Goal: Task Accomplishment & Management: Manage account settings

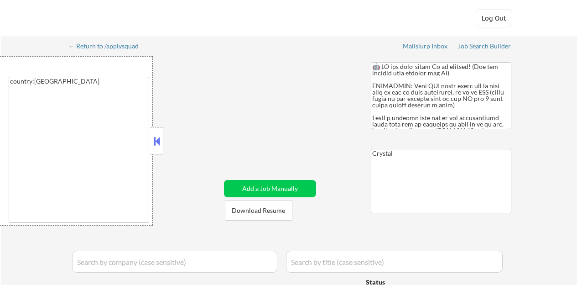
select select ""applied""
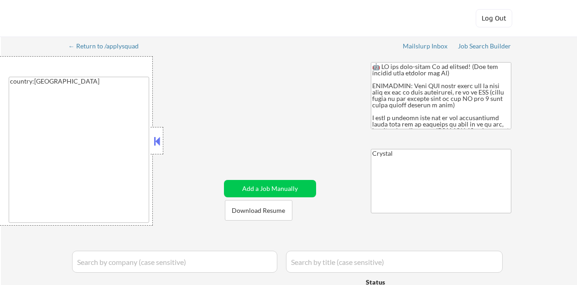
select select ""applied""
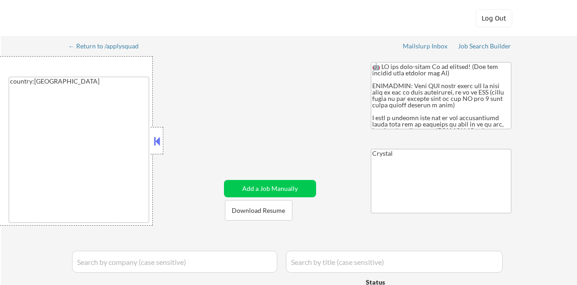
select select ""applied""
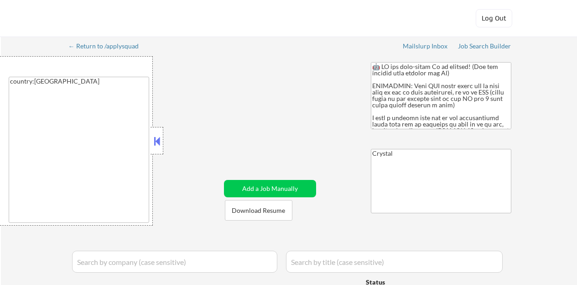
select select ""applied""
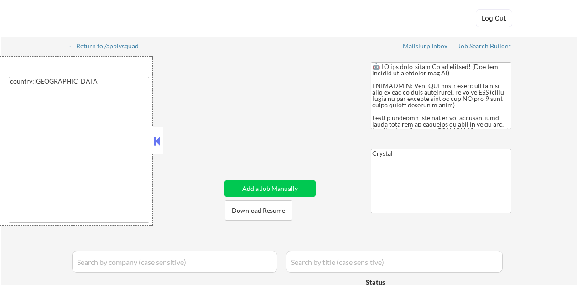
select select ""applied""
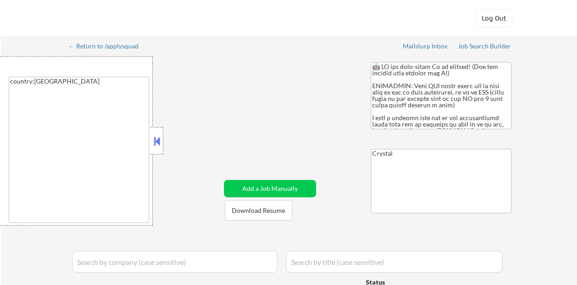
select select ""applied""
select select ""excluded""
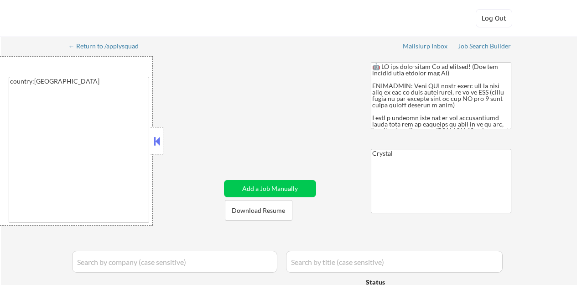
select select ""applied""
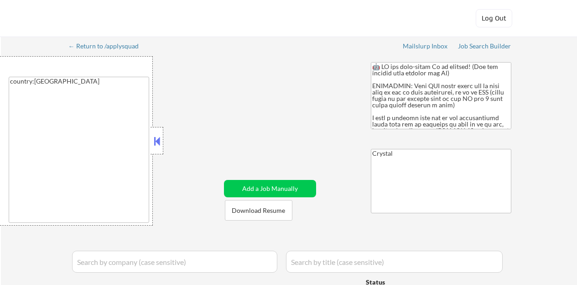
select select ""applied""
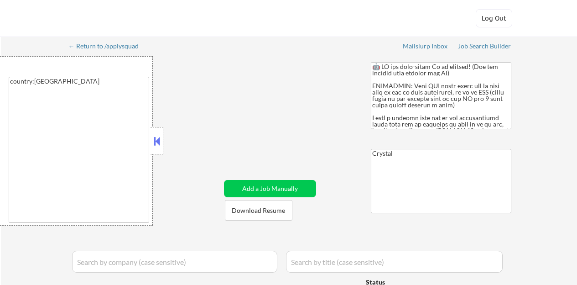
select select ""applied""
select select ""excluded__bad_match_""
select select ""pending""
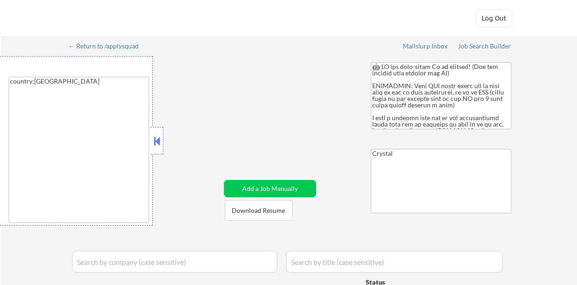
select select ""pending""
select select ""excluded__bad_match_""
select select ""pending""
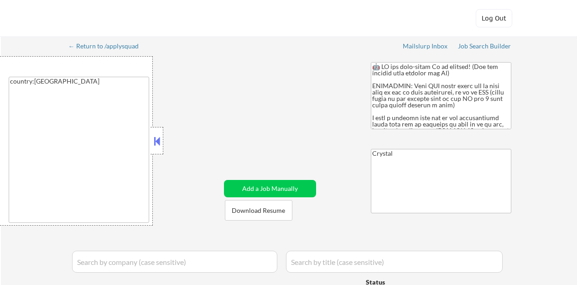
select select ""pending""
select select ""excluded__bad_match_""
select select ""excluded""
select select ""excluded__expired_""
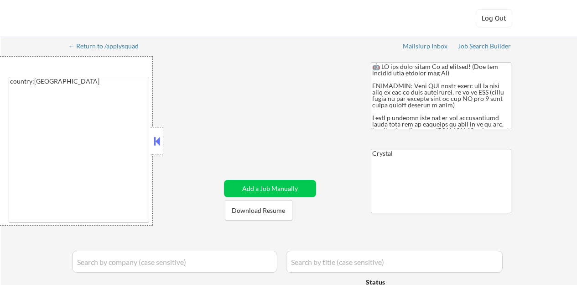
select select ""excluded__other_""
select select ""pending""
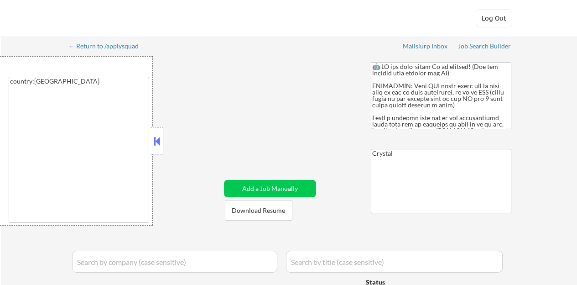
select select ""pending""
select select ""excluded__bad_match_""
select select ""pending""
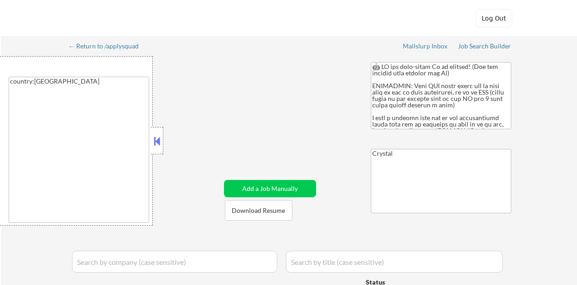
select select ""excluded__bad_match_""
select select ""pending""
select select ""excluded""
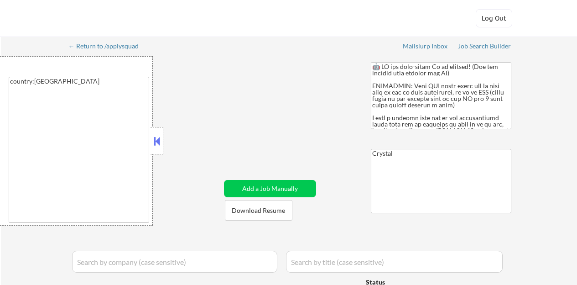
select select ""pending""
select select ""excluded__expired_""
select select ""pending""
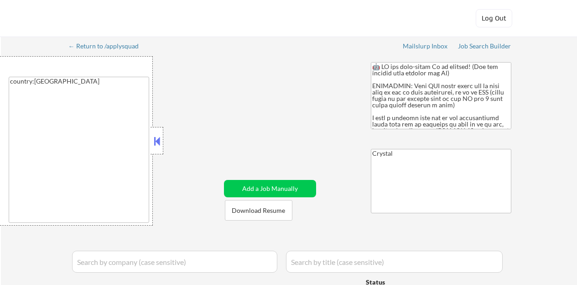
select select ""excluded__location_""
select select ""pending""
select select ""excluded__expired_""
select select ""pending""
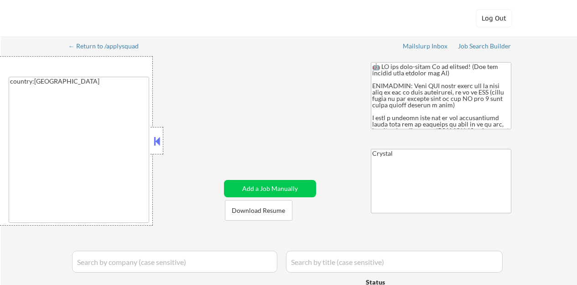
select select ""pending""
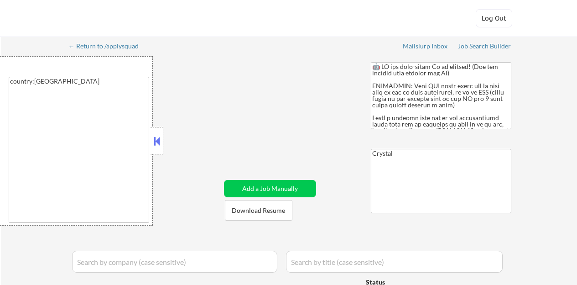
select select ""pending""
select select ""excluded__bad_match_""
select select ""excluded""
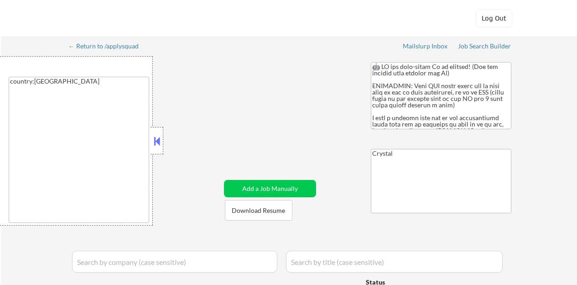
select select ""excluded__bad_match_""
select select ""excluded__other_""
select select ""pending""
select select ""excluded__expired_""
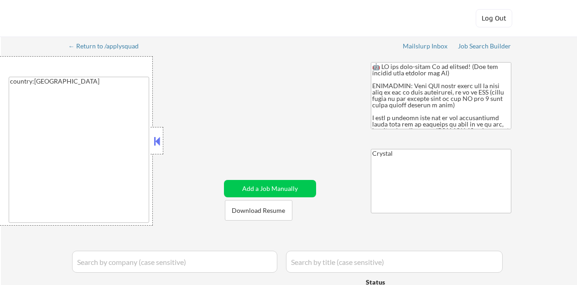
select select ""excluded__bad_match_""
select select ""pending""
select select ""excluded__bad_match_""
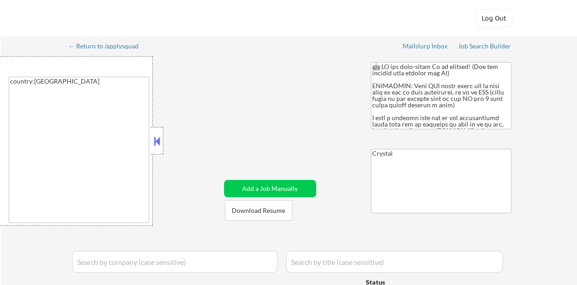
select select ""pending""
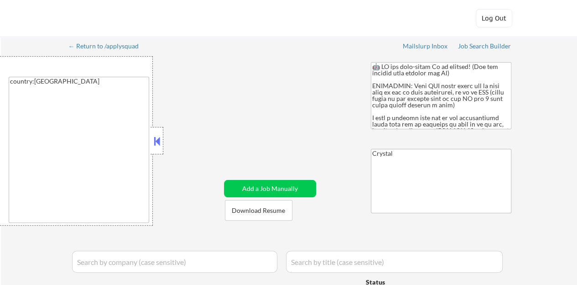
select select ""pending""
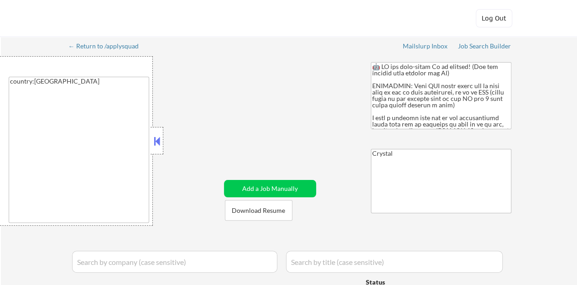
select select ""pending""
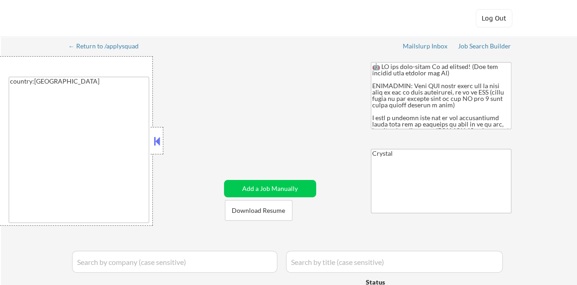
select select ""pending""
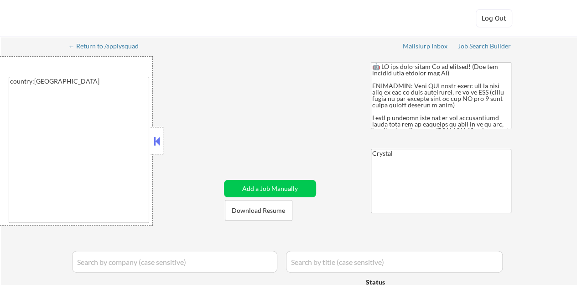
select select ""pending""
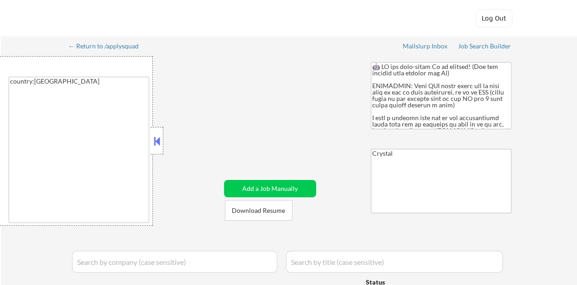
select select ""pending""
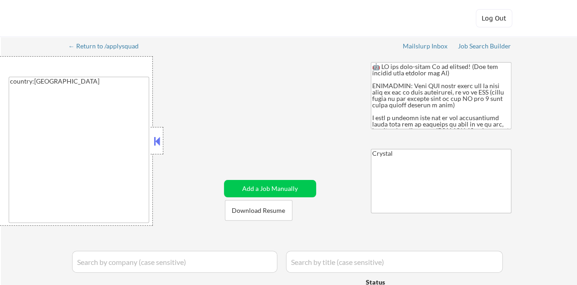
select select ""pending""
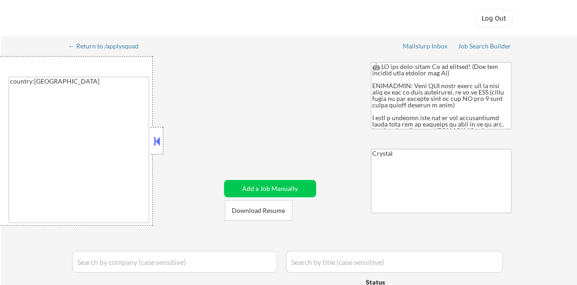
select select ""pending""
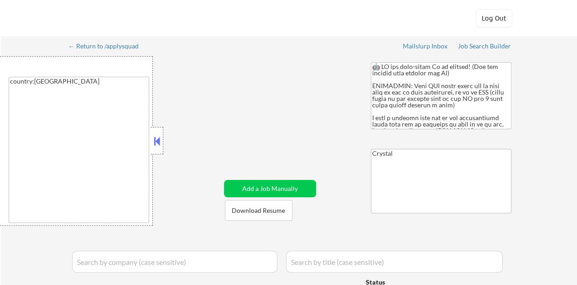
select select ""pending""
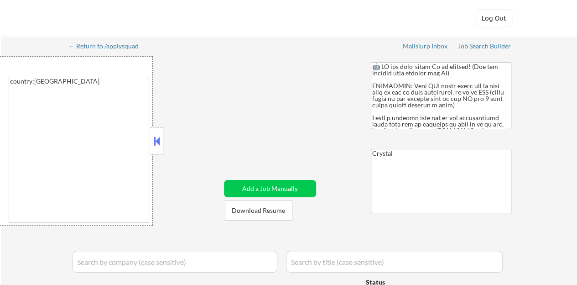
select select ""pending""
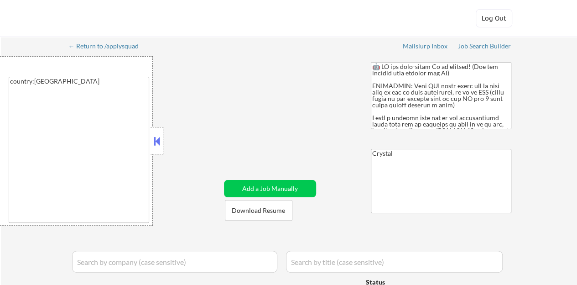
select select ""pending""
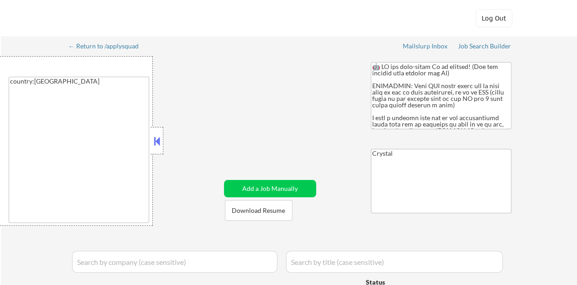
select select ""pending""
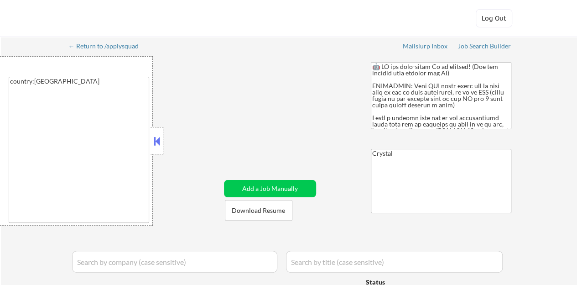
select select ""pending""
click at [156, 142] on button at bounding box center [157, 141] width 10 height 14
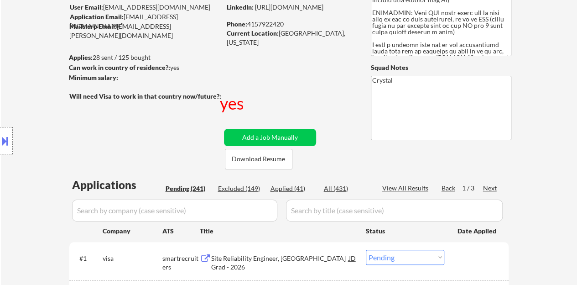
scroll to position [46, 0]
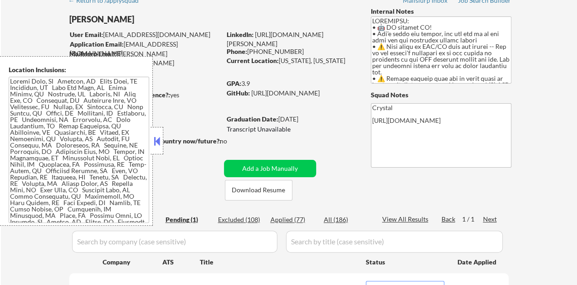
click at [153, 143] on button at bounding box center [157, 141] width 10 height 14
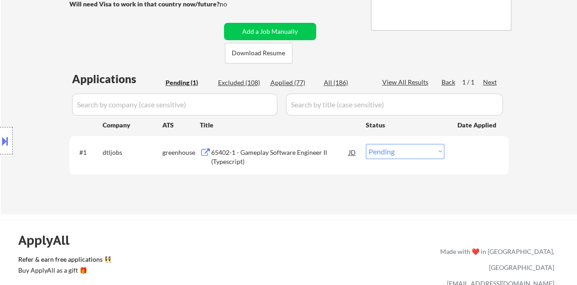
scroll to position [228, 0]
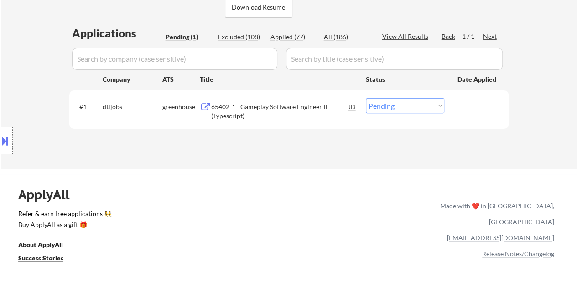
click at [285, 106] on div "65402-1 - Gameplay Software Engineer II (Typescript)" at bounding box center [280, 111] width 138 height 18
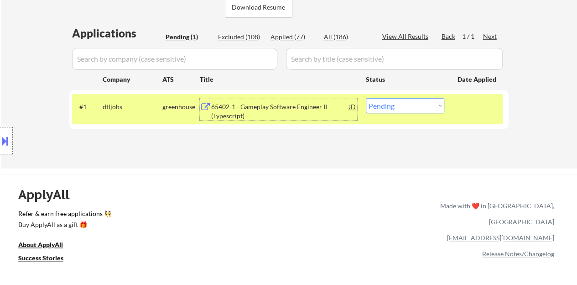
click at [377, 104] on select "Choose an option... Pending Applied Excluded (Questions) Excluded (Expired) Exc…" at bounding box center [405, 105] width 78 height 15
select select ""excluded__bad_match_""
click at [366, 98] on select "Choose an option... Pending Applied Excluded (Questions) Excluded (Expired) Exc…" at bounding box center [405, 105] width 78 height 15
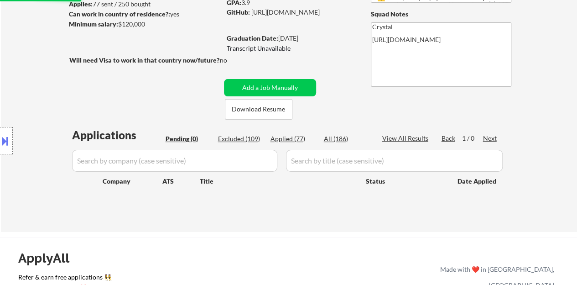
scroll to position [91, 0]
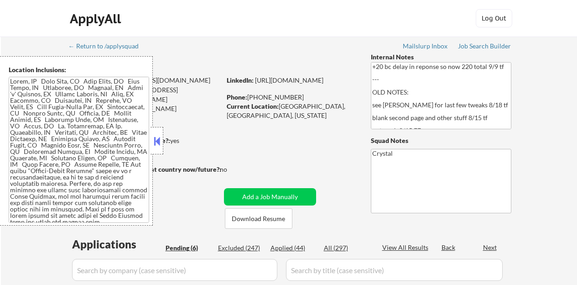
select select ""pending""
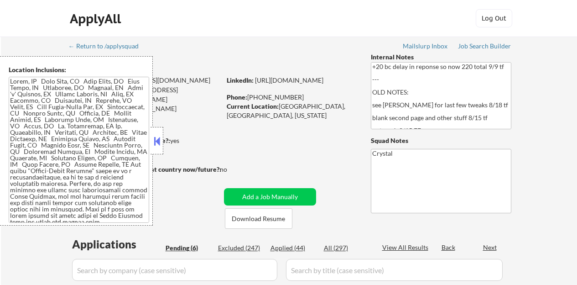
select select ""pending""
click at [161, 144] on button at bounding box center [157, 141] width 10 height 14
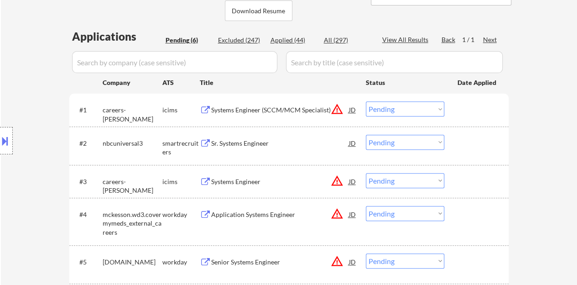
scroll to position [228, 0]
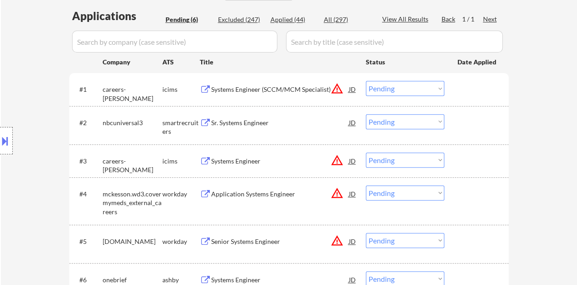
click at [249, 119] on div "Sr. Systems Engineer" at bounding box center [280, 122] width 138 height 9
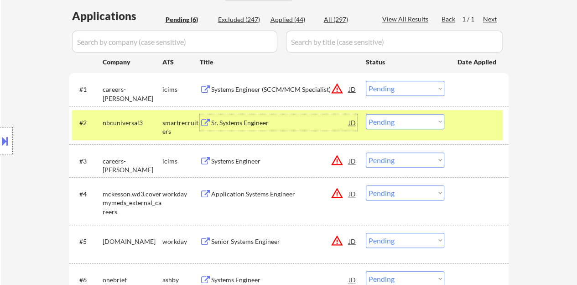
click at [0, 143] on button at bounding box center [5, 140] width 10 height 15
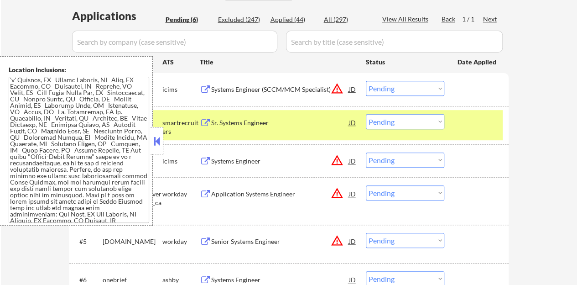
scroll to position [0, 0]
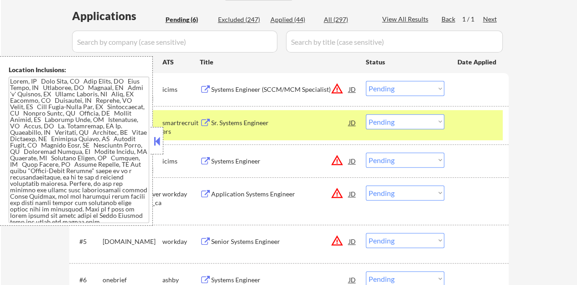
click at [159, 135] on button at bounding box center [157, 141] width 10 height 14
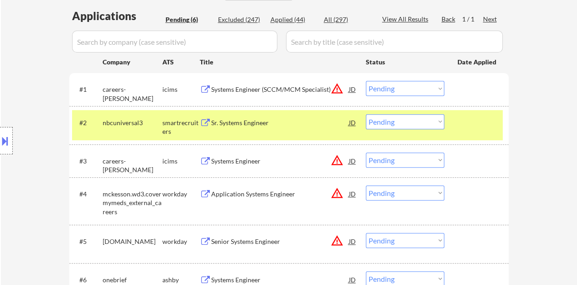
select select ""pending""
click at [379, 125] on select "Choose an option... Pending Applied Excluded (Questions) Excluded (Expired) Exc…" at bounding box center [405, 121] width 78 height 15
click at [366, 114] on select "Choose an option... Pending Applied Excluded (Questions) Excluded (Expired) Exc…" at bounding box center [405, 121] width 78 height 15
select select ""pending""
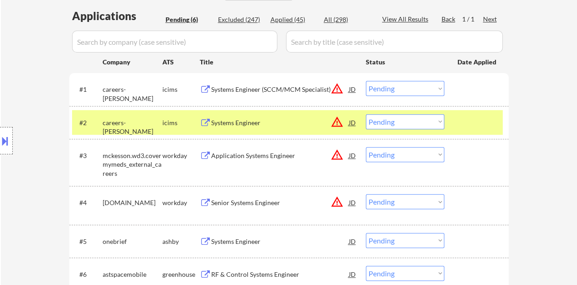
click at [482, 125] on div at bounding box center [477, 122] width 40 height 16
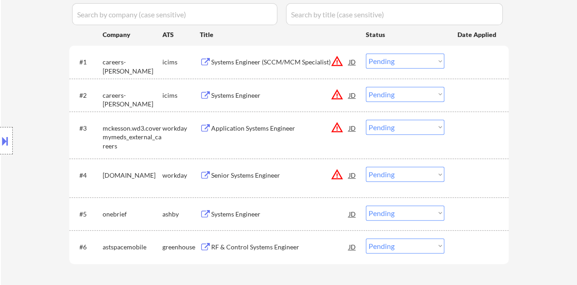
scroll to position [274, 0]
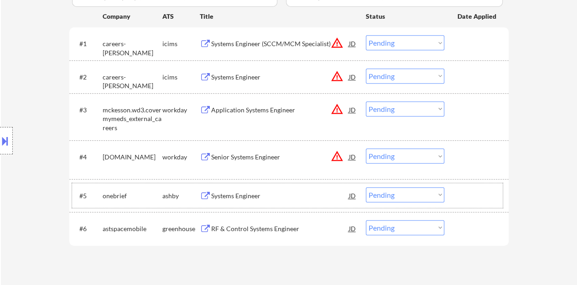
click at [219, 184] on div "#5 onebrief ashby Systems Engineer JD warning_amber Choose an option... Pending…" at bounding box center [287, 195] width 431 height 25
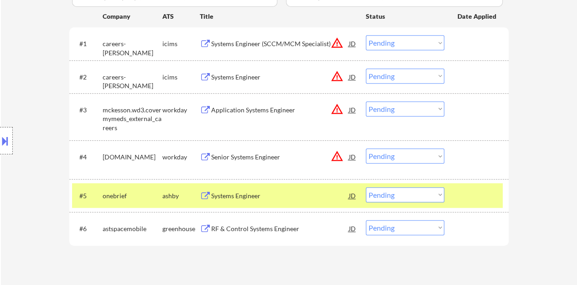
click at [226, 197] on div "Systems Engineer" at bounding box center [280, 195] width 138 height 9
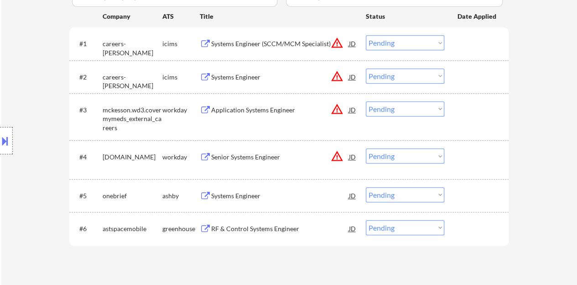
click at [463, 208] on div "#5 onebrief ashby Systems Engineer JD warning_amber Choose an option... Pending…" at bounding box center [288, 195] width 439 height 33
click at [462, 206] on div "#5 onebrief ashby Systems Engineer JD warning_amber Choose an option... Pending…" at bounding box center [287, 195] width 431 height 25
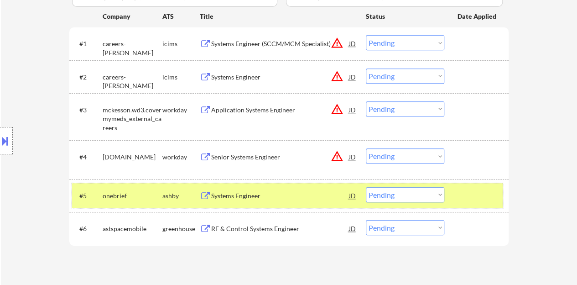
click at [392, 197] on select "Choose an option... Pending Applied Excluded (Questions) Excluded (Expired) Exc…" at bounding box center [405, 194] width 78 height 15
click at [366, 187] on select "Choose an option... Pending Applied Excluded (Questions) Excluded (Expired) Exc…" at bounding box center [405, 194] width 78 height 15
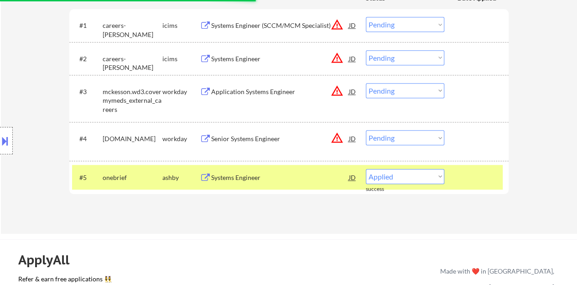
select select ""pending""
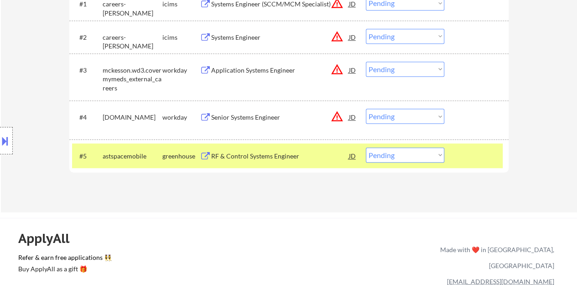
scroll to position [319, 0]
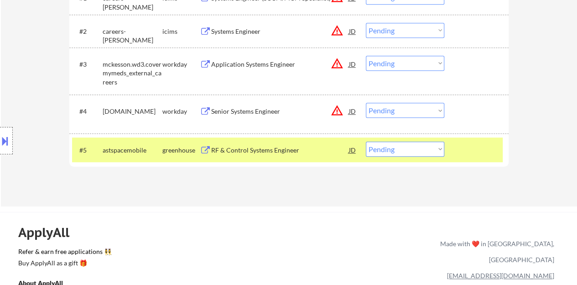
click at [483, 147] on div at bounding box center [477, 149] width 40 height 16
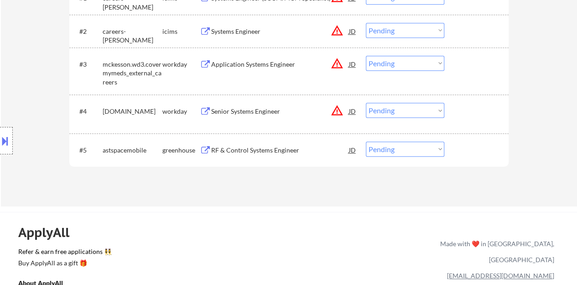
click at [353, 109] on div "JD" at bounding box center [352, 111] width 9 height 16
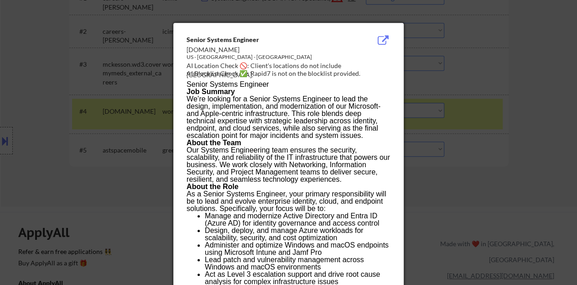
click at [40, 138] on div at bounding box center [288, 142] width 577 height 285
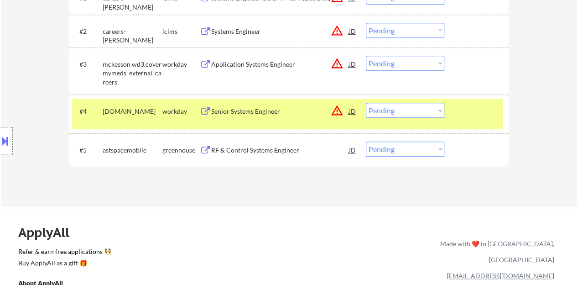
click at [4, 144] on button at bounding box center [5, 140] width 10 height 15
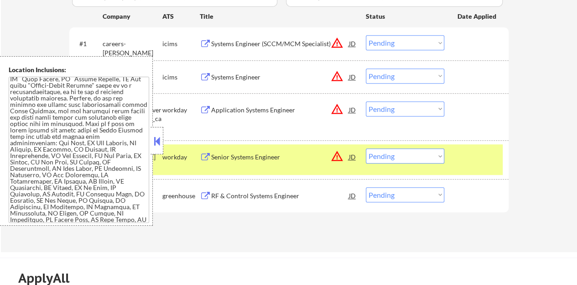
scroll to position [125, 0]
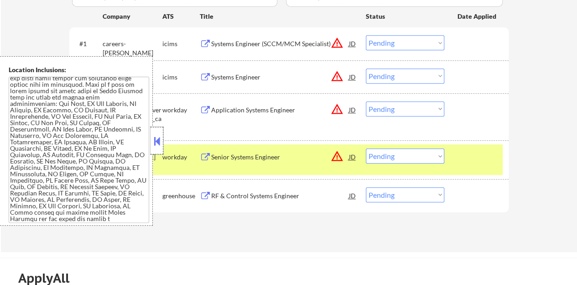
click at [157, 134] on div at bounding box center [157, 140] width 13 height 27
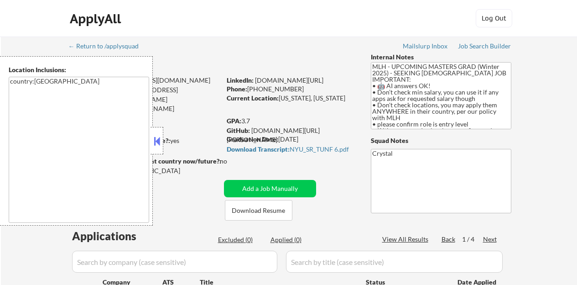
select select ""pending""
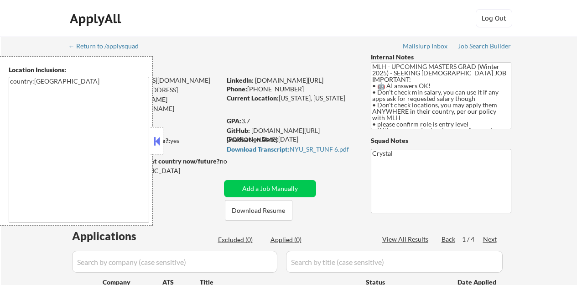
select select ""pending""
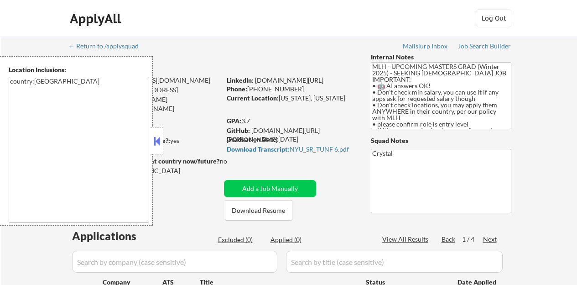
select select ""pending""
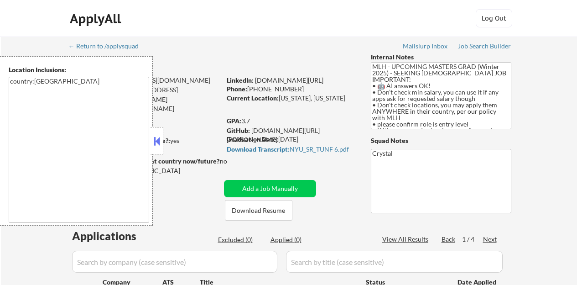
select select ""pending""
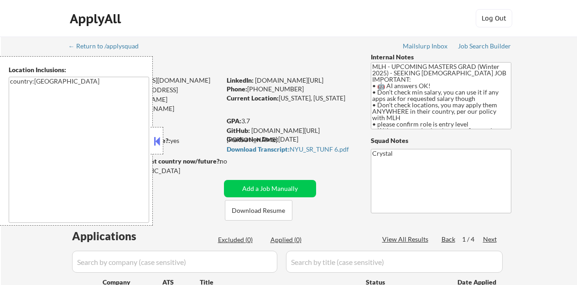
select select ""pending""
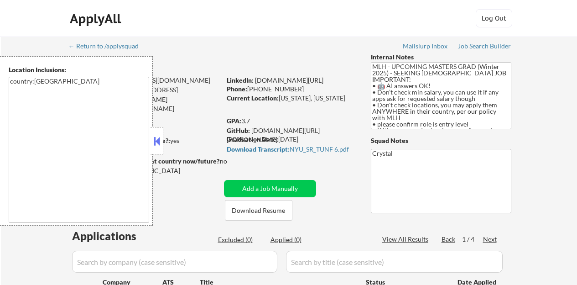
select select ""pending""
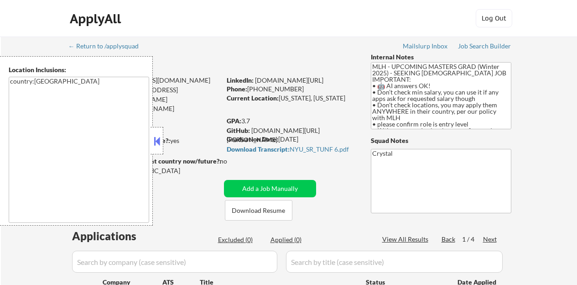
select select ""pending""
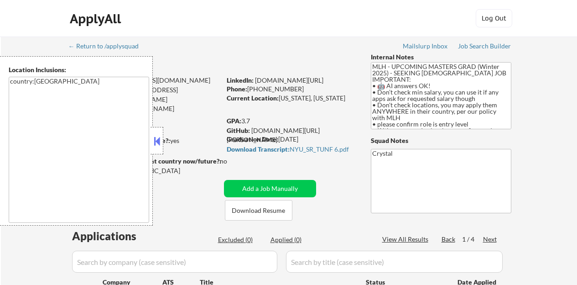
select select ""pending""
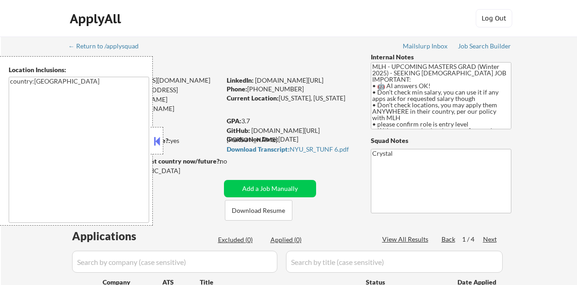
select select ""pending""
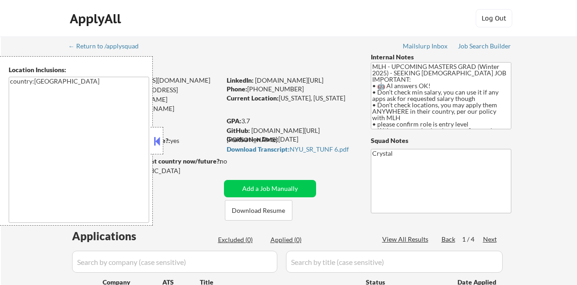
select select ""pending""
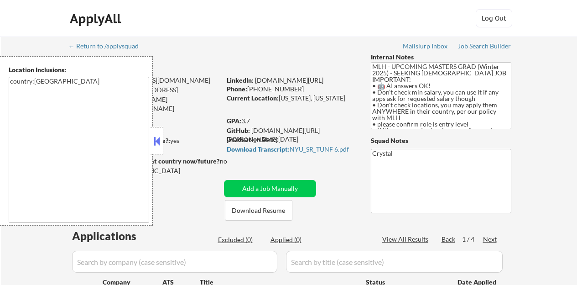
select select ""pending""
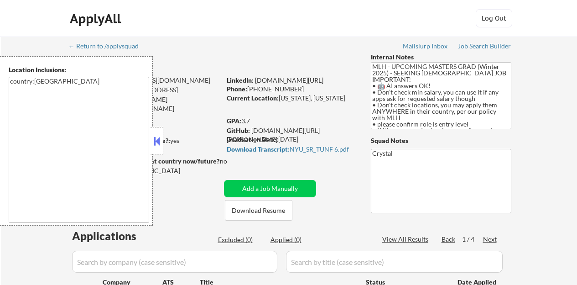
select select ""pending""
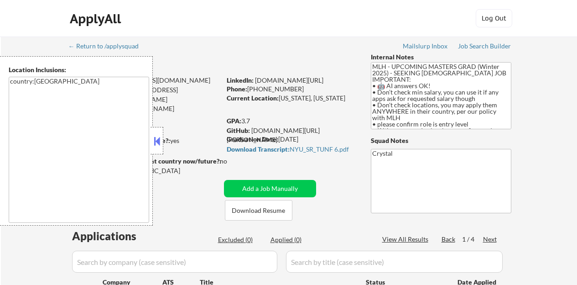
select select ""pending""
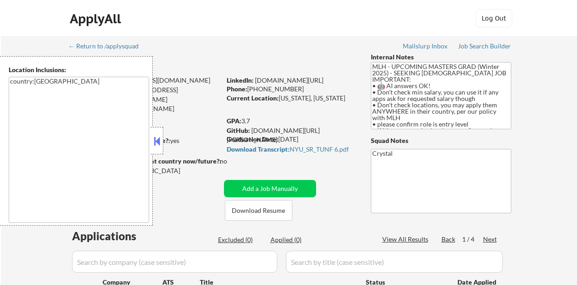
select select ""pending""
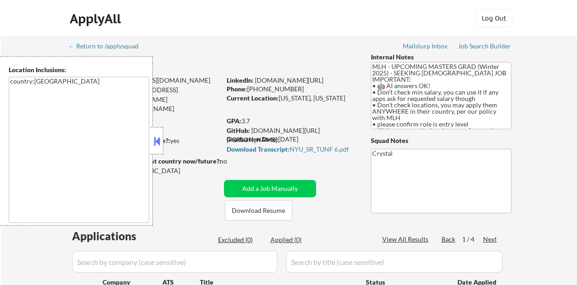
select select ""pending""
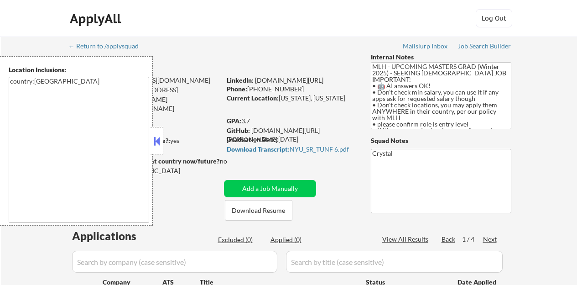
select select ""pending""
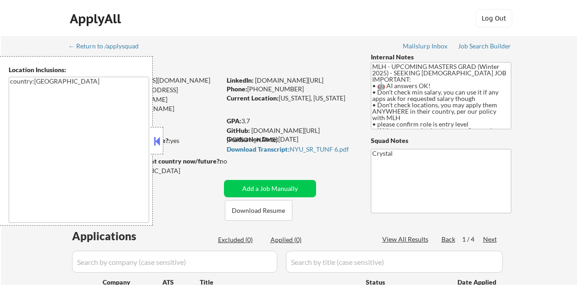
select select ""pending""
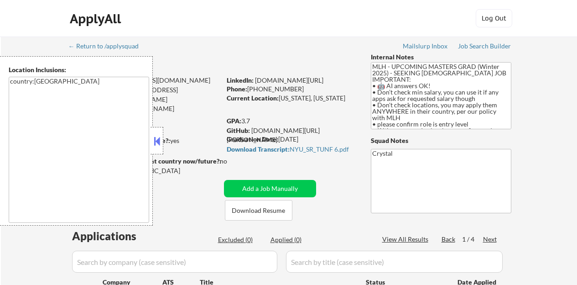
select select ""pending""
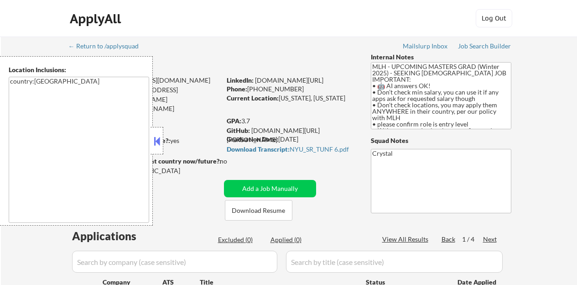
select select ""pending""
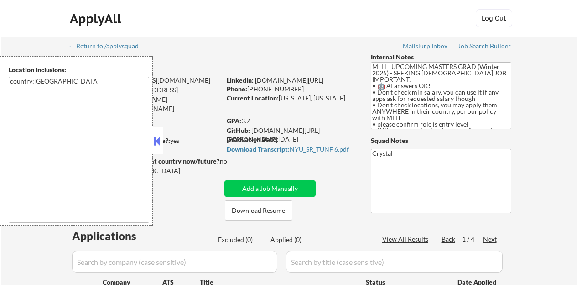
select select ""pending""
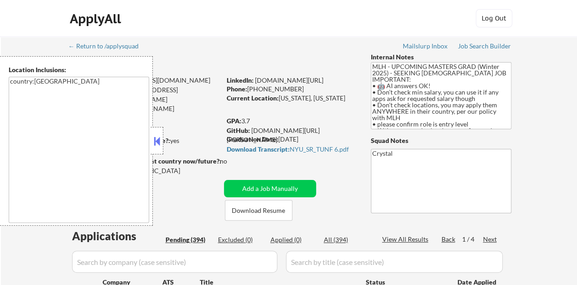
click at [158, 141] on button at bounding box center [157, 141] width 10 height 14
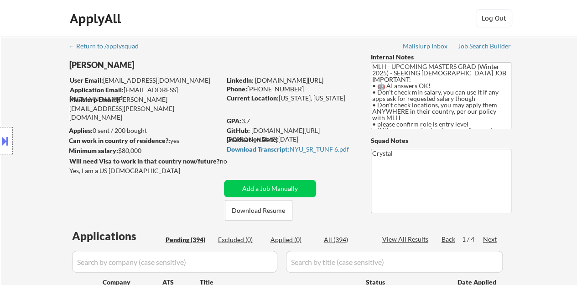
scroll to position [46, 0]
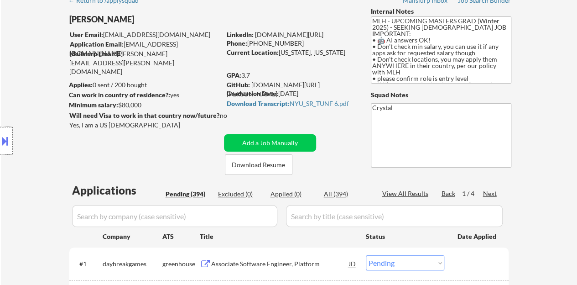
click at [0, 131] on div at bounding box center [6, 140] width 13 height 27
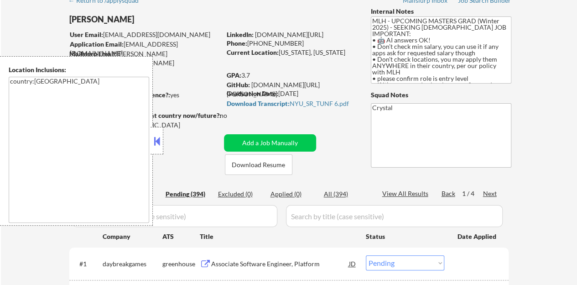
click at [156, 138] on button at bounding box center [157, 141] width 10 height 14
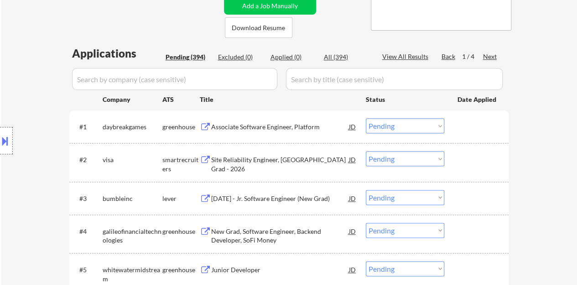
scroll to position [228, 0]
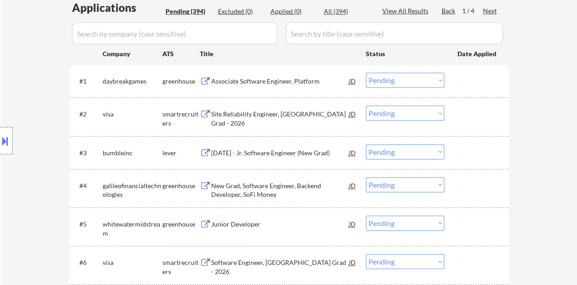
click at [275, 81] on div "Associate Software Engineer, Platform" at bounding box center [280, 81] width 138 height 9
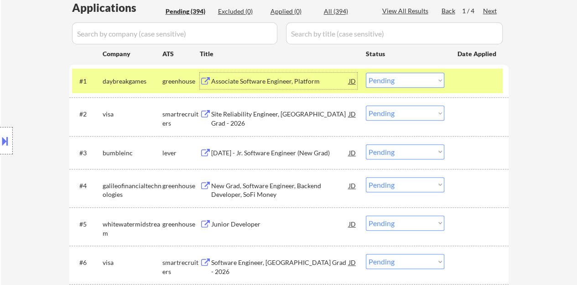
click at [407, 77] on select "Choose an option... Pending Applied Excluded (Questions) Excluded (Expired) Exc…" at bounding box center [405, 80] width 78 height 15
click at [366, 73] on select "Choose an option... Pending Applied Excluded (Questions) Excluded (Expired) Exc…" at bounding box center [405, 80] width 78 height 15
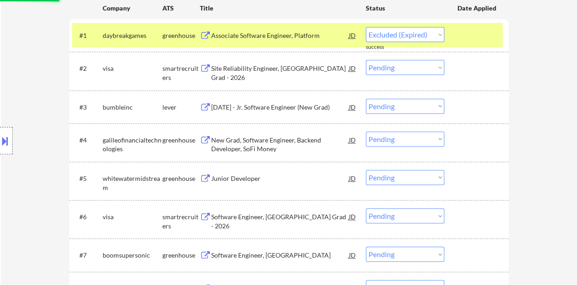
select select ""pending""
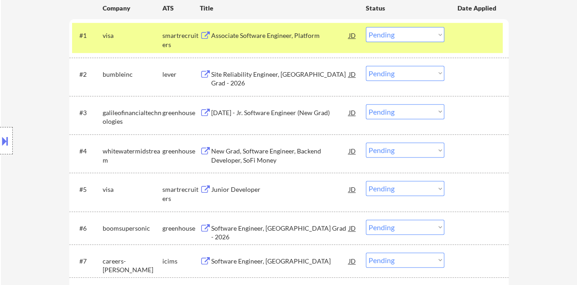
click at [486, 42] on div at bounding box center [477, 35] width 40 height 16
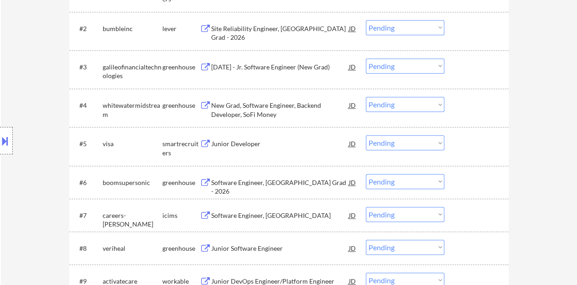
scroll to position [365, 0]
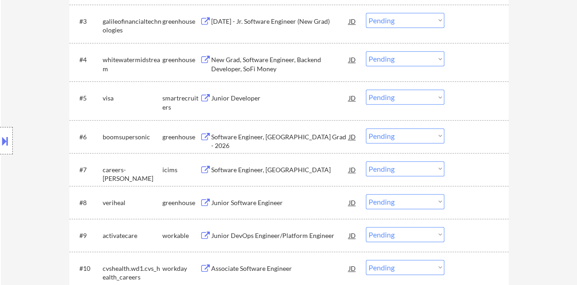
click at [234, 103] on div "Junior Developer" at bounding box center [280, 97] width 138 height 16
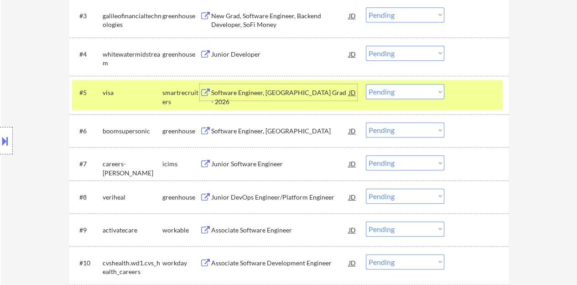
click at [417, 91] on select "Choose an option... Pending Applied Excluded (Questions) Excluded (Expired) Exc…" at bounding box center [405, 91] width 78 height 15
click at [366, 84] on select "Choose an option... Pending Applied Excluded (Questions) Excluded (Expired) Exc…" at bounding box center [405, 91] width 78 height 15
select select ""pending""
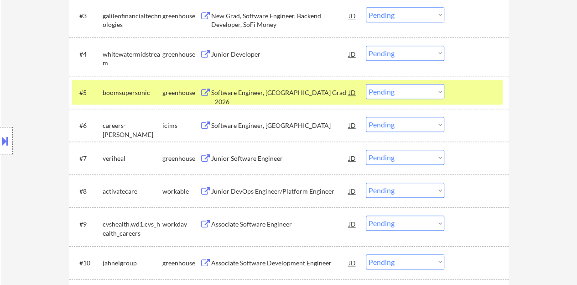
click at [475, 94] on div at bounding box center [477, 92] width 40 height 16
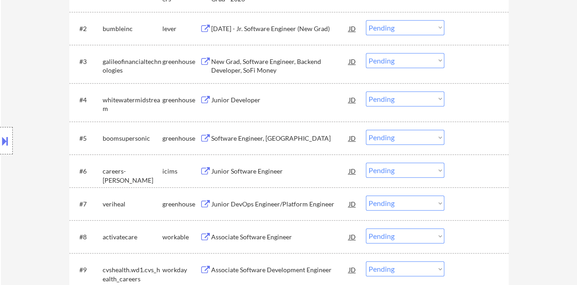
scroll to position [274, 0]
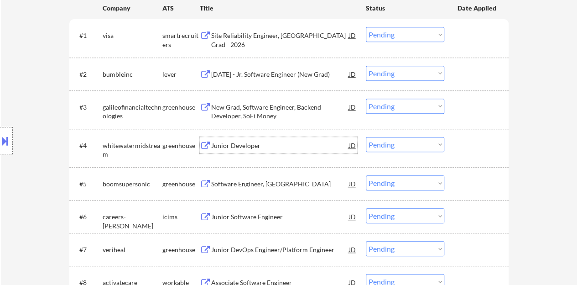
click at [242, 147] on div "Junior Developer" at bounding box center [280, 145] width 138 height 9
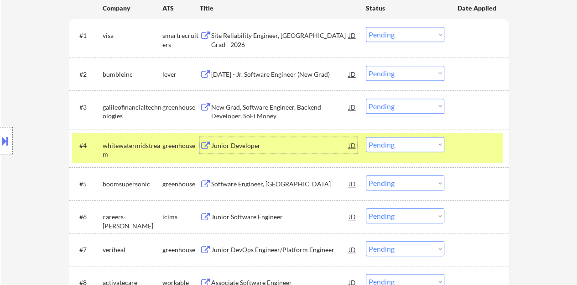
click at [391, 148] on select "Choose an option... Pending Applied Excluded (Questions) Excluded (Expired) Exc…" at bounding box center [405, 144] width 78 height 15
click at [366, 137] on select "Choose an option... Pending Applied Excluded (Questions) Excluded (Expired) Exc…" at bounding box center [405, 144] width 78 height 15
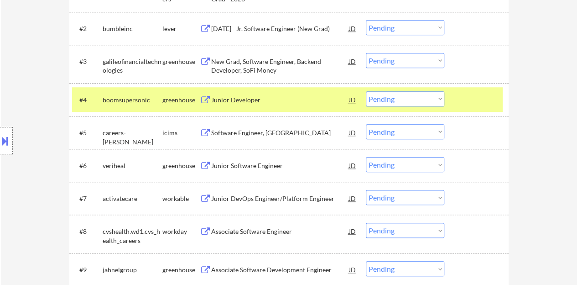
click at [234, 99] on div "Junior Developer" at bounding box center [280, 99] width 138 height 9
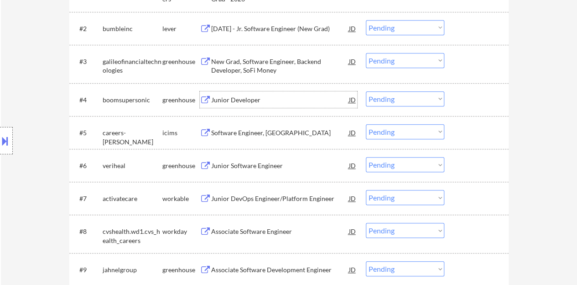
click at [460, 98] on div at bounding box center [477, 99] width 40 height 16
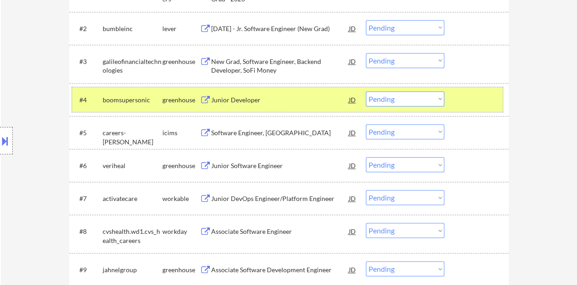
click at [426, 99] on select "Choose an option... Pending Applied Excluded (Questions) Excluded (Expired) Exc…" at bounding box center [405, 98] width 78 height 15
click at [366, 91] on select "Choose an option... Pending Applied Excluded (Questions) Excluded (Expired) Exc…" at bounding box center [405, 98] width 78 height 15
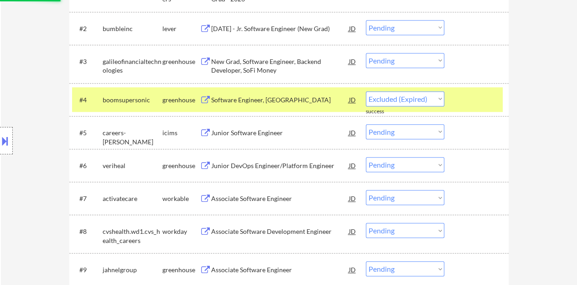
select select ""pending""
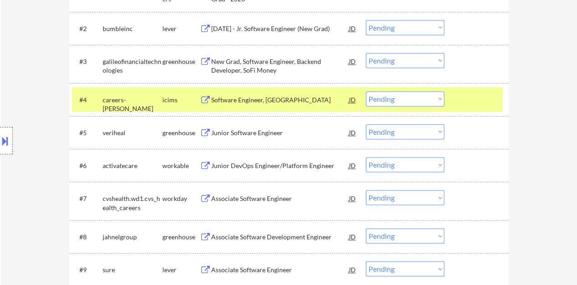
click at [490, 104] on div at bounding box center [477, 99] width 40 height 16
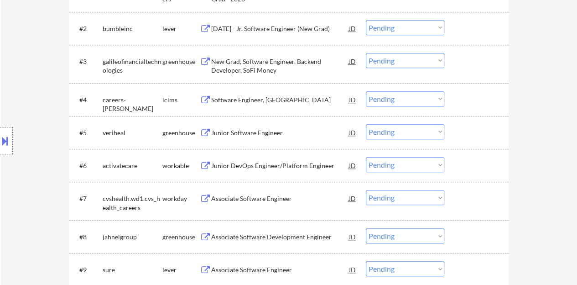
click at [256, 133] on div "Junior Software Engineer" at bounding box center [280, 132] width 138 height 9
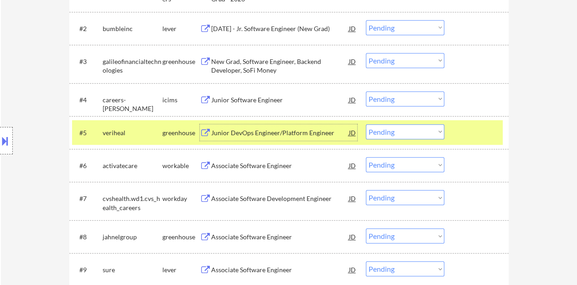
click at [389, 132] on select "Choose an option... Pending Applied Excluded (Questions) Excluded (Expired) Exc…" at bounding box center [405, 131] width 78 height 15
click at [366, 124] on select "Choose an option... Pending Applied Excluded (Questions) Excluded (Expired) Exc…" at bounding box center [405, 131] width 78 height 15
select select ""pending""
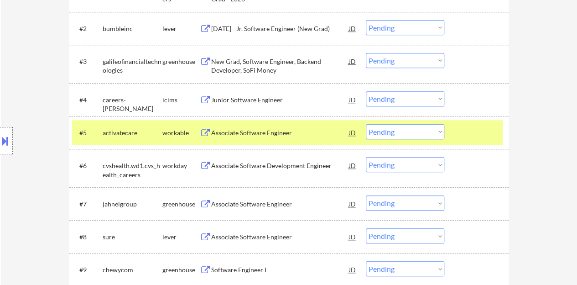
scroll to position [365, 0]
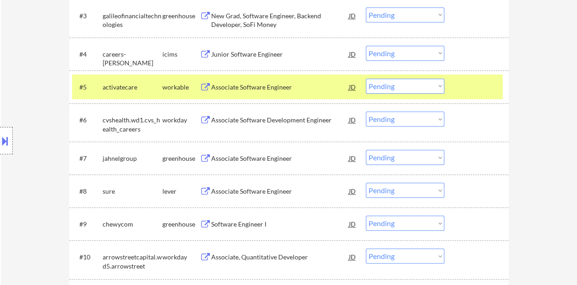
click at [472, 83] on div at bounding box center [477, 86] width 40 height 16
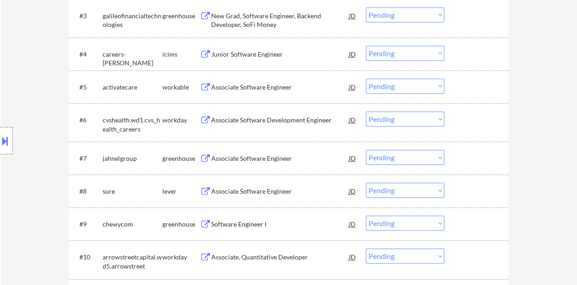
click at [265, 159] on div "Associate Software Engineer" at bounding box center [280, 158] width 138 height 9
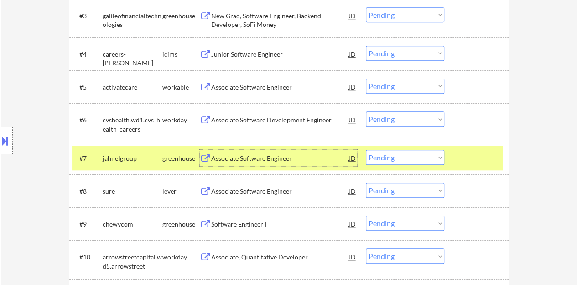
click at [415, 159] on select "Choose an option... Pending Applied Excluded (Questions) Excluded (Expired) Exc…" at bounding box center [405, 157] width 78 height 15
click at [366, 150] on select "Choose an option... Pending Applied Excluded (Questions) Excluded (Expired) Exc…" at bounding box center [405, 157] width 78 height 15
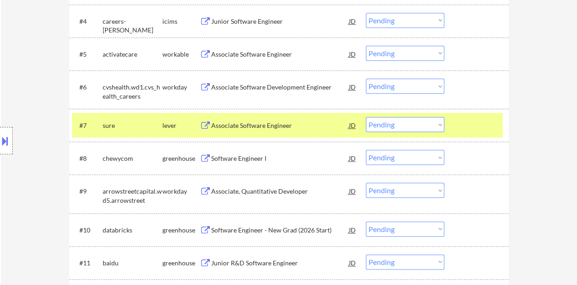
scroll to position [410, 0]
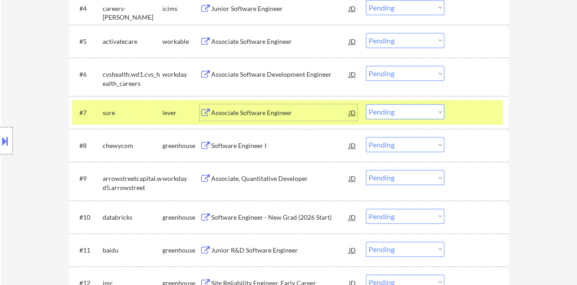
click at [264, 111] on div "Associate Software Engineer" at bounding box center [280, 112] width 138 height 9
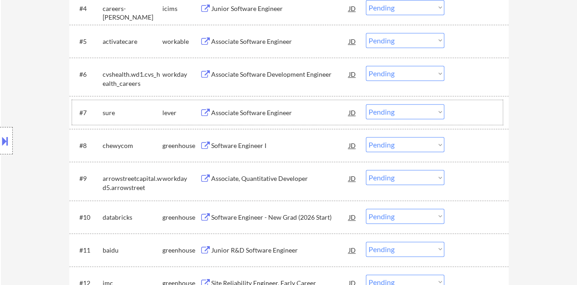
click at [480, 121] on div "#7 sure lever Associate Software Engineer JD Choose an option... Pending Applie…" at bounding box center [287, 112] width 431 height 25
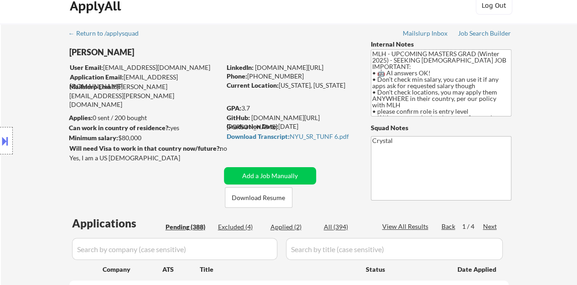
scroll to position [0, 0]
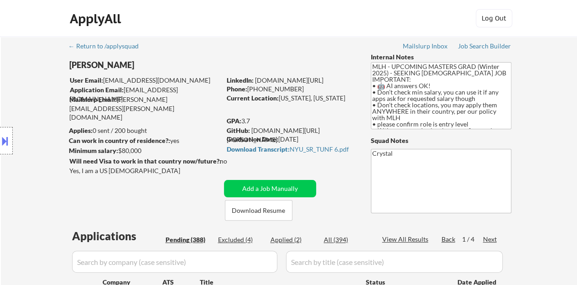
drag, startPoint x: 348, startPoint y: 77, endPoint x: 257, endPoint y: 82, distance: 90.9
click at [257, 82] on div "LinkedIn: www.linkedin.com/in/jtang243" at bounding box center [292, 80] width 130 height 9
copy link "www.linkedin.com/in/jtang243"
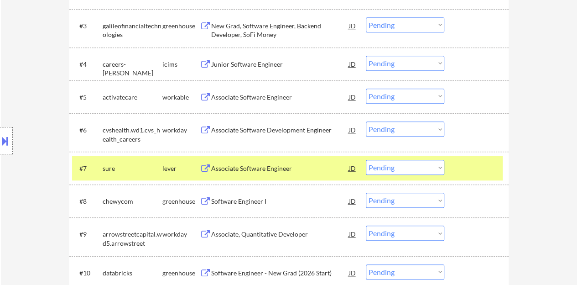
scroll to position [365, 0]
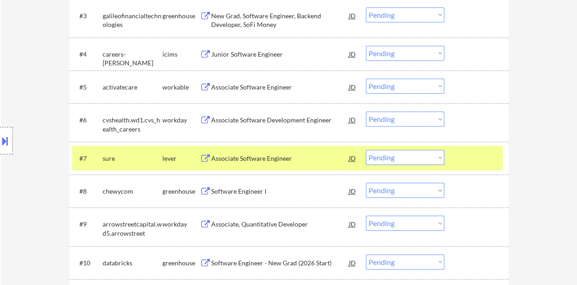
click at [400, 156] on select "Choose an option... Pending Applied Excluded (Questions) Excluded (Expired) Exc…" at bounding box center [405, 157] width 78 height 15
click at [366, 150] on select "Choose an option... Pending Applied Excluded (Questions) Excluded (Expired) Exc…" at bounding box center [405, 157] width 78 height 15
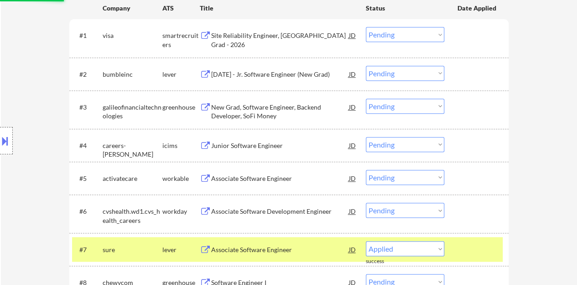
scroll to position [202, 0]
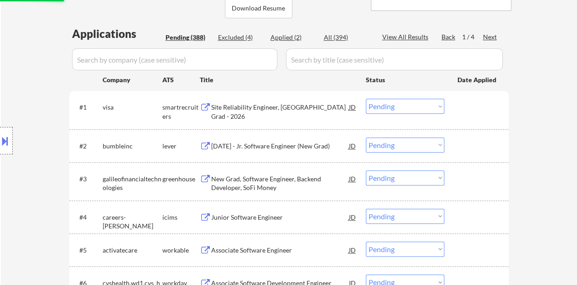
select select ""pending""
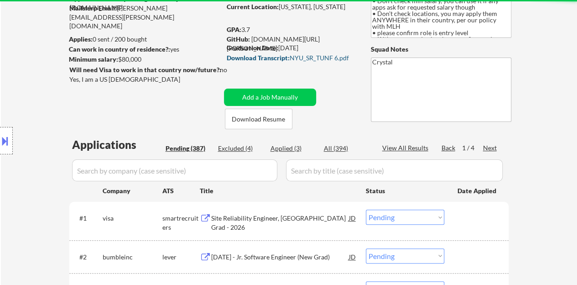
click at [321, 57] on div "Download Transcript: NYU_SR_TUNF 6.pdf" at bounding box center [290, 58] width 127 height 6
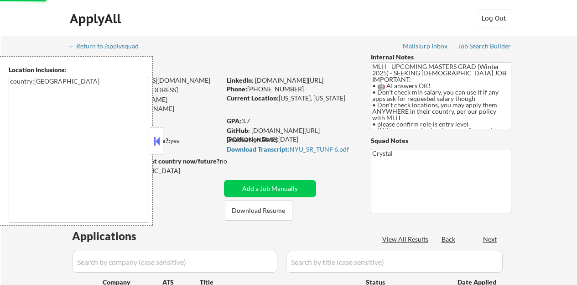
select select ""pending""
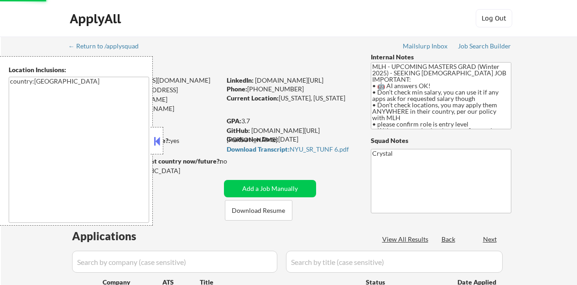
select select ""pending""
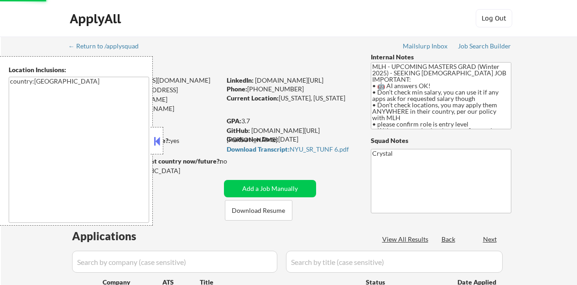
select select ""pending""
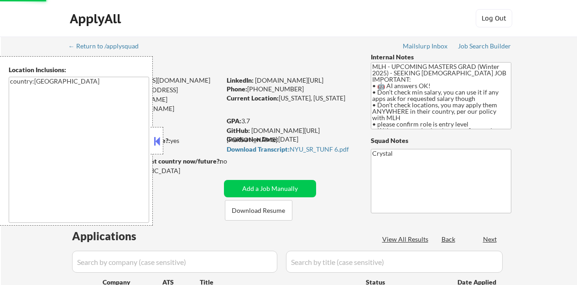
select select ""pending""
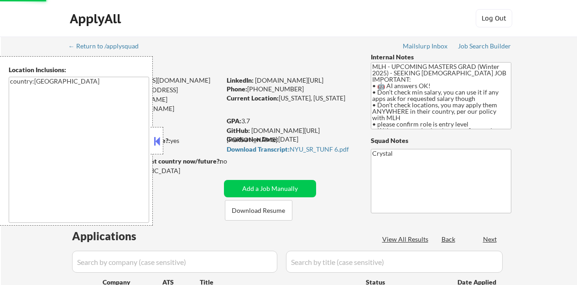
select select ""pending""
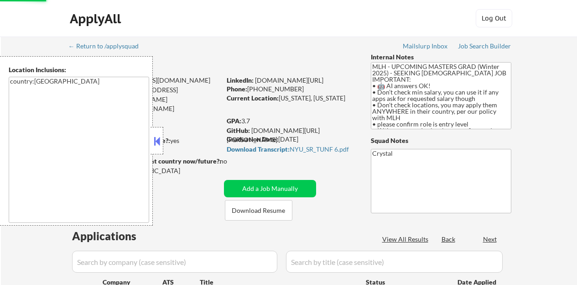
select select ""pending""
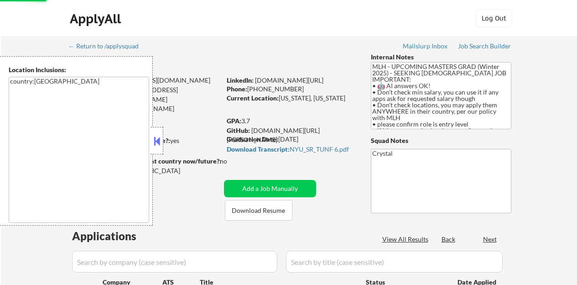
select select ""pending""
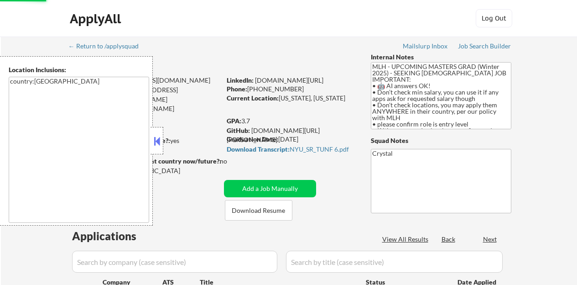
select select ""pending""
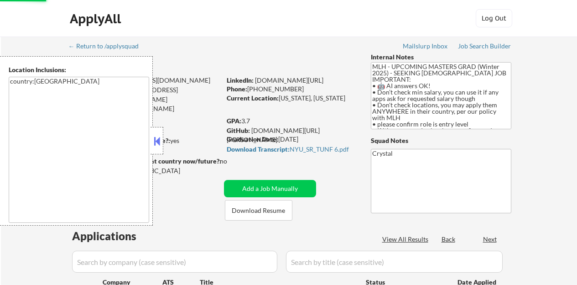
select select ""pending""
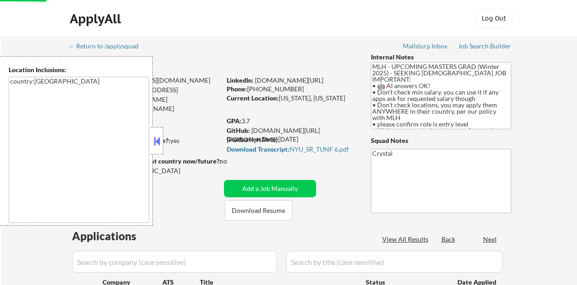
select select ""pending""
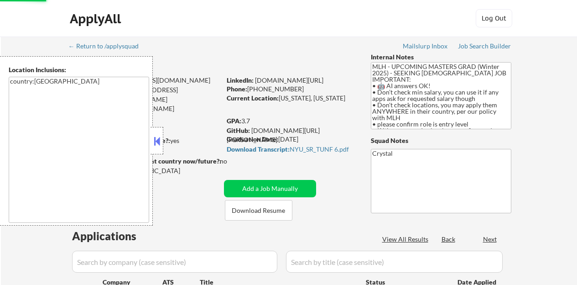
select select ""pending""
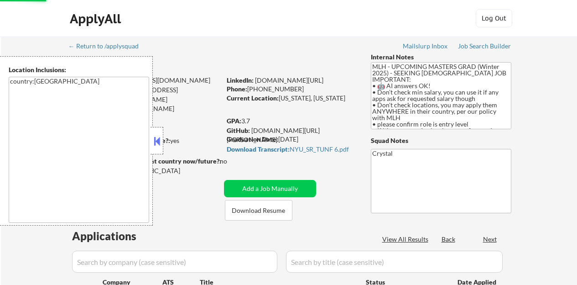
select select ""pending""
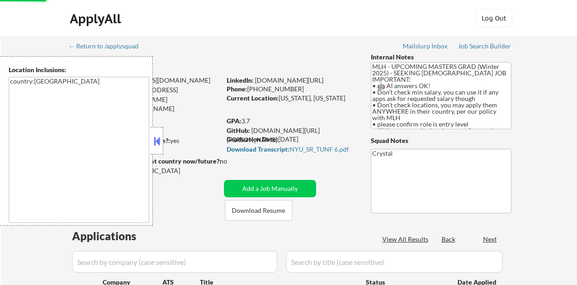
select select ""pending""
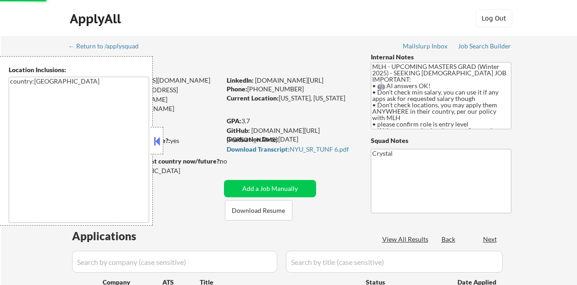
select select ""pending""
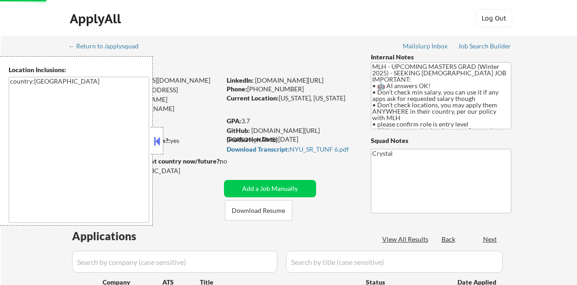
select select ""pending""
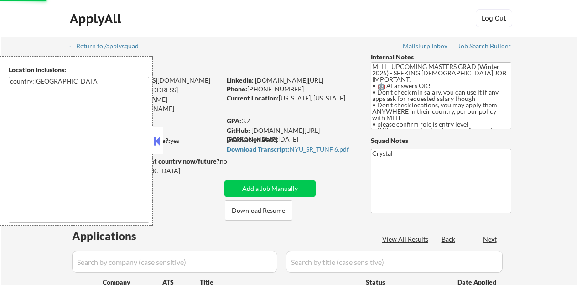
select select ""pending""
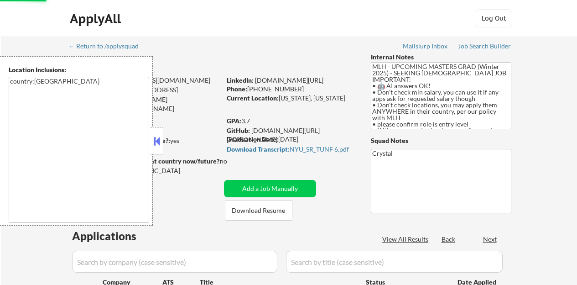
select select ""pending""
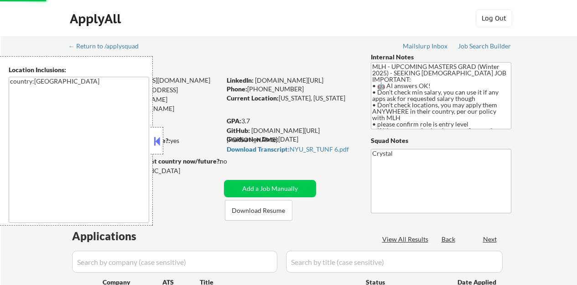
select select ""pending""
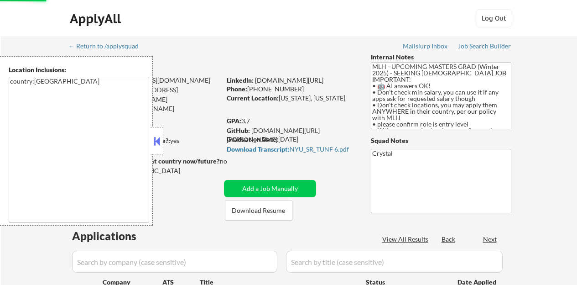
select select ""pending""
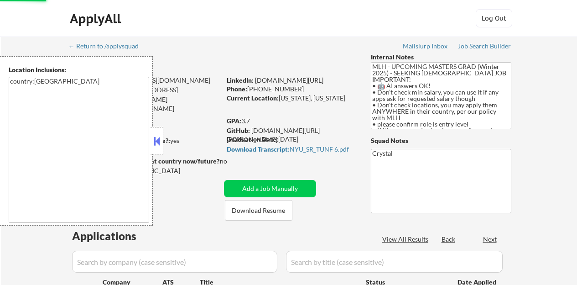
select select ""pending""
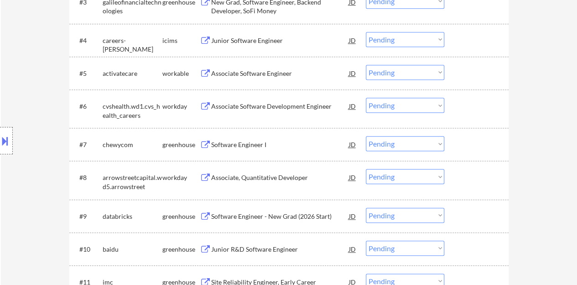
scroll to position [365, 0]
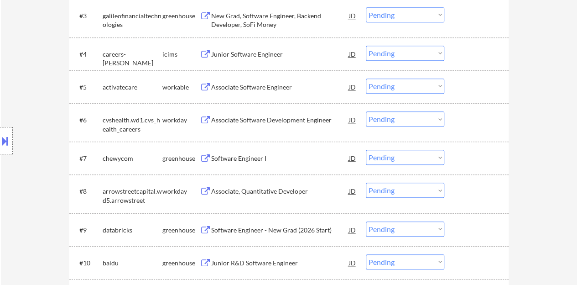
click at [257, 125] on div "Associate Software Development Engineer" at bounding box center [280, 119] width 138 height 16
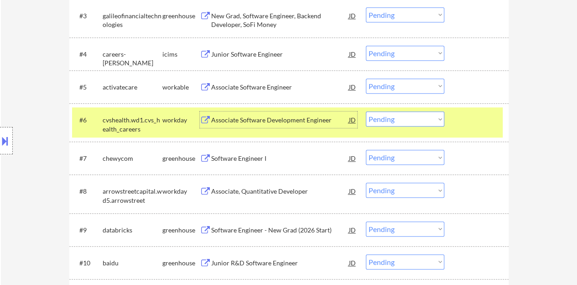
click at [382, 119] on select "Choose an option... Pending Applied Excluded (Questions) Excluded (Expired) Exc…" at bounding box center [405, 118] width 78 height 15
click at [366, 111] on select "Choose an option... Pending Applied Excluded (Questions) Excluded (Expired) Exc…" at bounding box center [405, 118] width 78 height 15
select select ""pending""
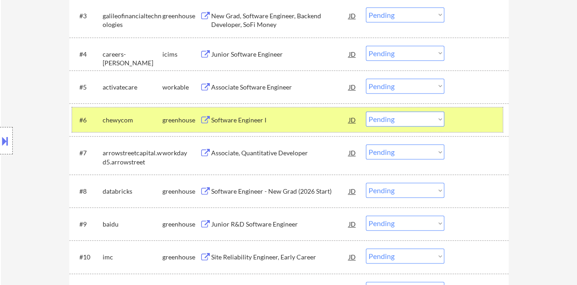
click at [477, 120] on div at bounding box center [477, 119] width 40 height 16
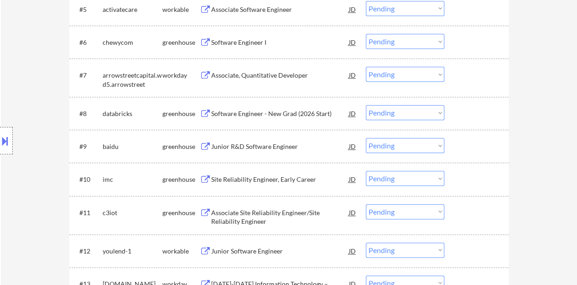
scroll to position [456, 0]
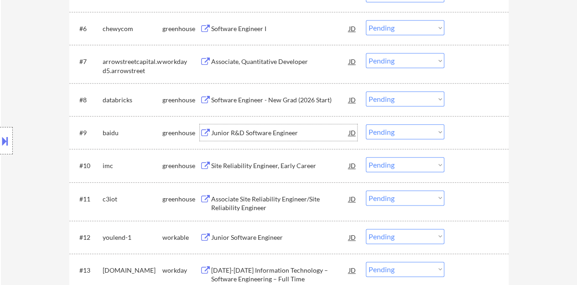
click at [274, 134] on div "Junior R&D Software Engineer" at bounding box center [280, 132] width 138 height 9
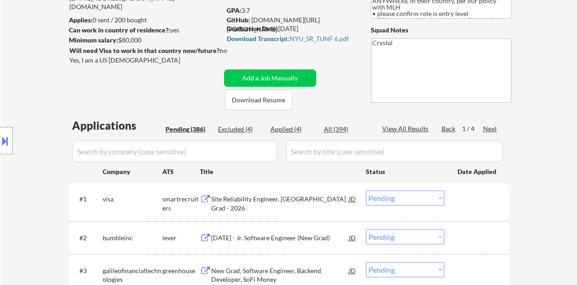
scroll to position [0, 0]
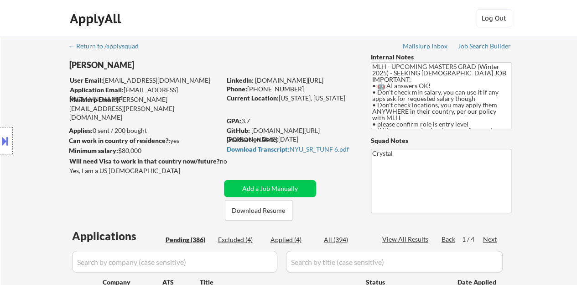
drag, startPoint x: 343, startPoint y: 81, endPoint x: 256, endPoint y: 79, distance: 87.1
click at [256, 79] on div "LinkedIn: www.linkedin.com/in/jtang243" at bounding box center [292, 80] width 130 height 9
copy link "www.linkedin.com/in/jtang243"
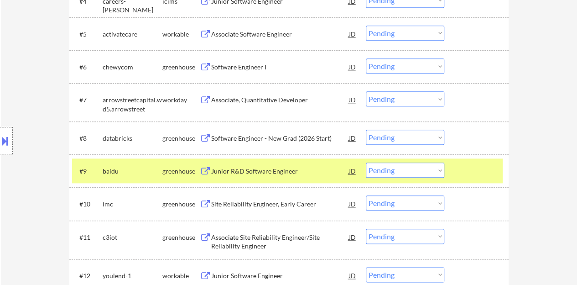
scroll to position [456, 0]
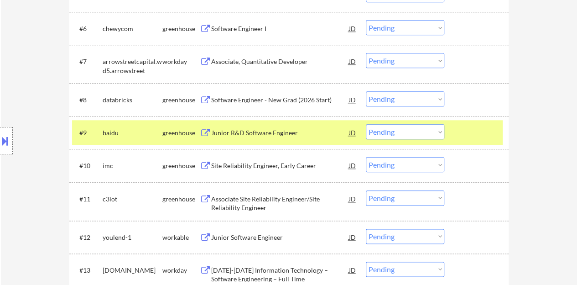
click at [390, 131] on select "Choose an option... Pending Applied Excluded (Questions) Excluded (Expired) Exc…" at bounding box center [405, 131] width 78 height 15
click at [366, 124] on select "Choose an option... Pending Applied Excluded (Questions) Excluded (Expired) Exc…" at bounding box center [405, 131] width 78 height 15
select select ""pending""
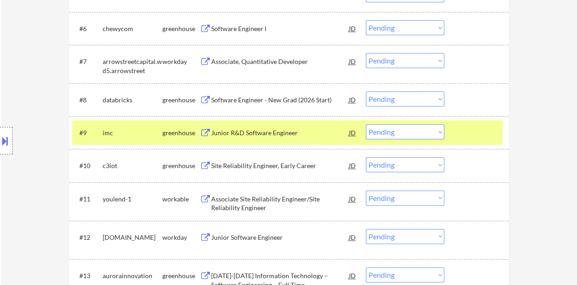
click at [480, 136] on div at bounding box center [477, 132] width 40 height 16
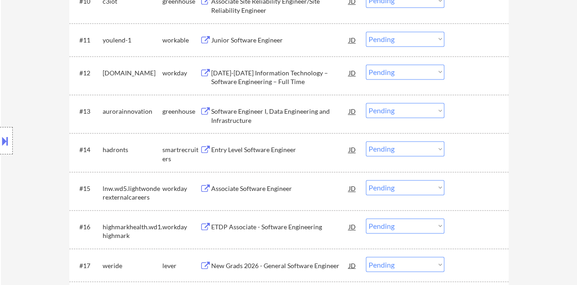
scroll to position [639, 0]
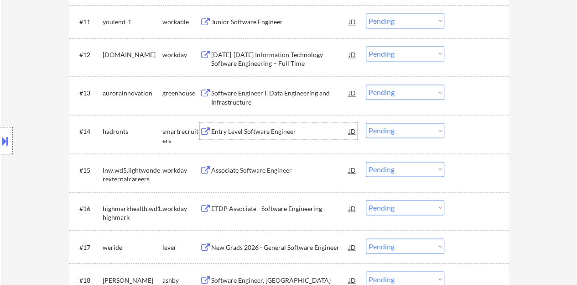
click at [279, 132] on div "Entry Level Software Engineer" at bounding box center [280, 131] width 138 height 9
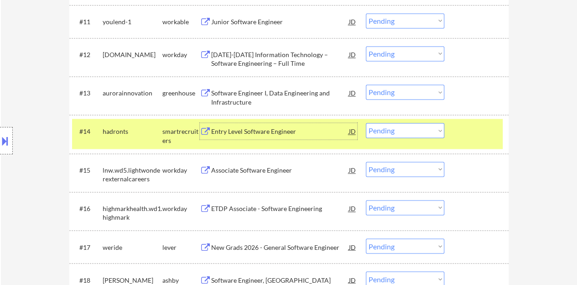
click at [383, 133] on select "Choose an option... Pending Applied Excluded (Questions) Excluded (Expired) Exc…" at bounding box center [405, 130] width 78 height 15
click at [366, 123] on select "Choose an option... Pending Applied Excluded (Questions) Excluded (Expired) Exc…" at bounding box center [405, 130] width 78 height 15
select select ""pending""
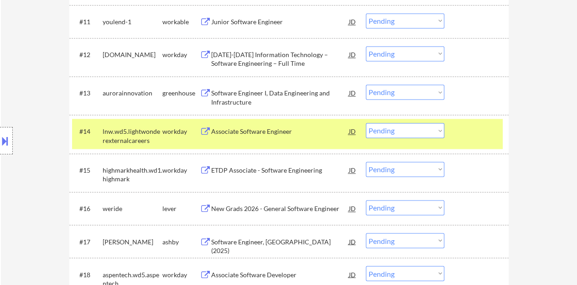
click at [455, 135] on div "#14 lnw.wd5.lightwonderexternalcareers workday Associate Software Engineer JD C…" at bounding box center [287, 134] width 431 height 30
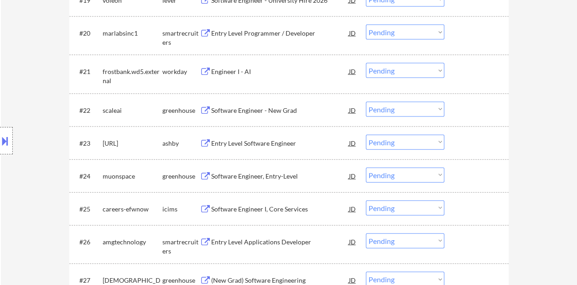
scroll to position [958, 0]
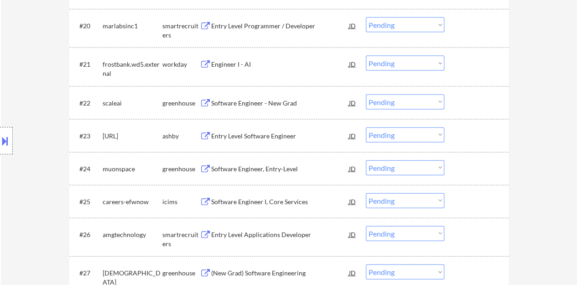
click at [250, 136] on div "Entry Level Software Engineer" at bounding box center [280, 135] width 138 height 9
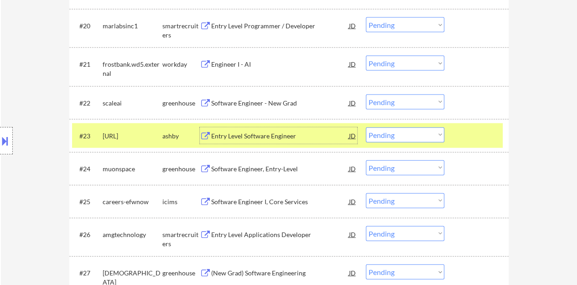
click at [469, 138] on div at bounding box center [477, 135] width 40 height 16
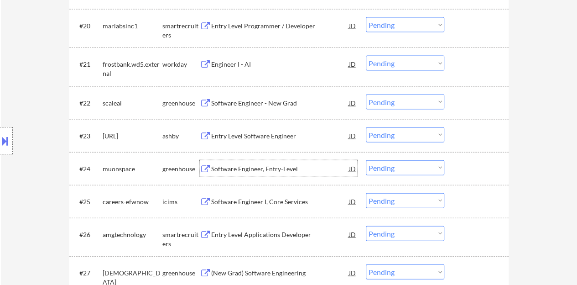
click at [266, 172] on div "Software Engineer, Entry-Level" at bounding box center [280, 168] width 138 height 9
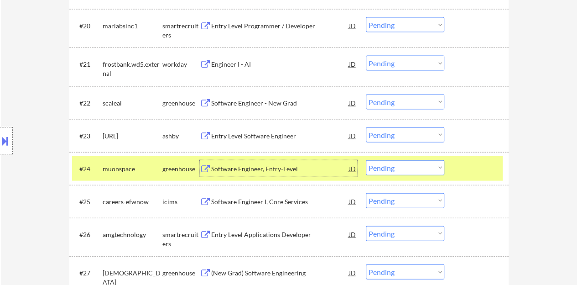
click at [397, 171] on select "Choose an option... Pending Applied Excluded (Questions) Excluded (Expired) Exc…" at bounding box center [405, 167] width 78 height 15
click at [366, 160] on select "Choose an option... Pending Applied Excluded (Questions) Excluded (Expired) Exc…" at bounding box center [405, 167] width 78 height 15
select select ""pending""
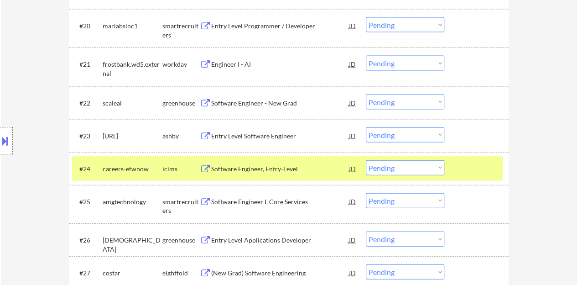
click at [479, 172] on div at bounding box center [477, 168] width 40 height 16
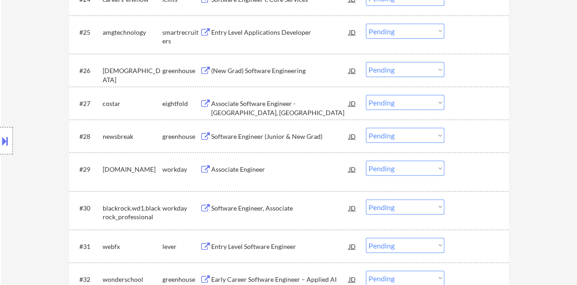
scroll to position [1140, 0]
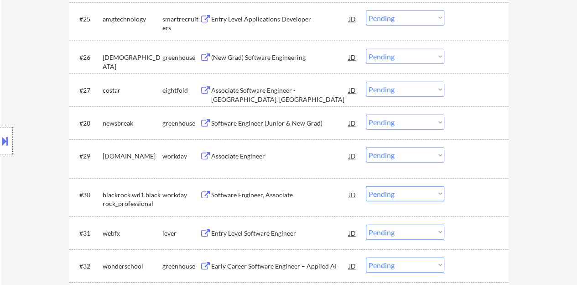
click at [241, 151] on div "Associate Engineer" at bounding box center [280, 155] width 138 height 16
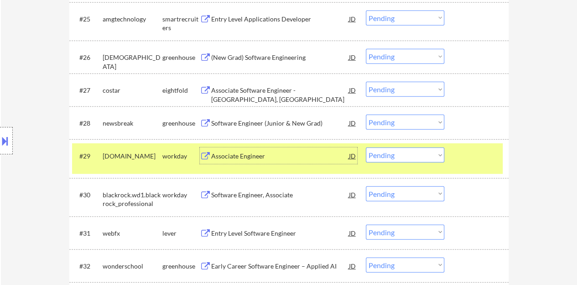
click at [402, 158] on select "Choose an option... Pending Applied Excluded (Questions) Excluded (Expired) Exc…" at bounding box center [405, 154] width 78 height 15
click at [366, 147] on select "Choose an option... Pending Applied Excluded (Questions) Excluded (Expired) Exc…" at bounding box center [405, 154] width 78 height 15
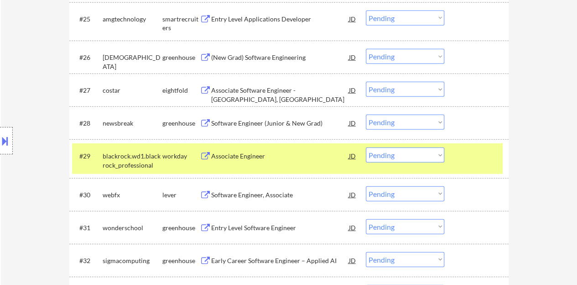
click at [471, 170] on div "#29 blackrock.wd1.blackrock_professional workday Associate Engineer JD Choose a…" at bounding box center [287, 158] width 431 height 30
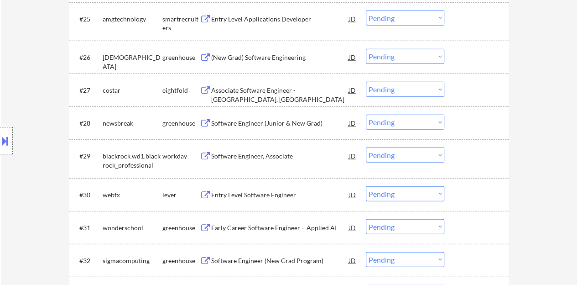
click at [280, 154] on div "Software Engineer, Associate" at bounding box center [280, 155] width 138 height 9
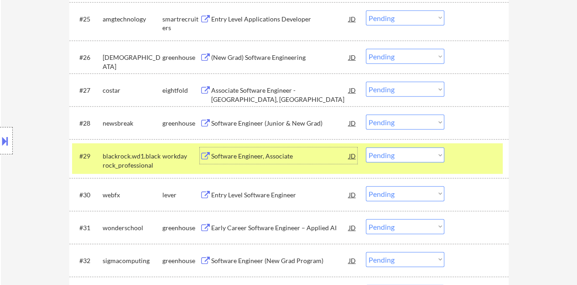
click at [401, 152] on select "Choose an option... Pending Applied Excluded (Questions) Excluded (Expired) Exc…" at bounding box center [405, 154] width 78 height 15
click at [366, 147] on select "Choose an option... Pending Applied Excluded (Questions) Excluded (Expired) Exc…" at bounding box center [405, 154] width 78 height 15
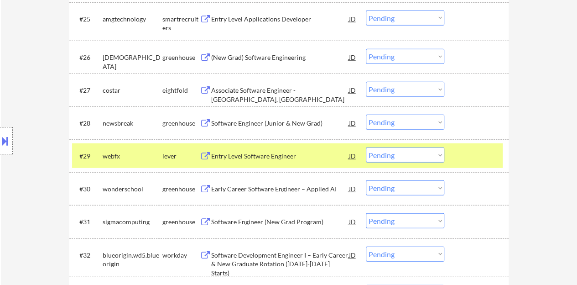
scroll to position [1186, 0]
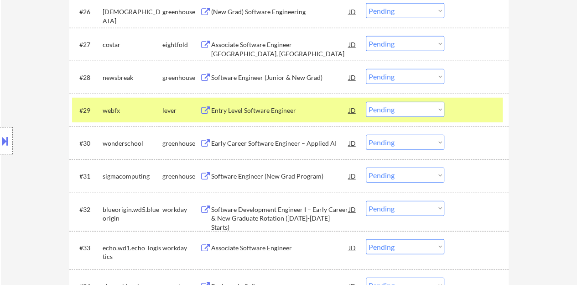
click at [283, 114] on div "Entry Level Software Engineer" at bounding box center [280, 110] width 138 height 9
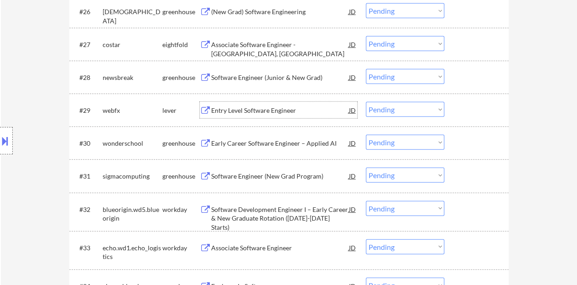
click at [472, 109] on div at bounding box center [477, 110] width 40 height 16
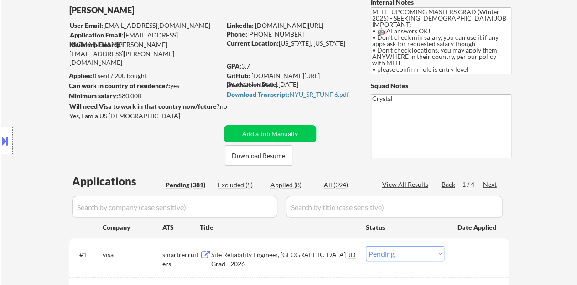
scroll to position [0, 0]
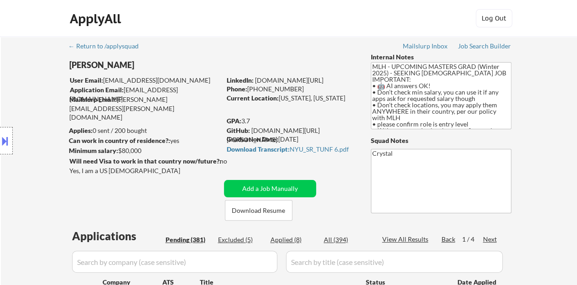
drag, startPoint x: 347, startPoint y: 80, endPoint x: 255, endPoint y: 81, distance: 91.7
click at [255, 81] on div "LinkedIn: www.linkedin.com/in/jtang243" at bounding box center [292, 80] width 130 height 9
copy link "www.linkedin.com/in/jtang243"
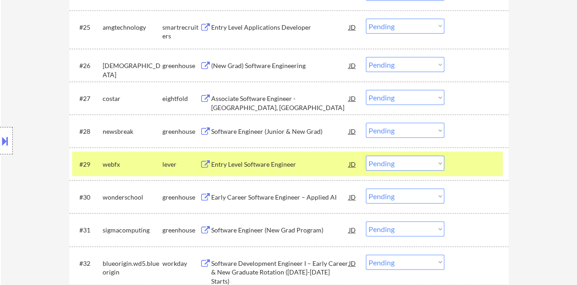
scroll to position [1140, 0]
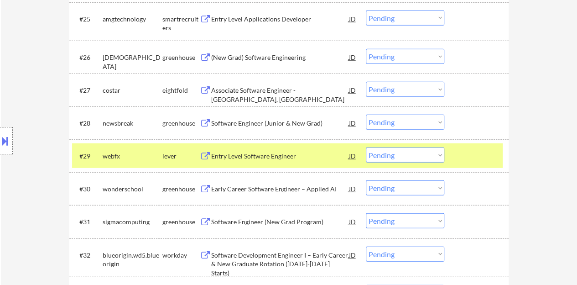
click at [398, 154] on select "Choose an option... Pending Applied Excluded (Questions) Excluded (Expired) Exc…" at bounding box center [405, 154] width 78 height 15
click at [366, 147] on select "Choose an option... Pending Applied Excluded (Questions) Excluded (Expired) Exc…" at bounding box center [405, 154] width 78 height 15
select select ""pending""
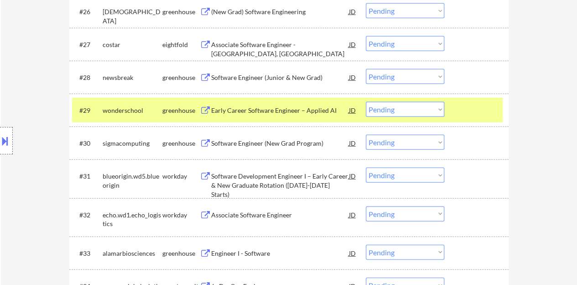
scroll to position [1231, 0]
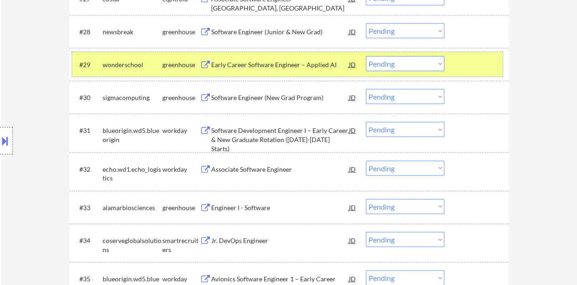
click at [488, 58] on div at bounding box center [477, 64] width 40 height 16
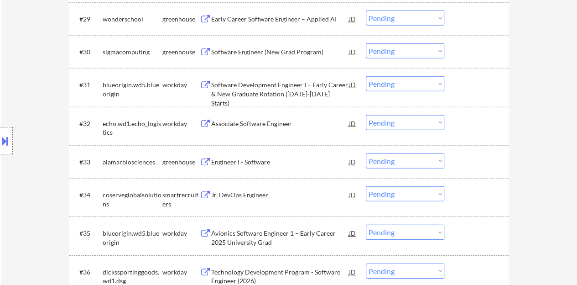
scroll to position [1323, 0]
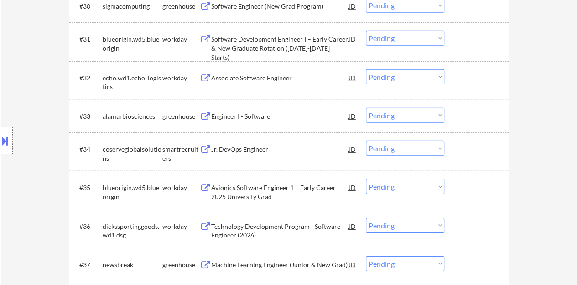
click at [266, 79] on div "Associate Software Engineer" at bounding box center [280, 77] width 138 height 9
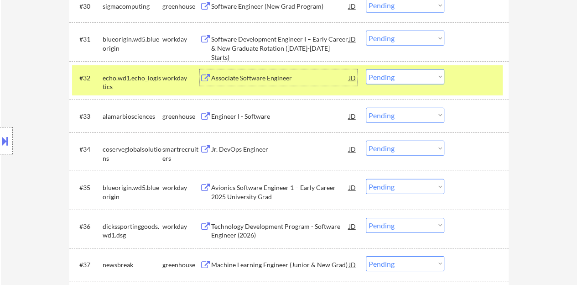
click at [392, 76] on select "Choose an option... Pending Applied Excluded (Questions) Excluded (Expired) Exc…" at bounding box center [405, 76] width 78 height 15
click at [366, 69] on select "Choose an option... Pending Applied Excluded (Questions) Excluded (Expired) Exc…" at bounding box center [405, 76] width 78 height 15
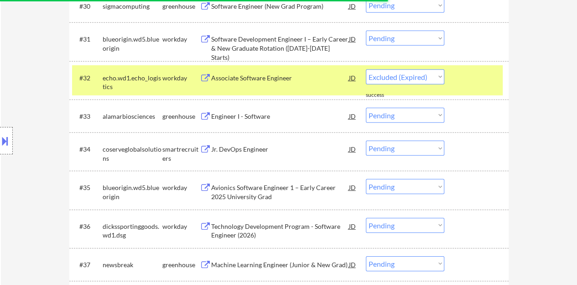
select select ""pending""
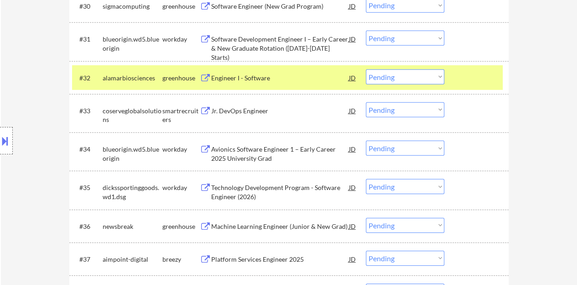
scroll to position [1277, 0]
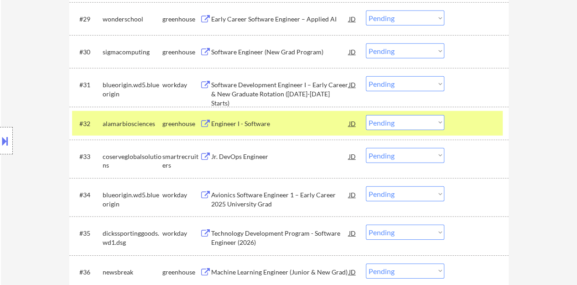
click at [477, 119] on div at bounding box center [477, 123] width 40 height 16
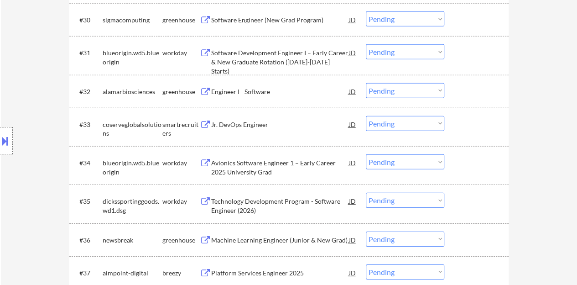
scroll to position [1323, 0]
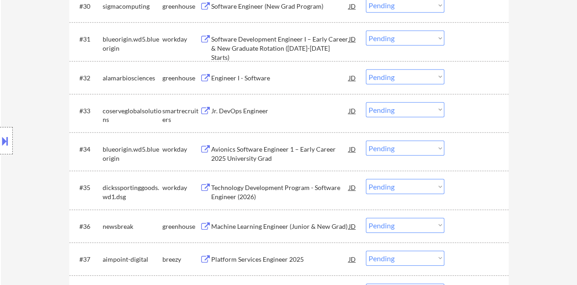
click at [215, 109] on div "Jr. DevOps Engineer" at bounding box center [280, 110] width 138 height 9
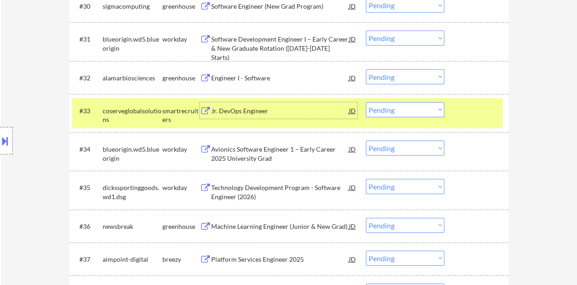
click at [388, 105] on select "Choose an option... Pending Applied Excluded (Questions) Excluded (Expired) Exc…" at bounding box center [405, 109] width 78 height 15
click at [366, 102] on select "Choose an option... Pending Applied Excluded (Questions) Excluded (Expired) Exc…" at bounding box center [405, 109] width 78 height 15
click at [391, 137] on div "#34 blueorigin.wd5.blueorigin workday Avionics Software Engineer 1 – Early Care…" at bounding box center [287, 151] width 431 height 30
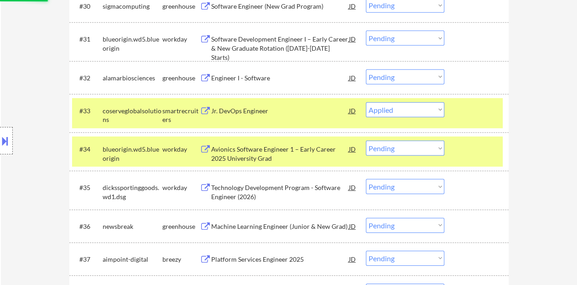
click at [453, 145] on div "#34 blueorigin.wd5.blueorigin workday Avionics Software Engineer 1 – Early Care…" at bounding box center [287, 151] width 431 height 30
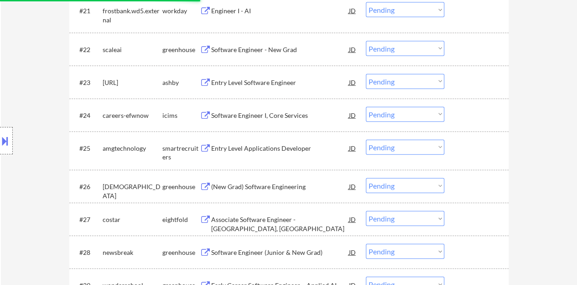
scroll to position [992, 0]
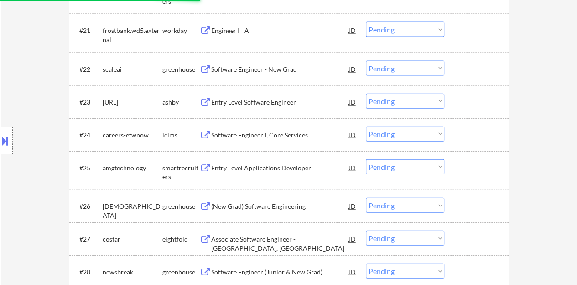
select select ""pending""
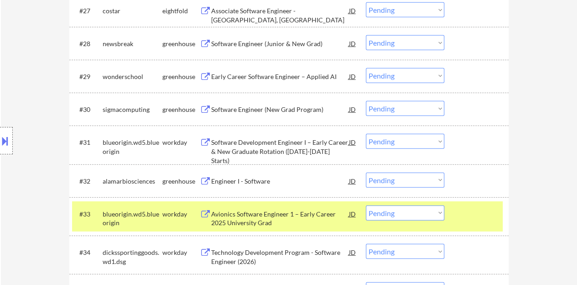
scroll to position [1265, 0]
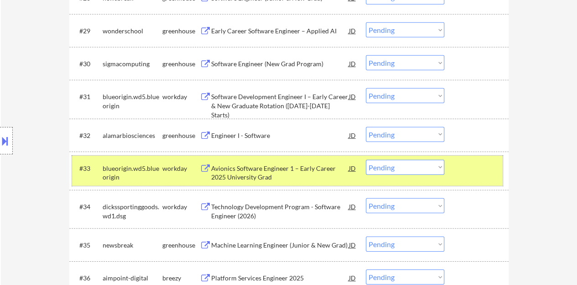
drag, startPoint x: 459, startPoint y: 161, endPoint x: 463, endPoint y: 163, distance: 4.7
click at [462, 163] on div at bounding box center [477, 168] width 40 height 16
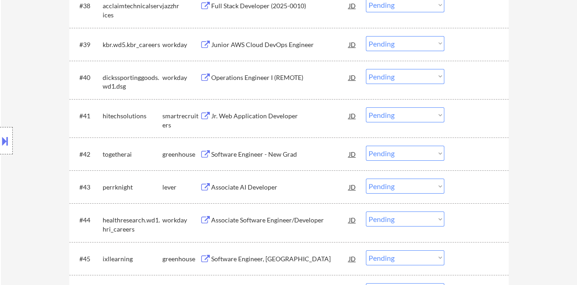
scroll to position [1630, 0]
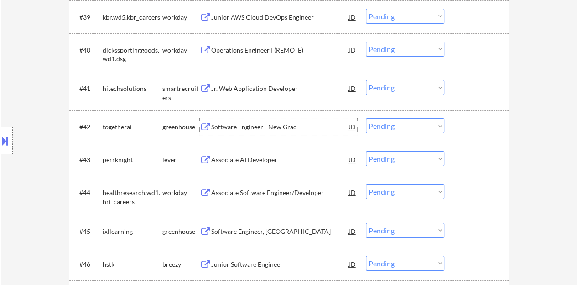
click at [249, 129] on div "Software Engineer - New Grad" at bounding box center [280, 126] width 138 height 9
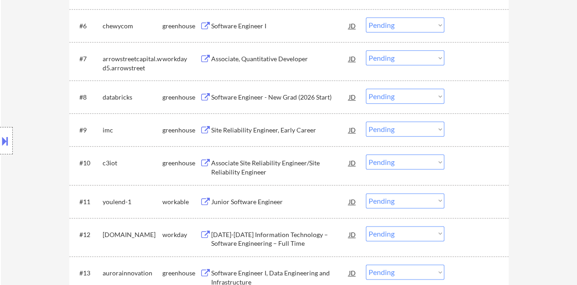
scroll to position [0, 0]
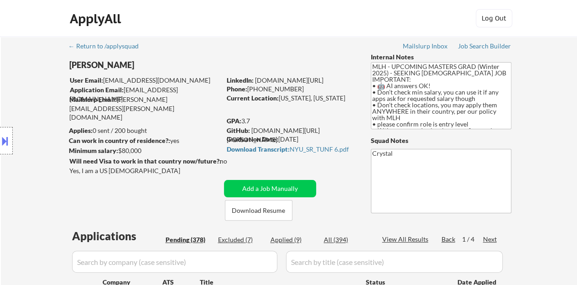
drag, startPoint x: 345, startPoint y: 79, endPoint x: 256, endPoint y: 81, distance: 89.0
click at [256, 81] on div "LinkedIn: www.linkedin.com/in/jtang243" at bounding box center [292, 80] width 130 height 9
copy link "www.linkedin.com/in/jtang243"
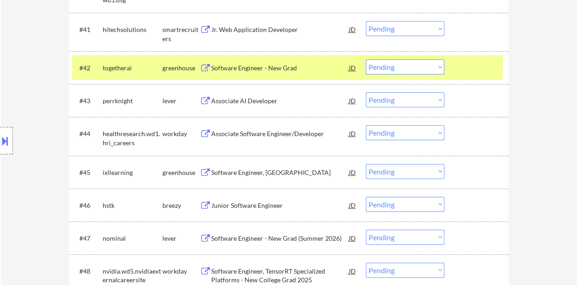
scroll to position [1687, 0]
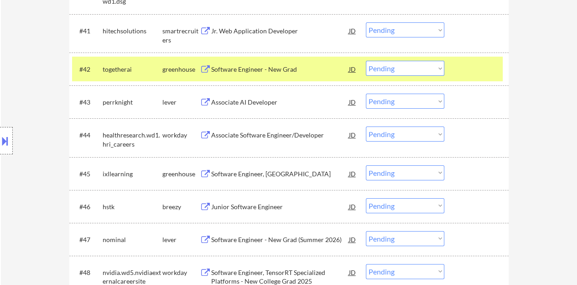
drag, startPoint x: 400, startPoint y: 60, endPoint x: 402, endPoint y: 71, distance: 10.7
click at [400, 61] on select "Choose an option... Pending Applied Excluded (Questions) Excluded (Expired) Exc…" at bounding box center [405, 68] width 78 height 15
click at [366, 61] on select "Choose an option... Pending Applied Excluded (Questions) Excluded (Expired) Exc…" at bounding box center [405, 68] width 78 height 15
select select ""pending""
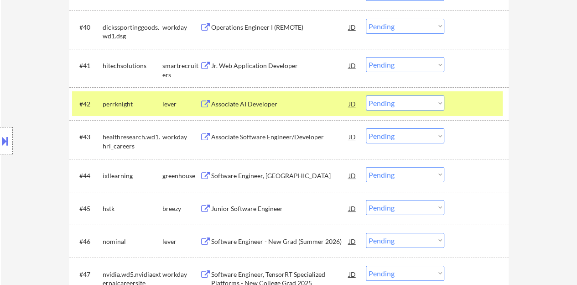
scroll to position [1642, 0]
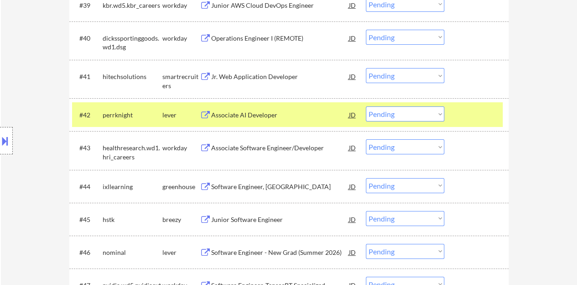
click at [256, 113] on div "Associate AI Developer" at bounding box center [280, 114] width 138 height 9
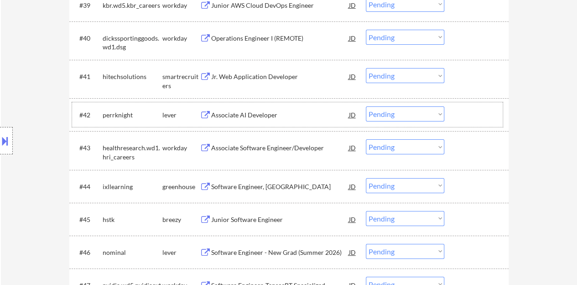
click at [474, 115] on div at bounding box center [477, 114] width 40 height 16
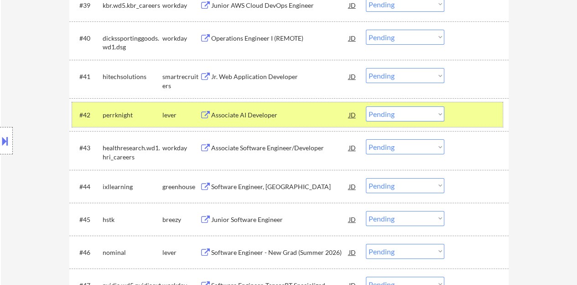
click at [477, 107] on div at bounding box center [477, 114] width 40 height 16
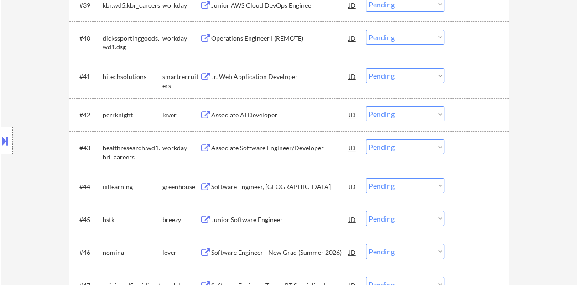
scroll to position [1687, 0]
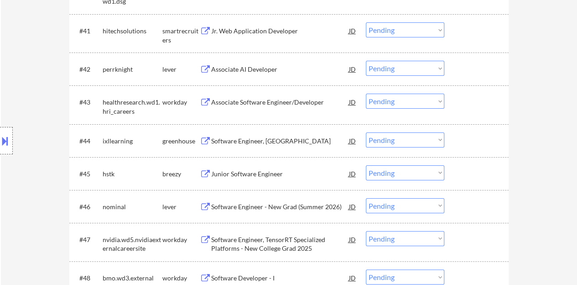
click at [264, 100] on div "Associate Software Engineer/Developer" at bounding box center [280, 102] width 138 height 9
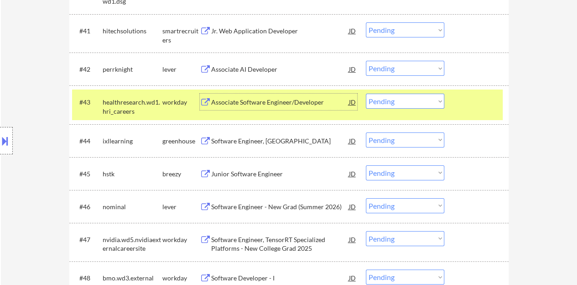
click at [391, 101] on select "Choose an option... Pending Applied Excluded (Questions) Excluded (Expired) Exc…" at bounding box center [405, 100] width 78 height 15
click at [366, 93] on select "Choose an option... Pending Applied Excluded (Questions) Excluded (Expired) Exc…" at bounding box center [405, 100] width 78 height 15
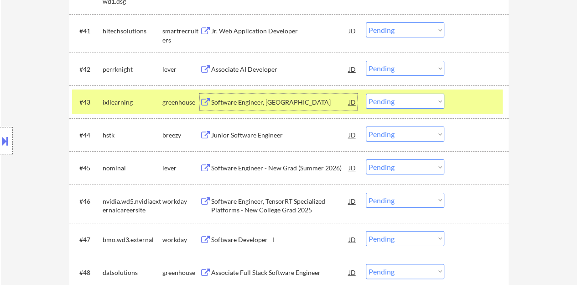
click at [263, 104] on div "Software Engineer, New Grad" at bounding box center [280, 102] width 138 height 9
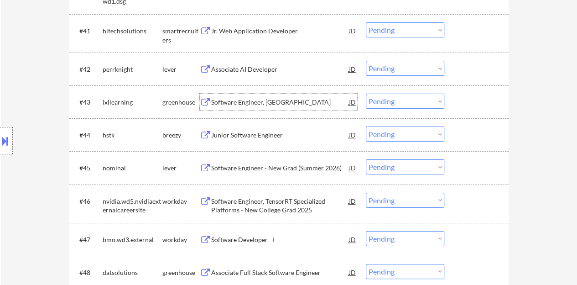
click at [470, 98] on div at bounding box center [477, 101] width 40 height 16
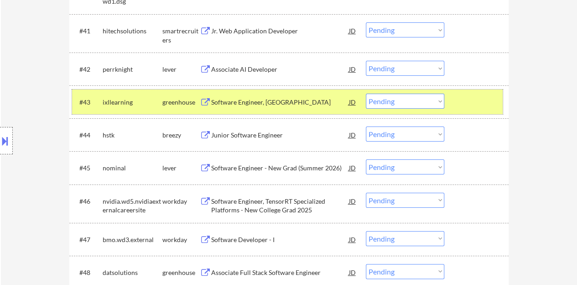
click at [391, 102] on select "Choose an option... Pending Applied Excluded (Questions) Excluded (Expired) Exc…" at bounding box center [405, 100] width 78 height 15
click at [366, 93] on select "Choose an option... Pending Applied Excluded (Questions) Excluded (Expired) Exc…" at bounding box center [405, 100] width 78 height 15
select select ""pending""
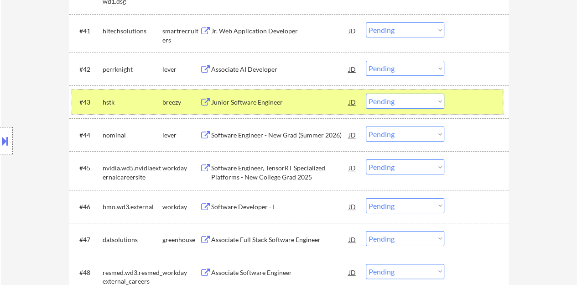
click at [494, 96] on div at bounding box center [477, 101] width 40 height 16
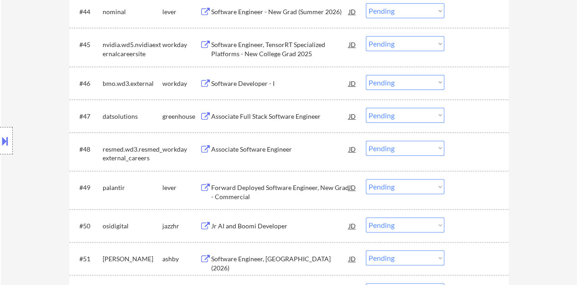
scroll to position [1824, 0]
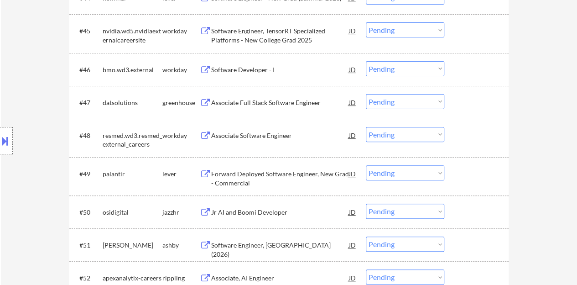
click at [236, 128] on div "Associate Software Engineer" at bounding box center [280, 135] width 138 height 16
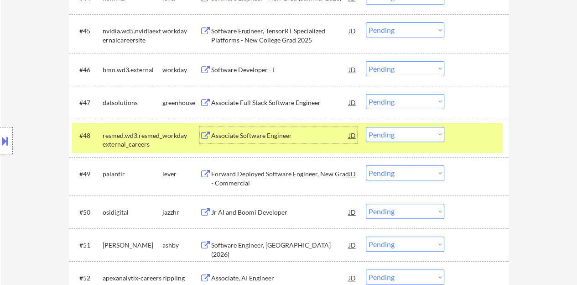
click at [402, 141] on select "Choose an option... Pending Applied Excluded (Questions) Excluded (Expired) Exc…" at bounding box center [405, 134] width 78 height 15
click at [366, 127] on select "Choose an option... Pending Applied Excluded (Questions) Excluded (Expired) Exc…" at bounding box center [405, 134] width 78 height 15
select select ""pending""
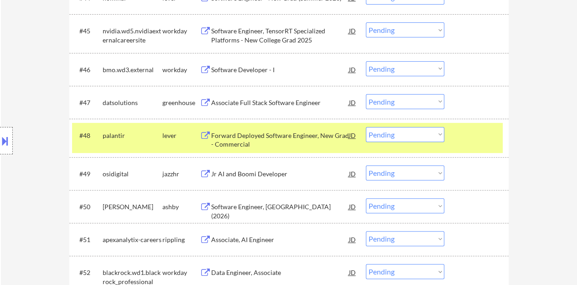
click at [481, 135] on div at bounding box center [477, 135] width 40 height 16
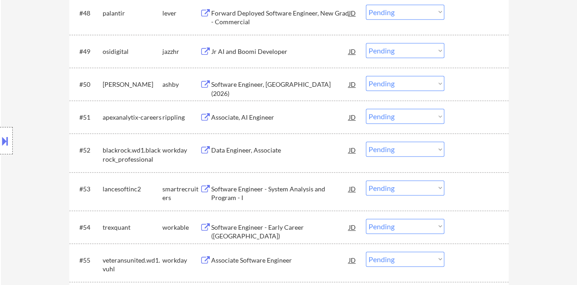
scroll to position [1961, 0]
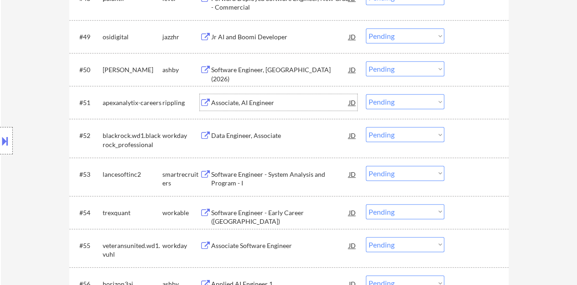
click at [244, 101] on div "Associate, AI Engineer" at bounding box center [280, 102] width 138 height 9
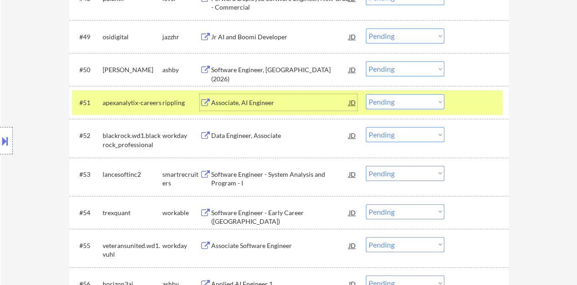
click at [489, 102] on div at bounding box center [477, 102] width 40 height 16
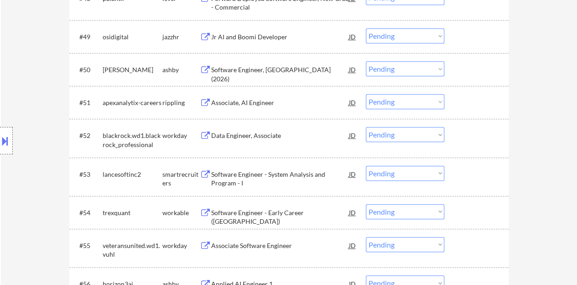
click at [246, 139] on div "Data Engineer, Associate" at bounding box center [280, 135] width 138 height 9
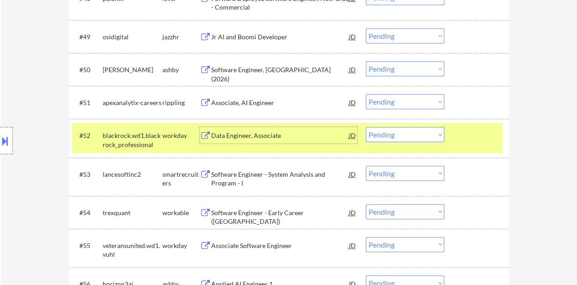
click at [381, 131] on select "Choose an option... Pending Applied Excluded (Questions) Excluded (Expired) Exc…" at bounding box center [405, 134] width 78 height 15
click at [366, 127] on select "Choose an option... Pending Applied Excluded (Questions) Excluded (Expired) Exc…" at bounding box center [405, 134] width 78 height 15
select select ""pending""
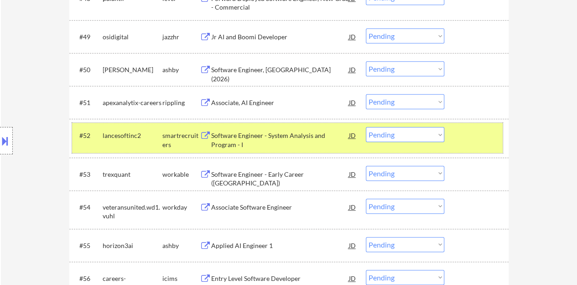
click at [472, 139] on div at bounding box center [477, 135] width 40 height 16
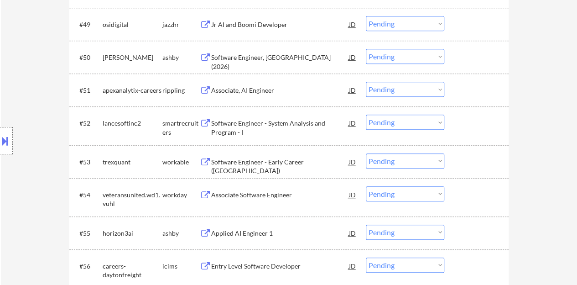
scroll to position [2007, 0]
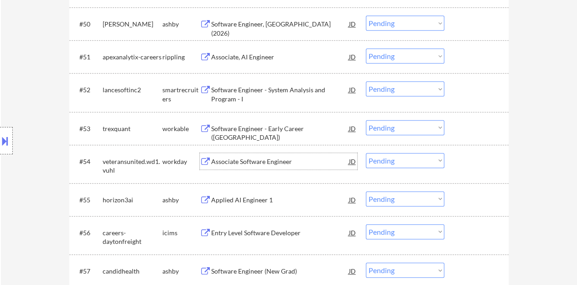
click at [258, 159] on div "Associate Software Engineer" at bounding box center [280, 161] width 138 height 9
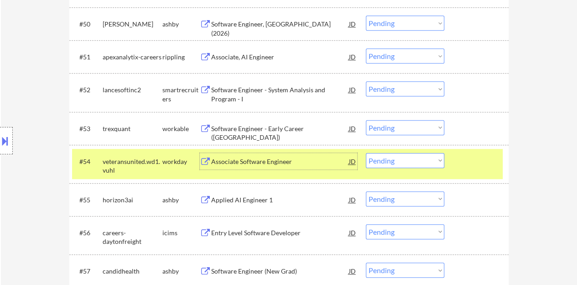
scroll to position [2052, 0]
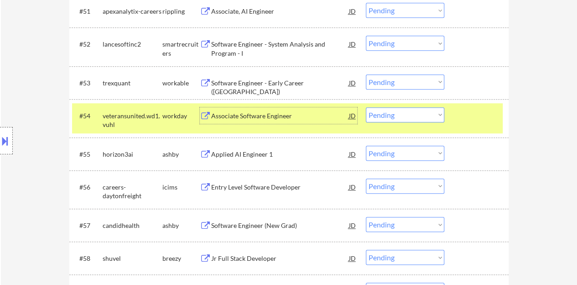
click at [376, 113] on select "Choose an option... Pending Applied Excluded (Questions) Excluded (Expired) Exc…" at bounding box center [405, 114] width 78 height 15
click at [366, 107] on select "Choose an option... Pending Applied Excluded (Questions) Excluded (Expired) Exc…" at bounding box center [405, 114] width 78 height 15
select select ""pending""
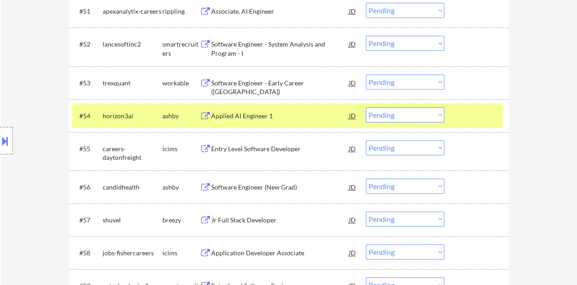
click at [481, 108] on div at bounding box center [477, 115] width 40 height 16
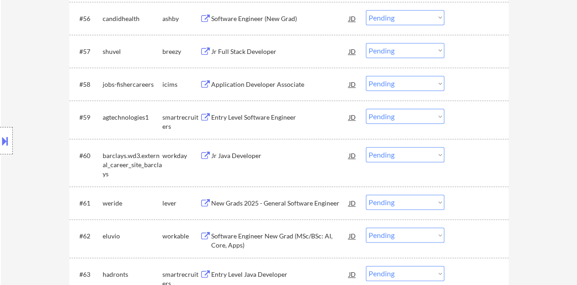
scroll to position [2235, 0]
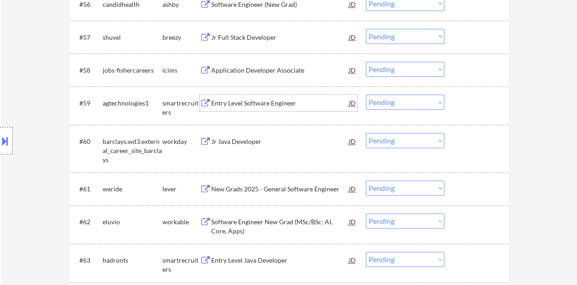
click at [242, 103] on div "Entry Level Software Engineer" at bounding box center [280, 103] width 138 height 9
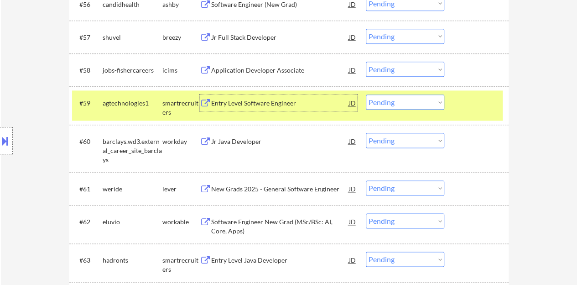
click at [407, 100] on select "Choose an option... Pending Applied Excluded (Questions) Excluded (Expired) Exc…" at bounding box center [405, 101] width 78 height 15
click at [366, 94] on select "Choose an option... Pending Applied Excluded (Questions) Excluded (Expired) Exc…" at bounding box center [405, 101] width 78 height 15
select select ""pending""
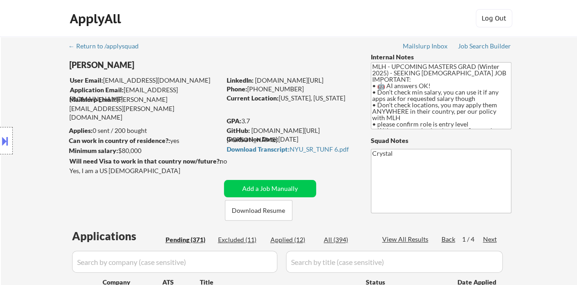
scroll to position [76, 0]
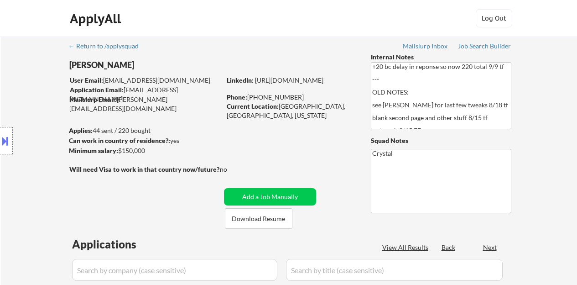
select select ""pending""
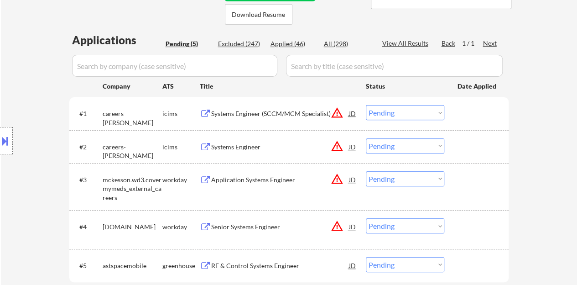
scroll to position [319, 0]
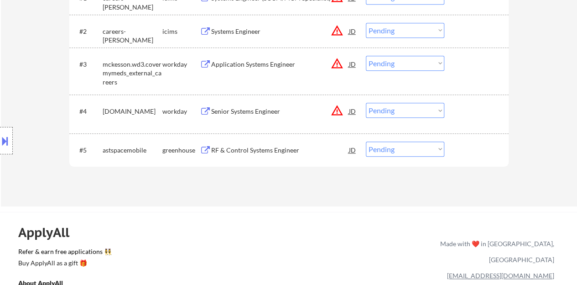
click at [252, 146] on div "RF & Control Systems Engineer" at bounding box center [280, 149] width 138 height 9
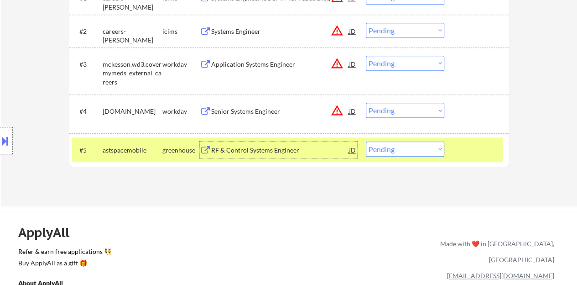
click at [420, 156] on div "#5 astspacemobile greenhouse RF & Control Systems Engineer JD Choose an option.…" at bounding box center [287, 149] width 431 height 25
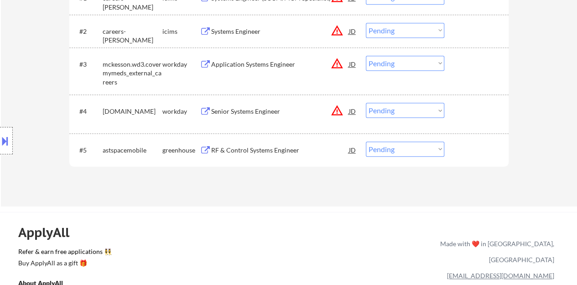
click at [414, 150] on select "Choose an option... Pending Applied Excluded (Questions) Excluded (Expired) Exc…" at bounding box center [405, 148] width 78 height 15
select select ""excluded__bad_match_""
click at [366, 141] on select "Choose an option... Pending Applied Excluded (Questions) Excluded (Expired) Exc…" at bounding box center [405, 148] width 78 height 15
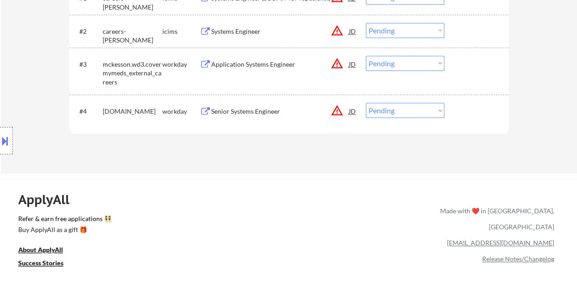
click at [350, 63] on div "JD" at bounding box center [352, 64] width 9 height 16
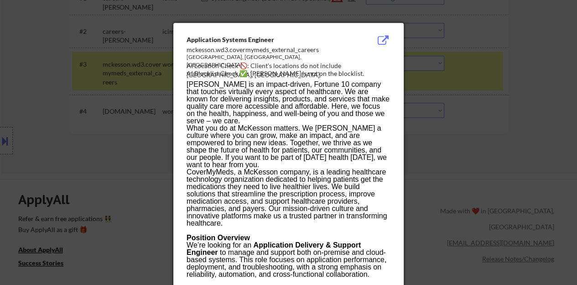
click at [100, 86] on div at bounding box center [288, 142] width 577 height 285
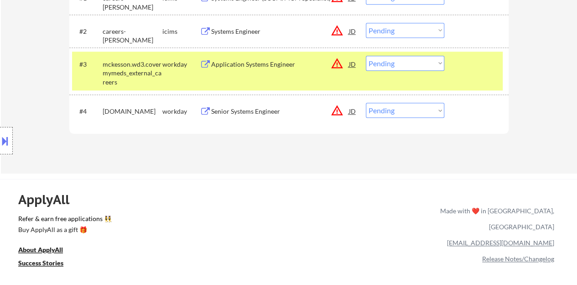
click at [264, 63] on div "Application Systems Engineer" at bounding box center [280, 64] width 138 height 9
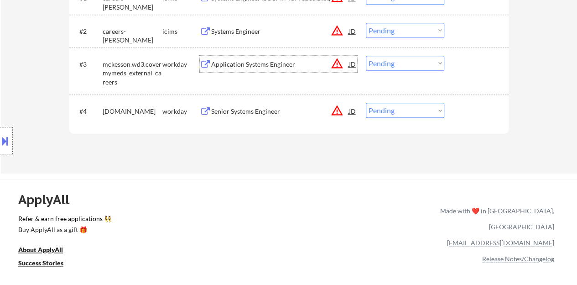
click at [462, 71] on div at bounding box center [477, 64] width 40 height 16
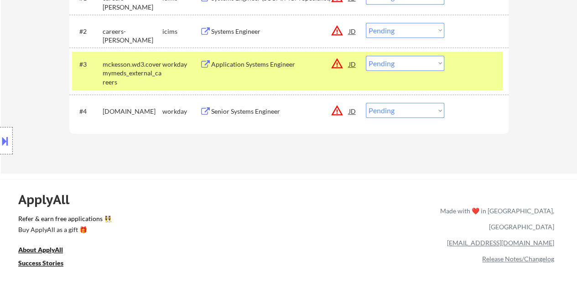
click at [8, 144] on button at bounding box center [5, 140] width 10 height 15
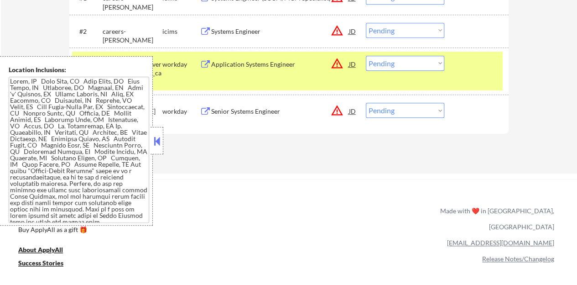
click at [156, 146] on button at bounding box center [157, 141] width 10 height 14
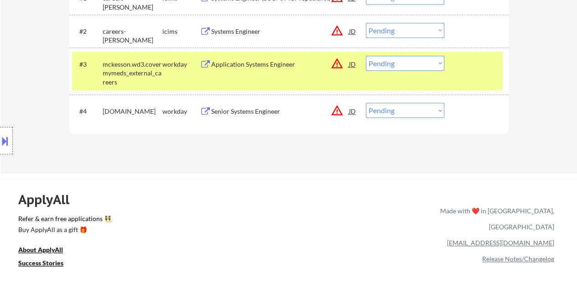
click at [13, 138] on div "Location Inclusions:" at bounding box center [81, 140] width 163 height 169
click at [1, 137] on button at bounding box center [5, 140] width 10 height 15
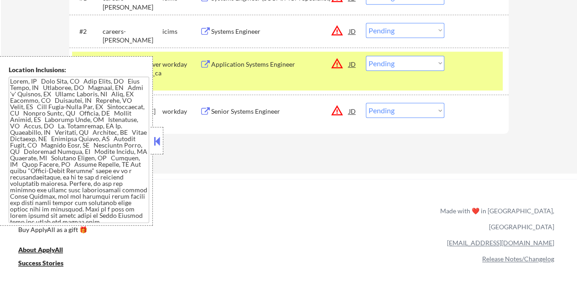
scroll to position [104, 0]
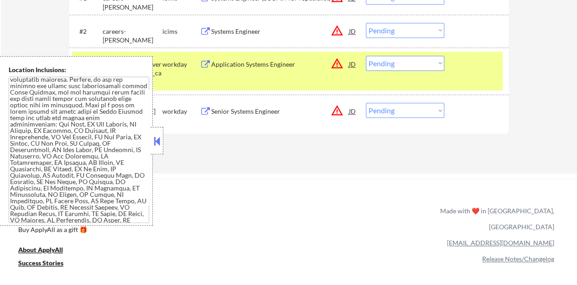
click at [153, 143] on button at bounding box center [157, 141] width 10 height 14
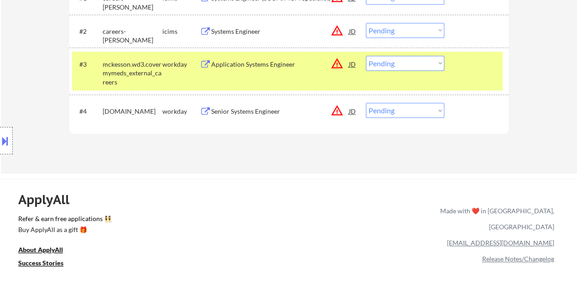
click at [381, 59] on select "Choose an option... Pending Applied Excluded (Questions) Excluded (Expired) Exc…" at bounding box center [405, 63] width 78 height 15
click at [366, 56] on select "Choose an option... Pending Applied Excluded (Questions) Excluded (Expired) Exc…" at bounding box center [405, 63] width 78 height 15
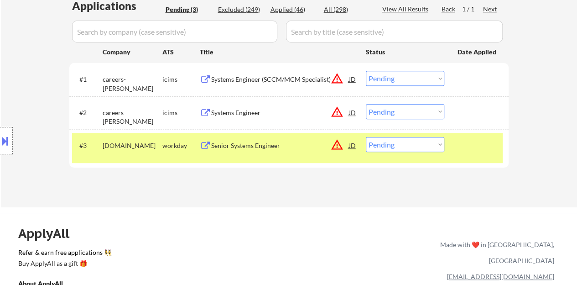
scroll to position [228, 0]
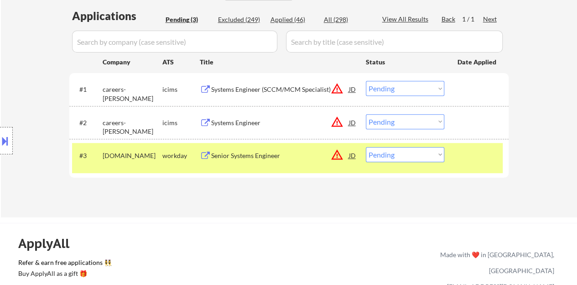
click at [349, 156] on div "JD" at bounding box center [352, 155] width 9 height 16
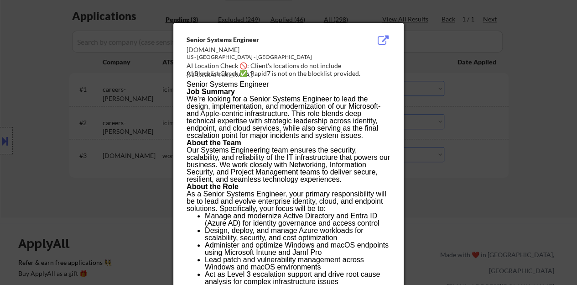
click at [55, 149] on div at bounding box center [288, 142] width 577 height 285
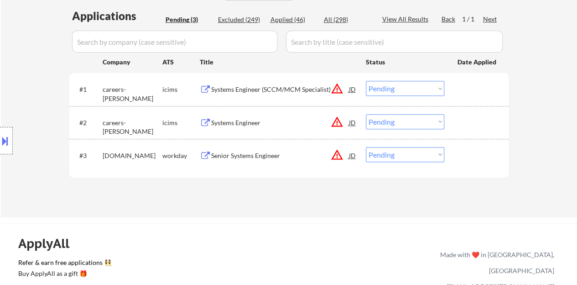
click at [235, 151] on div "Senior Systems Engineer" at bounding box center [280, 155] width 138 height 9
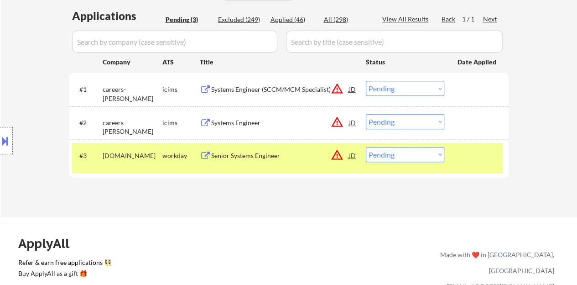
click at [10, 119] on div "Location Inclusions:" at bounding box center [81, 140] width 163 height 169
click at [0, 143] on button at bounding box center [5, 140] width 10 height 15
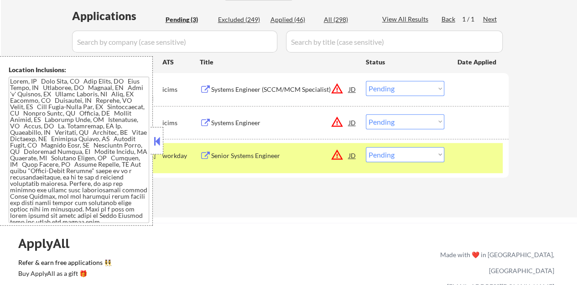
scroll to position [117, 0]
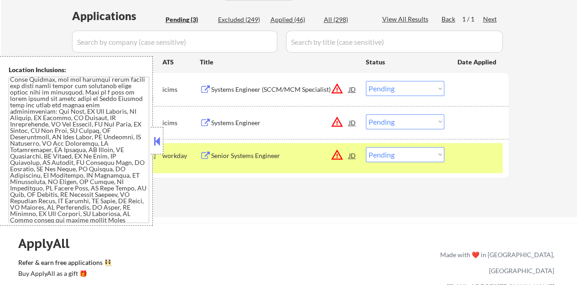
click at [153, 144] on button at bounding box center [157, 141] width 10 height 14
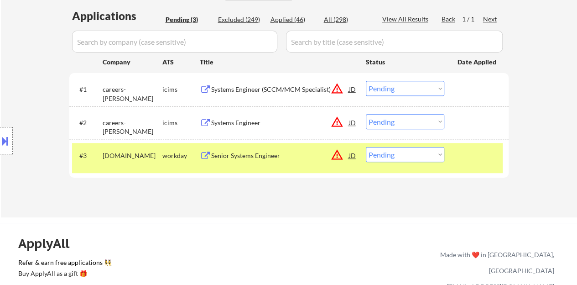
click at [249, 154] on div "Senior Systems Engineer" at bounding box center [280, 155] width 138 height 9
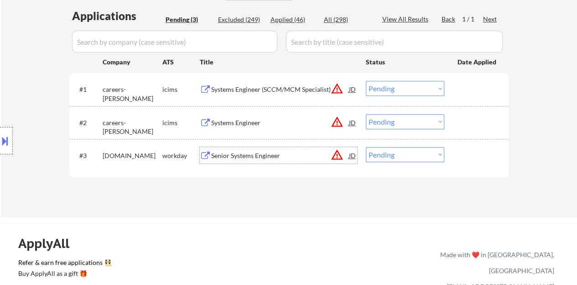
click at [454, 155] on div "#3 mymoose.wd1.careers workday Senior Systems Engineer JD warning_amber Choose …" at bounding box center [287, 158] width 431 height 30
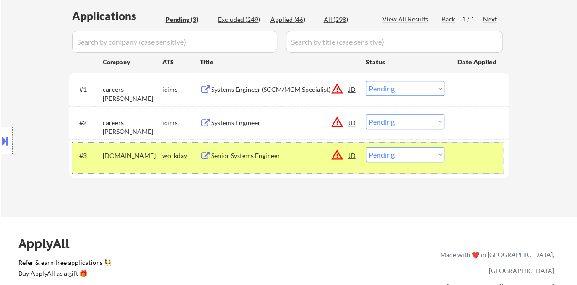
click at [415, 157] on select "Choose an option... Pending Applied Excluded (Questions) Excluded (Expired) Exc…" at bounding box center [405, 154] width 78 height 15
select select ""applied""
click at [366, 147] on select "Choose an option... Pending Applied Excluded (Questions) Excluded (Expired) Exc…" at bounding box center [405, 154] width 78 height 15
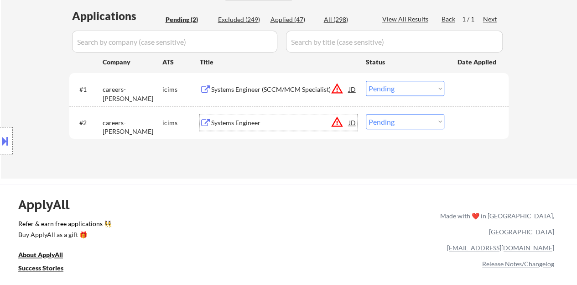
click at [245, 117] on div "Systems Engineer" at bounding box center [280, 122] width 138 height 16
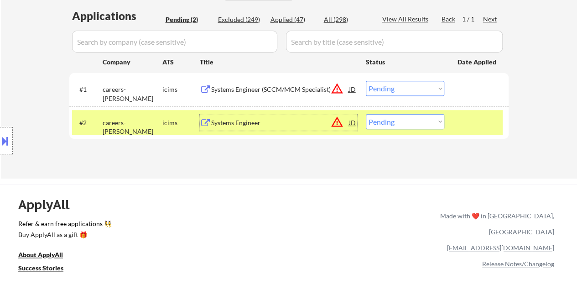
click at [412, 117] on select "Choose an option... Pending Applied Excluded (Questions) Excluded (Expired) Exc…" at bounding box center [405, 121] width 78 height 15
select select ""excluded__salary_""
click at [366, 114] on select "Choose an option... Pending Applied Excluded (Questions) Excluded (Expired) Exc…" at bounding box center [405, 121] width 78 height 15
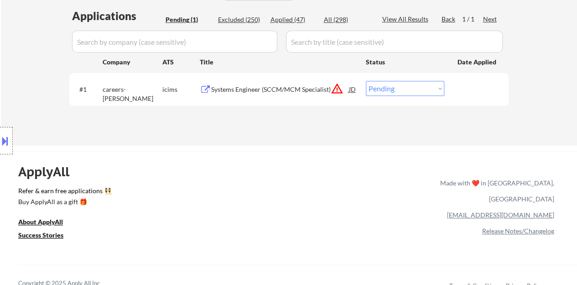
click at [283, 84] on div "Systems Engineer (SCCM/MCM Specialist)" at bounding box center [280, 89] width 138 height 16
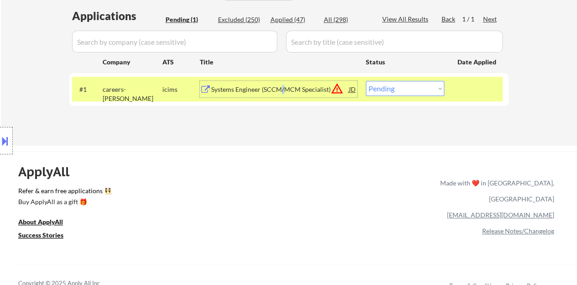
click at [395, 91] on select "Choose an option... Pending Applied Excluded (Questions) Excluded (Expired) Exc…" at bounding box center [405, 88] width 78 height 15
select select ""excluded__bad_match_""
click at [366, 81] on select "Choose an option... Pending Applied Excluded (Questions) Excluded (Expired) Exc…" at bounding box center [405, 88] width 78 height 15
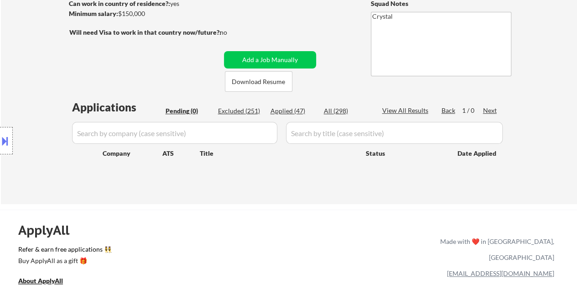
scroll to position [91, 0]
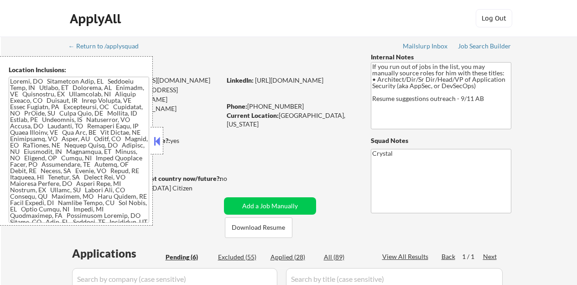
select select ""pending""
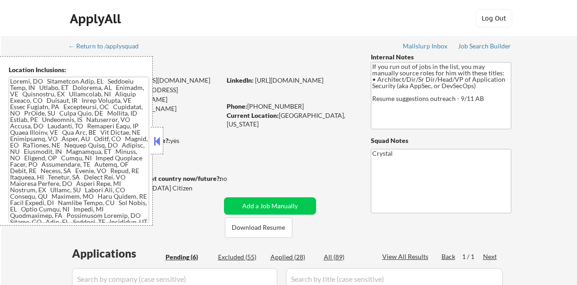
select select ""pending""
click at [157, 146] on button at bounding box center [157, 141] width 10 height 14
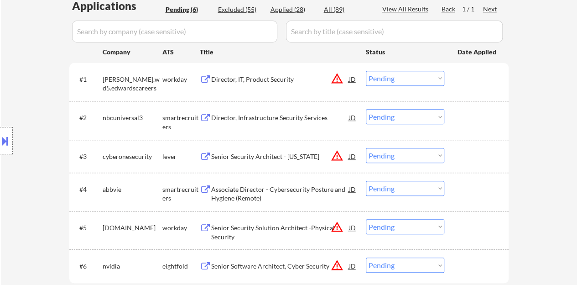
scroll to position [274, 0]
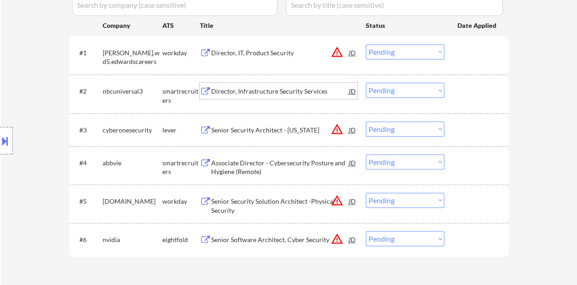
click at [216, 94] on div "Director, Infrastructure Security Services" at bounding box center [280, 91] width 138 height 9
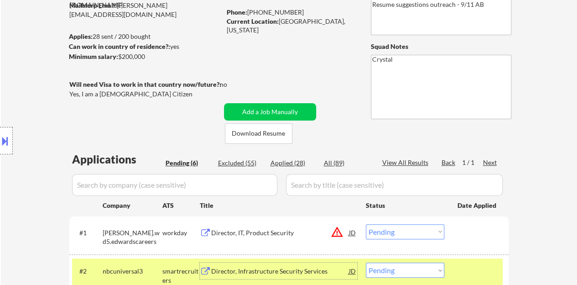
scroll to position [228, 0]
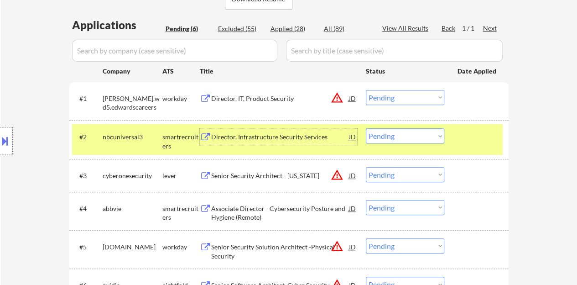
click at [382, 133] on select "Choose an option... Pending Applied Excluded (Questions) Excluded (Expired) Exc…" at bounding box center [405, 135] width 78 height 15
click at [366, 128] on select "Choose an option... Pending Applied Excluded (Questions) Excluded (Expired) Exc…" at bounding box center [405, 135] width 78 height 15
select select ""pending""
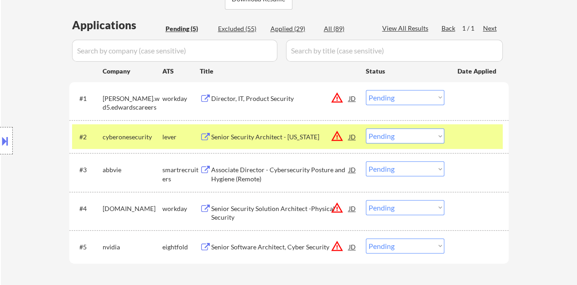
click at [492, 135] on div at bounding box center [477, 136] width 40 height 16
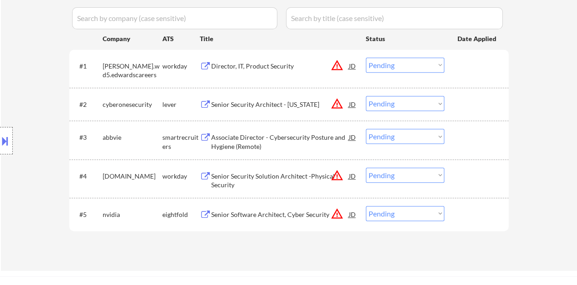
scroll to position [274, 0]
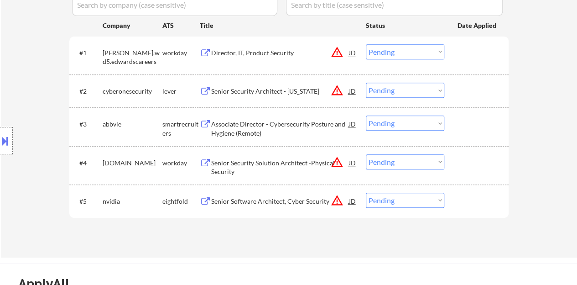
click at [350, 53] on div "JD" at bounding box center [352, 52] width 9 height 16
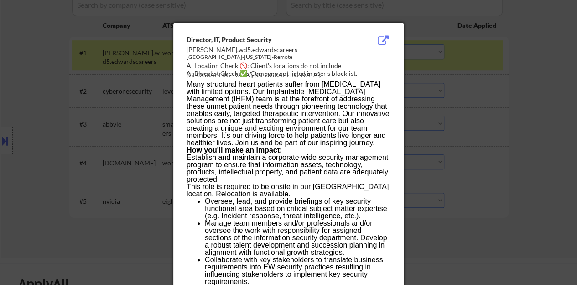
click at [144, 147] on div at bounding box center [288, 142] width 577 height 285
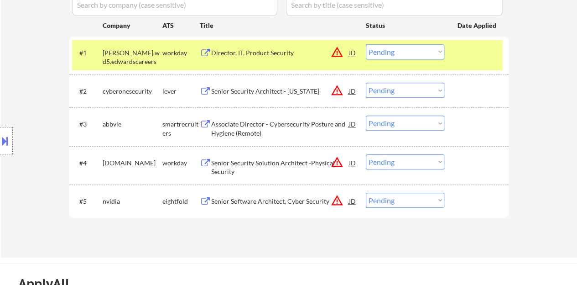
scroll to position [228, 0]
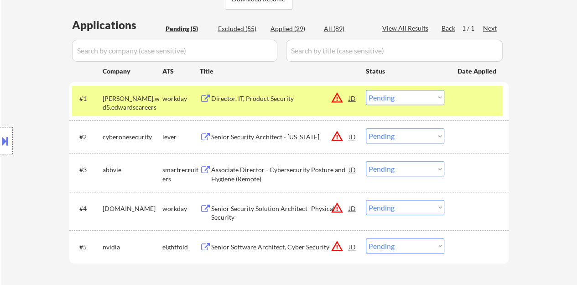
click at [236, 96] on div "Director, IT, Product Security" at bounding box center [280, 98] width 138 height 9
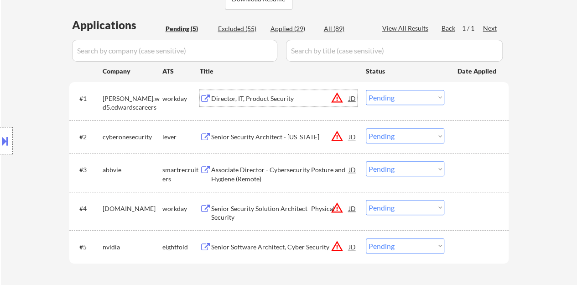
click at [480, 97] on div at bounding box center [477, 98] width 40 height 16
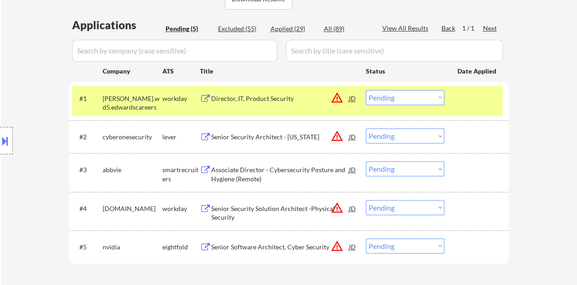
scroll to position [182, 0]
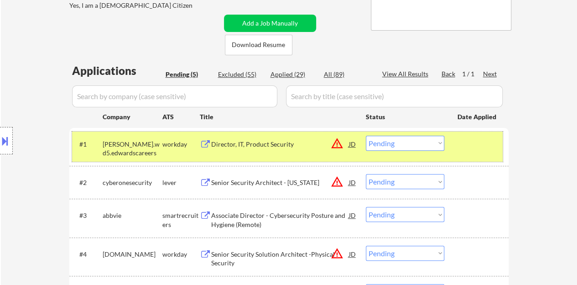
click at [1, 148] on div at bounding box center [6, 140] width 13 height 27
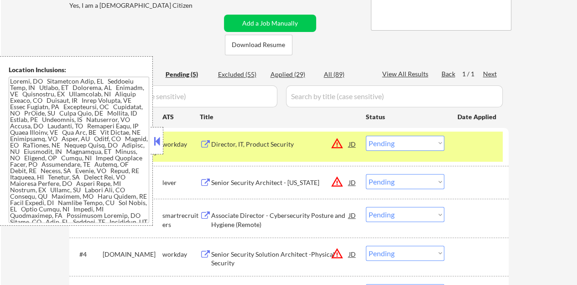
scroll to position [0, 0]
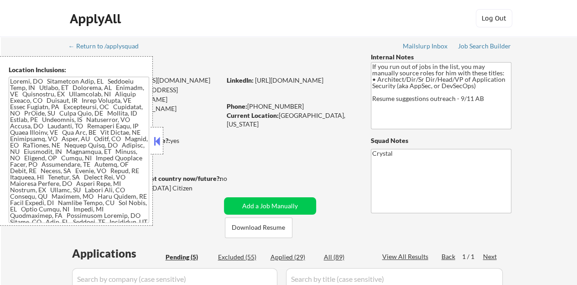
click at [156, 140] on button at bounding box center [157, 141] width 10 height 14
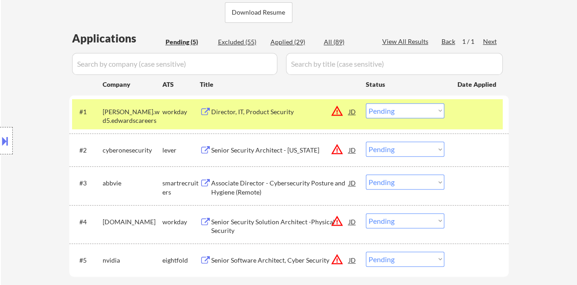
scroll to position [228, 0]
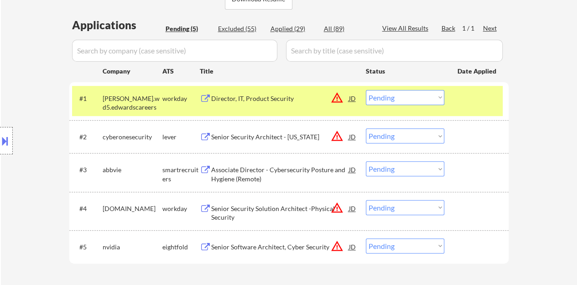
click at [432, 101] on select "Choose an option... Pending Applied Excluded (Questions) Excluded (Expired) Exc…" at bounding box center [405, 97] width 78 height 15
click at [366, 90] on select "Choose an option... Pending Applied Excluded (Questions) Excluded (Expired) Exc…" at bounding box center [405, 97] width 78 height 15
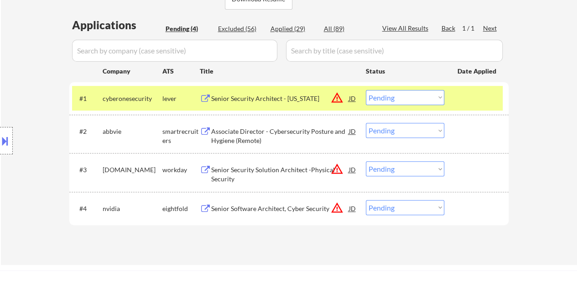
click at [306, 97] on div "Senior Security Architect - Oklahoma" at bounding box center [280, 98] width 138 height 9
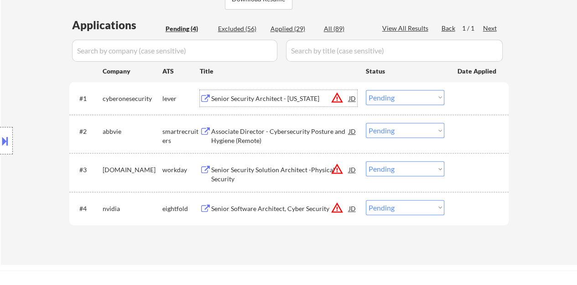
click at [493, 99] on div at bounding box center [477, 98] width 40 height 16
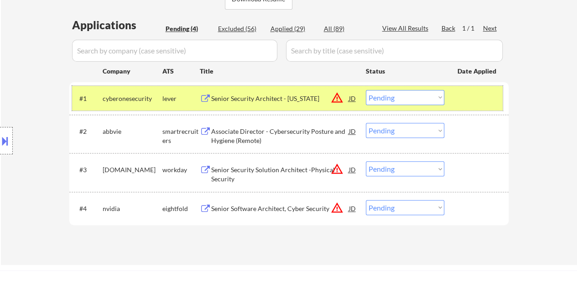
click at [0, 145] on button at bounding box center [5, 140] width 10 height 15
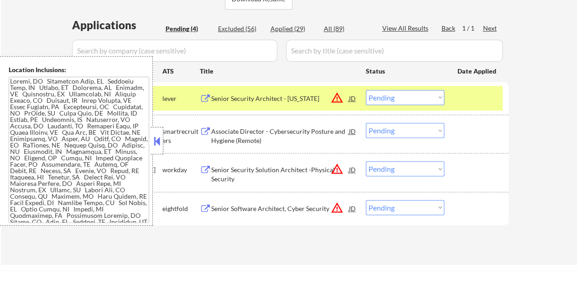
click at [161, 140] on button at bounding box center [157, 141] width 10 height 14
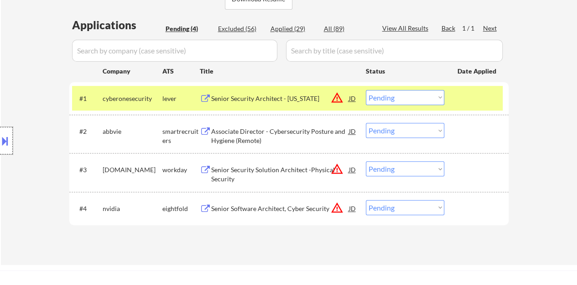
click at [0, 148] on div at bounding box center [6, 140] width 13 height 27
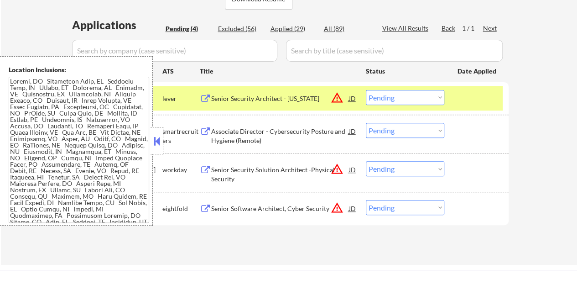
click at [161, 141] on button at bounding box center [157, 141] width 10 height 14
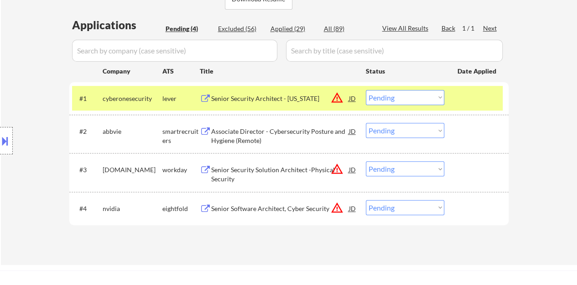
click at [521, 42] on div "← Return to /applysquad Mailslurp Inbox Job Search Builder George Genovezos Use…" at bounding box center [289, 36] width 576 height 456
click at [420, 95] on select "Choose an option... Pending Applied Excluded (Questions) Excluded (Expired) Exc…" at bounding box center [405, 97] width 78 height 15
click at [366, 90] on select "Choose an option... Pending Applied Excluded (Questions) Excluded (Expired) Exc…" at bounding box center [405, 97] width 78 height 15
select select ""pending""
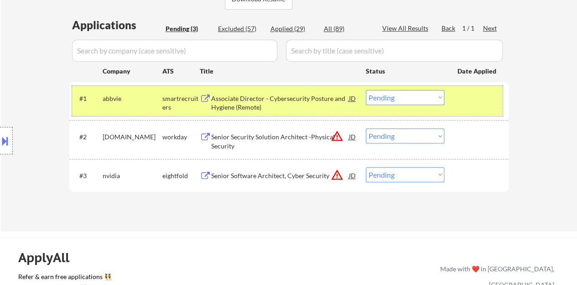
click at [457, 107] on div "#1 abbvie smartrecruiters Associate Director - Cybersecurity Posture and Hygien…" at bounding box center [287, 101] width 431 height 30
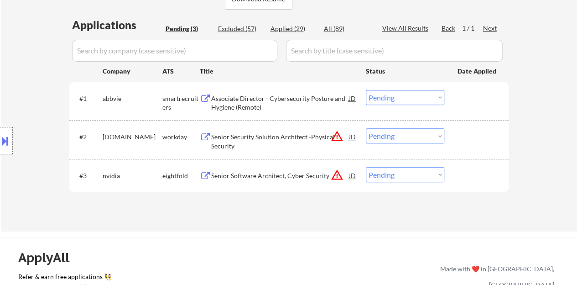
click at [351, 134] on div "JD" at bounding box center [352, 136] width 9 height 16
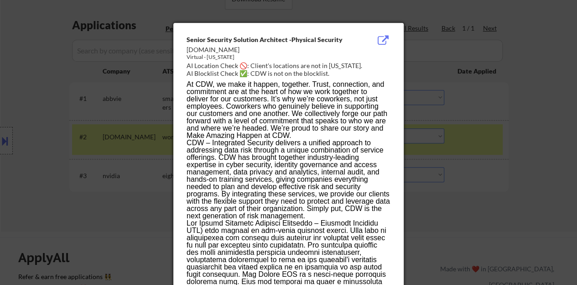
click at [66, 153] on div at bounding box center [288, 142] width 577 height 285
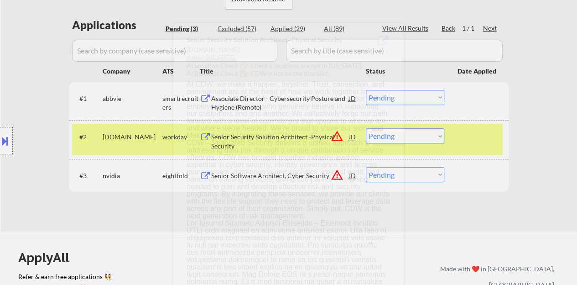
click at [0, 142] on button at bounding box center [5, 140] width 10 height 15
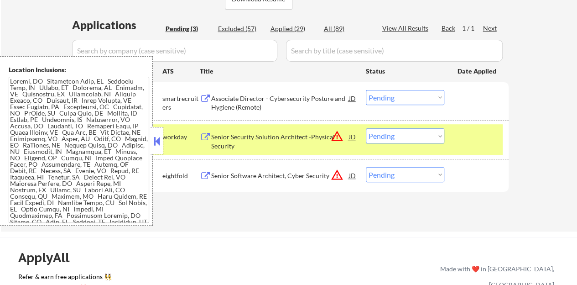
click at [162, 138] on div at bounding box center [157, 140] width 13 height 27
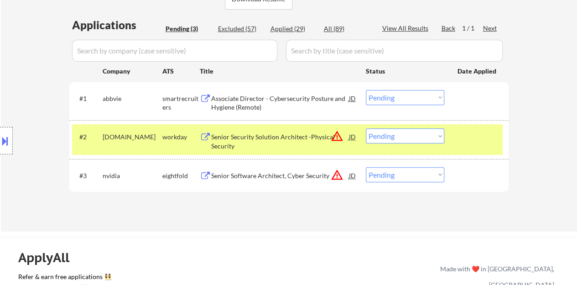
click at [226, 143] on div "Senior Security Solution Architect -Physical Security" at bounding box center [280, 141] width 138 height 18
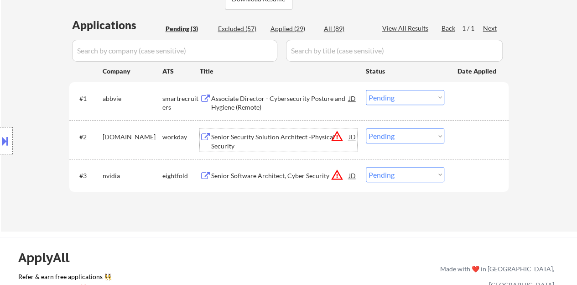
click at [477, 138] on div at bounding box center [477, 136] width 40 height 16
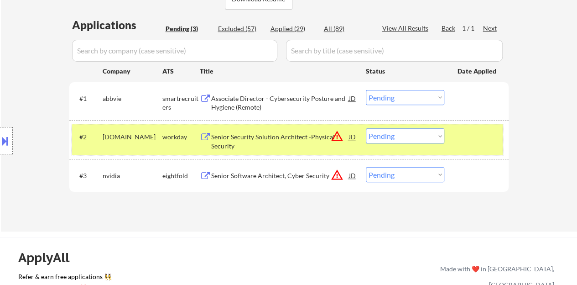
click at [370, 131] on select "Choose an option... Pending Applied Excluded (Questions) Excluded (Expired) Exc…" at bounding box center [405, 135] width 78 height 15
click at [366, 128] on select "Choose an option... Pending Applied Excluded (Questions) Excluded (Expired) Exc…" at bounding box center [405, 135] width 78 height 15
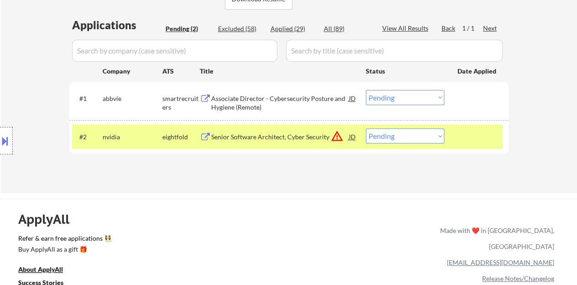
drag, startPoint x: 240, startPoint y: 162, endPoint x: 188, endPoint y: 171, distance: 52.8
click at [188, 171] on div "Applications Pending (2) Excluded (58) Applied (29) All (89) View All Results B…" at bounding box center [288, 96] width 439 height 158
click at [473, 148] on div "#2 nvidia eightfold Senior Software Architect, Cyber Security JD warning_amber …" at bounding box center [287, 136] width 431 height 25
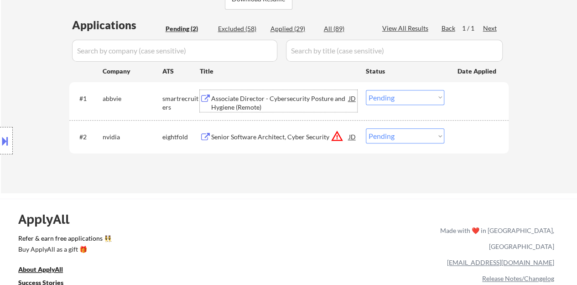
click at [331, 98] on div "Associate Director - Cybersecurity Posture and Hygiene (Remote)" at bounding box center [280, 103] width 138 height 18
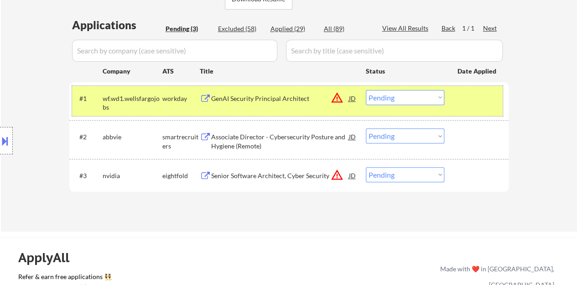
click at [456, 104] on div "#1 wf.wd1.wellsfargojobs workday GenAI Security Principal Architect JD warning_…" at bounding box center [287, 101] width 431 height 30
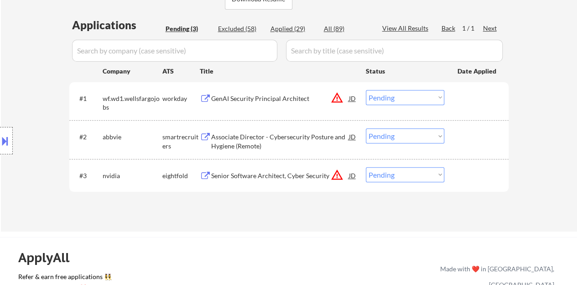
click at [249, 135] on div "Associate Director - Cybersecurity Posture and Hygiene (Remote)" at bounding box center [280, 141] width 138 height 18
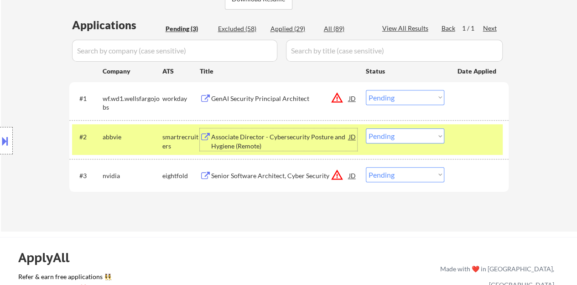
click at [382, 140] on select "Choose an option... Pending Applied Excluded (Questions) Excluded (Expired) Exc…" at bounding box center [405, 135] width 78 height 15
click at [366, 128] on select "Choose an option... Pending Applied Excluded (Questions) Excluded (Expired) Exc…" at bounding box center [405, 135] width 78 height 15
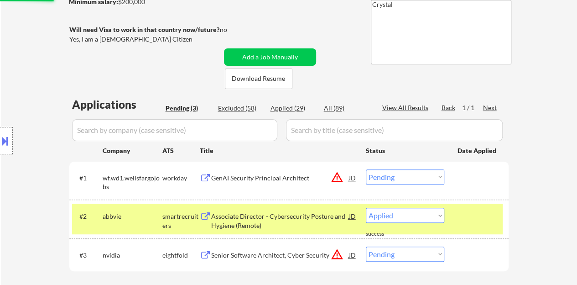
scroll to position [91, 0]
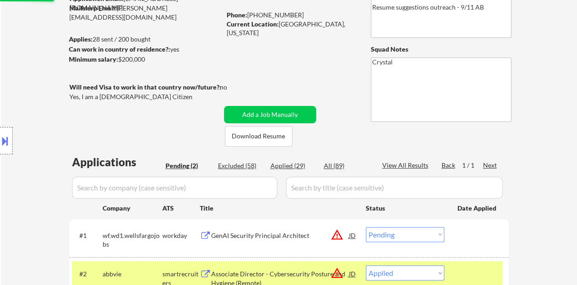
select select ""pending""
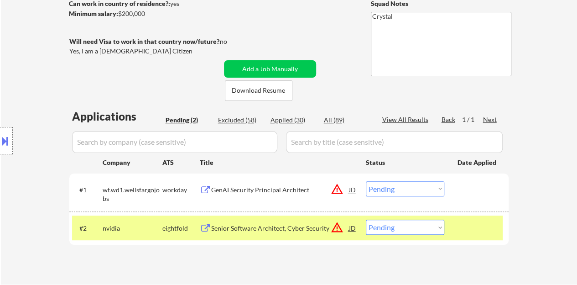
click at [294, 120] on div "Applied (30)" at bounding box center [293, 119] width 46 height 9
select select ""applied""
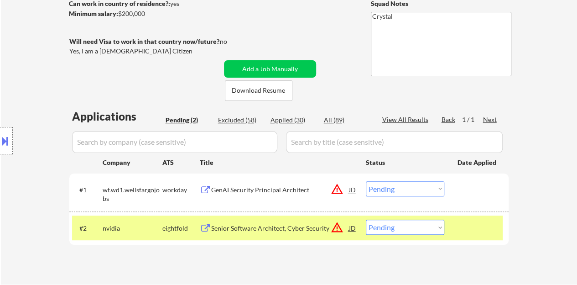
select select ""applied""
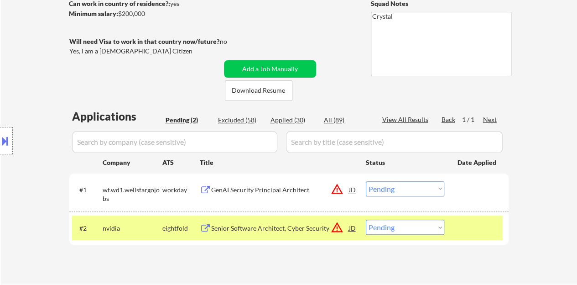
select select ""applied""
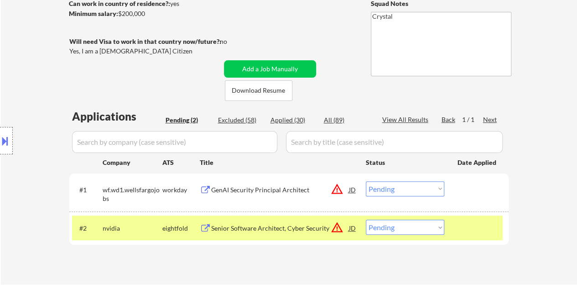
select select ""applied""
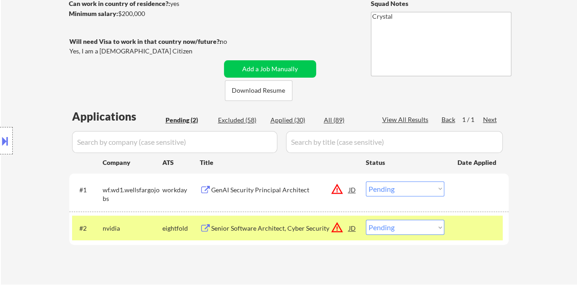
select select ""applied""
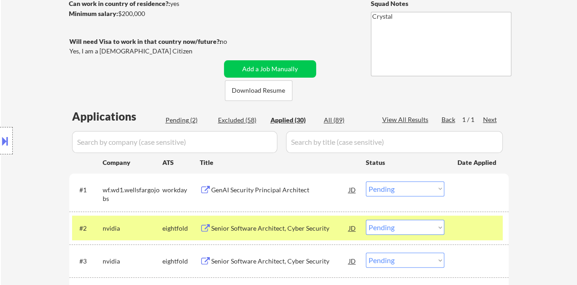
select select ""applied""
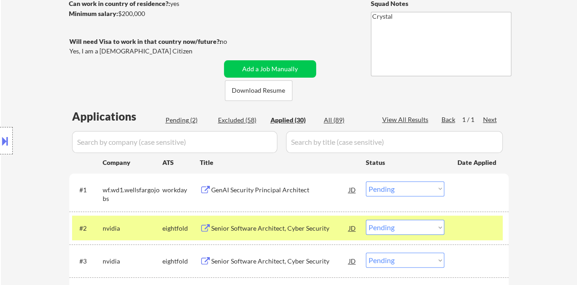
select select ""applied""
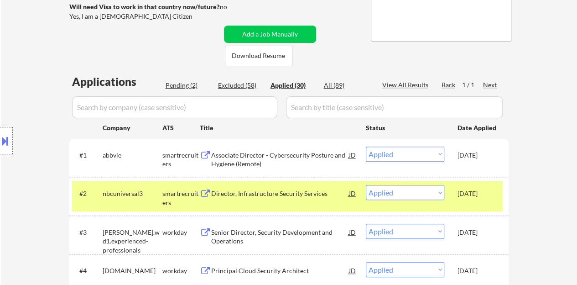
scroll to position [182, 0]
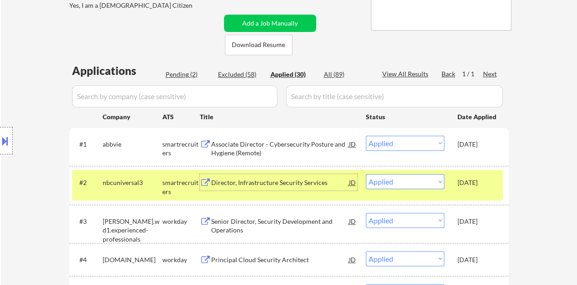
click at [281, 182] on div "Director, Infrastructure Security Services" at bounding box center [280, 182] width 138 height 9
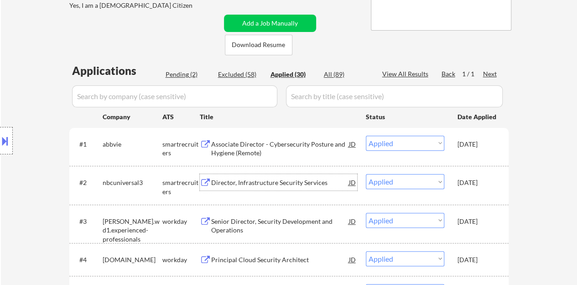
click at [173, 73] on div "Pending (2)" at bounding box center [189, 74] width 46 height 9
select select ""pending""
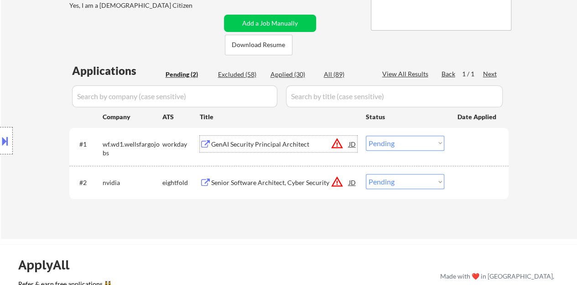
click at [243, 144] on div "GenAI Security Principal Architect" at bounding box center [280, 144] width 138 height 9
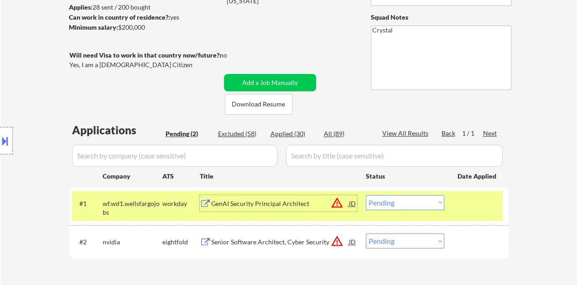
scroll to position [137, 0]
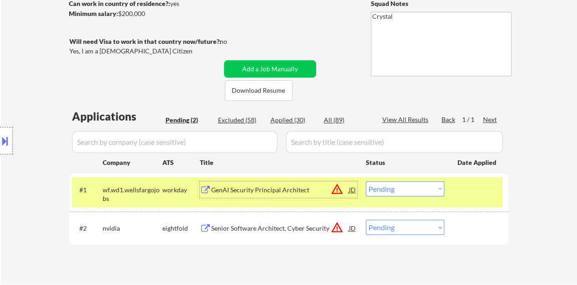
click at [0, 135] on button at bounding box center [5, 140] width 10 height 15
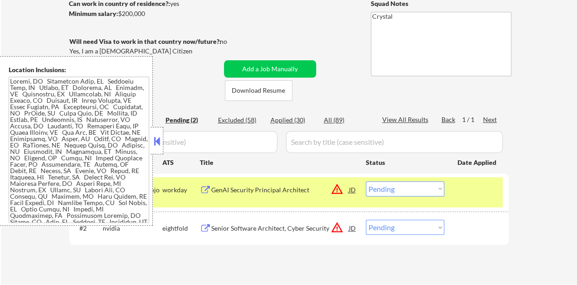
click at [159, 143] on button at bounding box center [157, 141] width 10 height 14
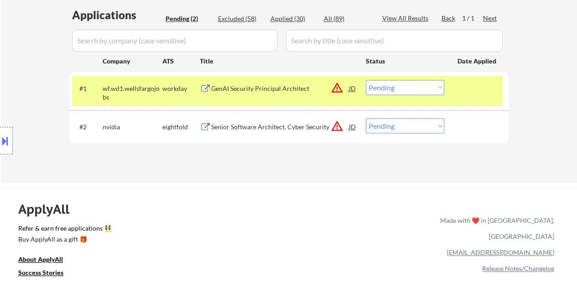
scroll to position [274, 0]
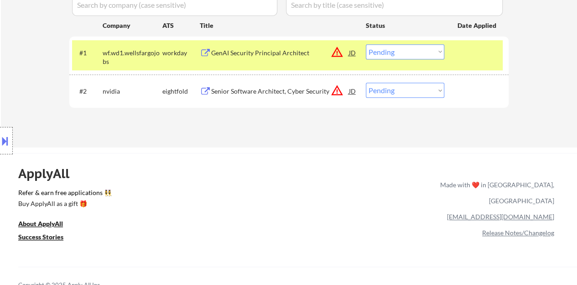
click at [403, 56] on select "Choose an option... Pending Applied Excluded (Questions) Excluded (Expired) Exc…" at bounding box center [405, 51] width 78 height 15
click at [366, 44] on select "Choose an option... Pending Applied Excluded (Questions) Excluded (Expired) Exc…" at bounding box center [405, 51] width 78 height 15
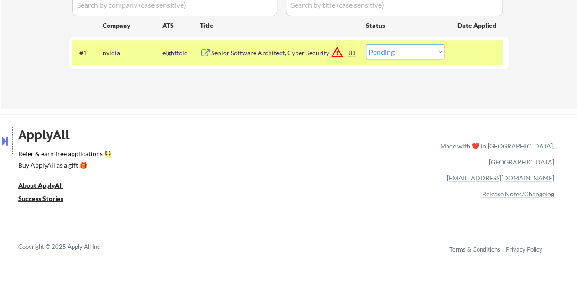
scroll to position [182, 0]
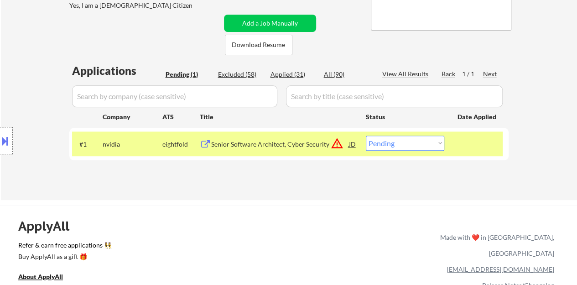
click at [259, 155] on div "#1 nvidia eightfold Senior Software Architect, Cyber Security JD warning_amber …" at bounding box center [287, 143] width 431 height 25
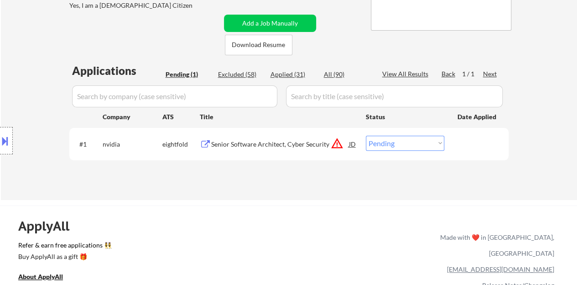
click at [253, 150] on div "Senior Software Architect, Cyber Security" at bounding box center [280, 143] width 138 height 16
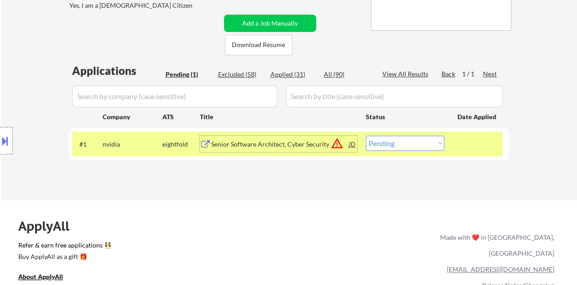
click at [405, 148] on select "Choose an option... Pending Applied Excluded (Questions) Excluded (Expired) Exc…" at bounding box center [405, 142] width 78 height 15
select select ""excluded__expired_""
click at [366, 135] on select "Choose an option... Pending Applied Excluded (Questions) Excluded (Expired) Exc…" at bounding box center [405, 142] width 78 height 15
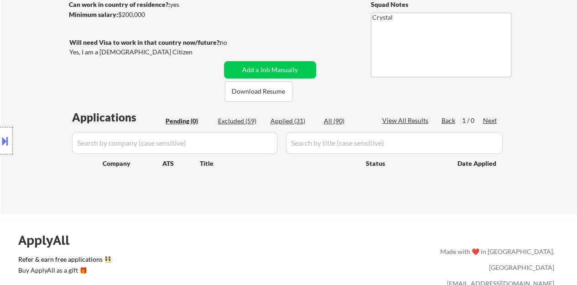
scroll to position [137, 0]
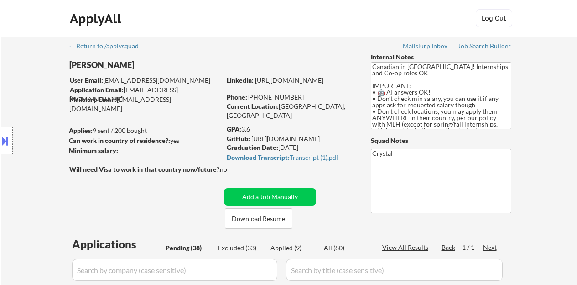
select select ""pending""
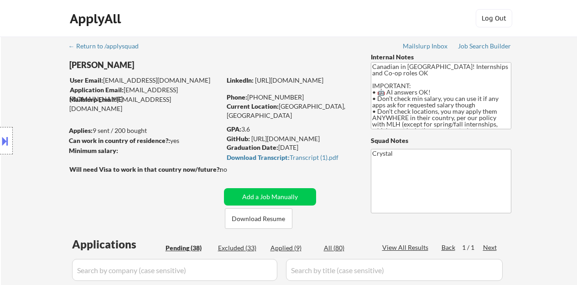
select select ""pending""
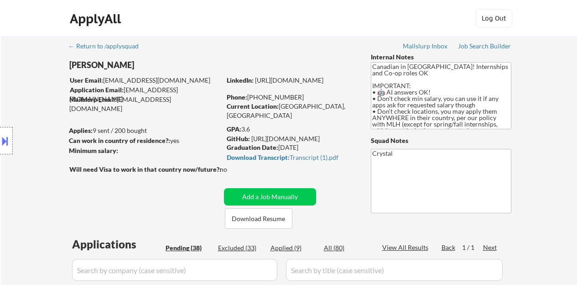
select select ""pending""
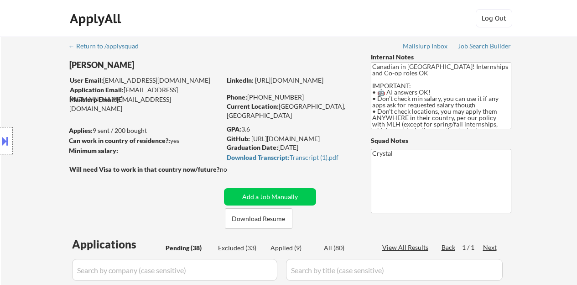
select select ""pending""
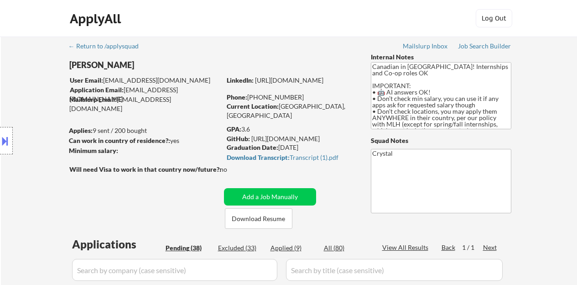
select select ""pending""
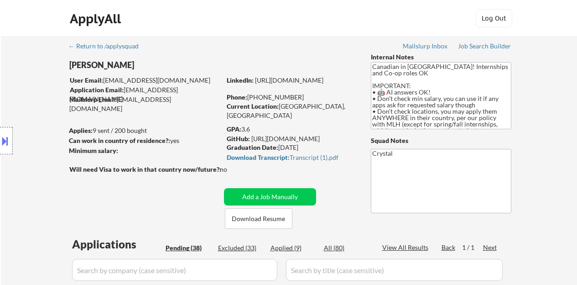
select select ""pending""
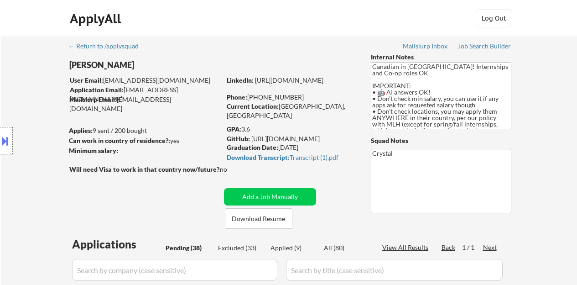
select select ""pending""
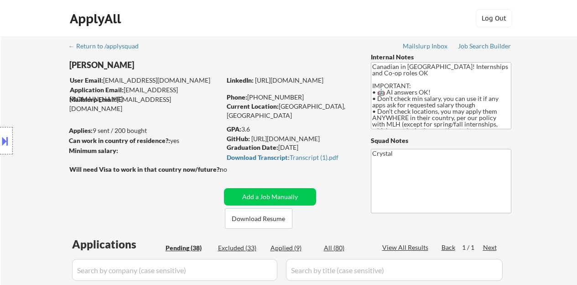
select select ""pending""
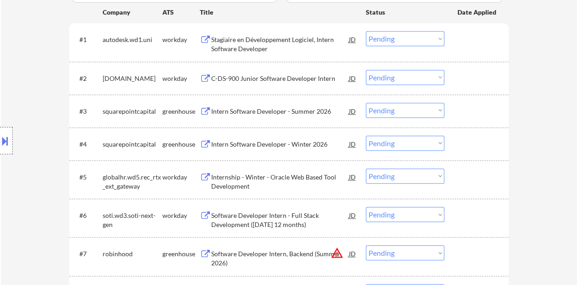
scroll to position [319, 0]
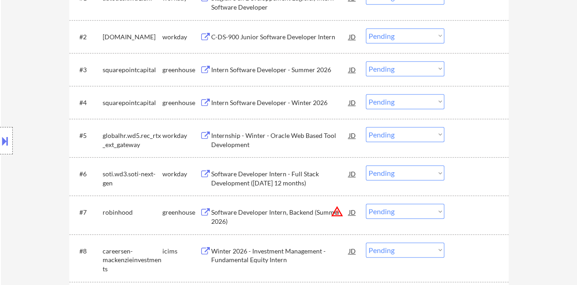
click at [249, 135] on div "Internship - Winter - Oracle Web Based Tool Development" at bounding box center [280, 140] width 138 height 18
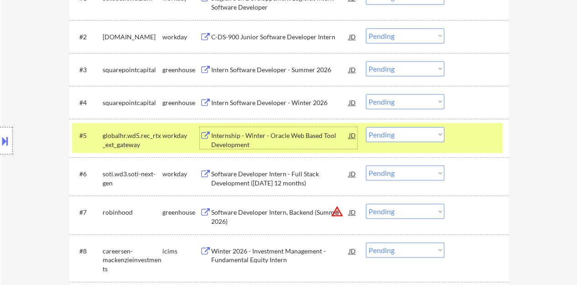
click at [397, 127] on select "Choose an option... Pending Applied Excluded (Questions) Excluded (Expired) Exc…" at bounding box center [405, 134] width 78 height 15
click at [366, 127] on select "Choose an option... Pending Applied Excluded (Questions) Excluded (Expired) Exc…" at bounding box center [405, 134] width 78 height 15
select select ""pending""
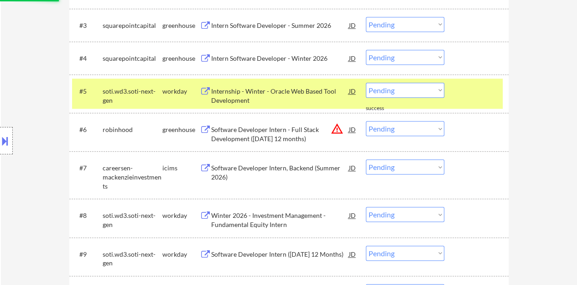
scroll to position [365, 0]
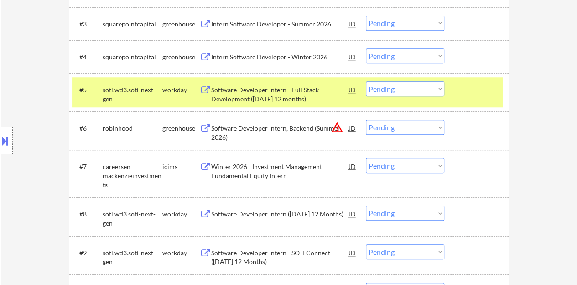
click at [462, 89] on div at bounding box center [477, 89] width 40 height 16
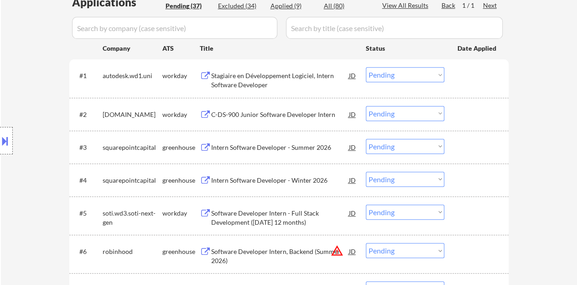
scroll to position [228, 0]
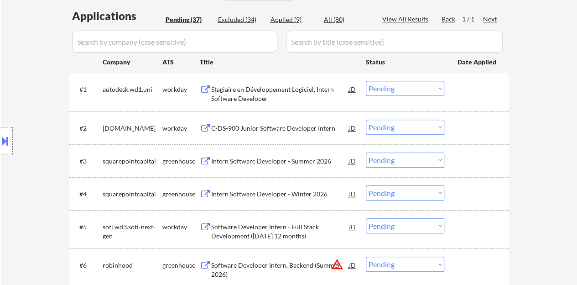
click at [255, 128] on div "C-DS-900 Junior Software Developer Intern" at bounding box center [280, 128] width 138 height 9
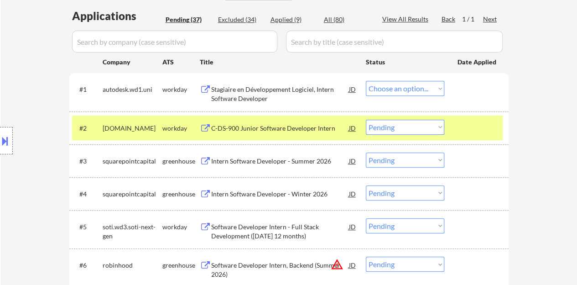
select select ""pending""
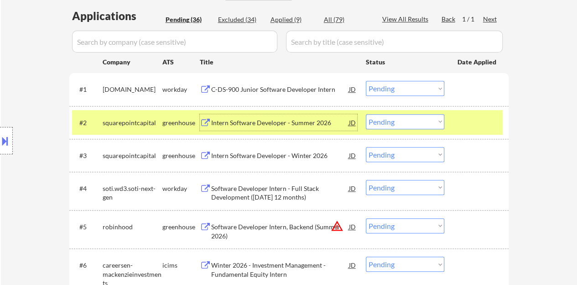
click at [410, 115] on select "Choose an option... Pending Applied Excluded (Questions) Excluded (Expired) Exc…" at bounding box center [405, 121] width 78 height 15
click at [366, 114] on select "Choose an option... Pending Applied Excluded (Questions) Excluded (Expired) Exc…" at bounding box center [405, 121] width 78 height 15
select select ""pending""
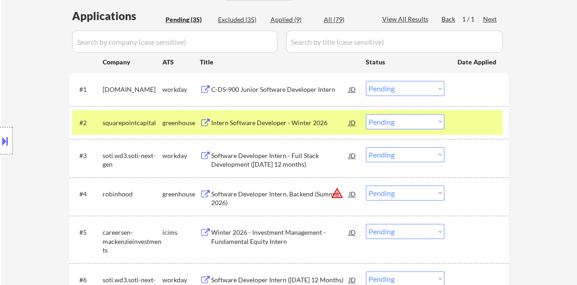
click at [471, 119] on div at bounding box center [477, 122] width 40 height 16
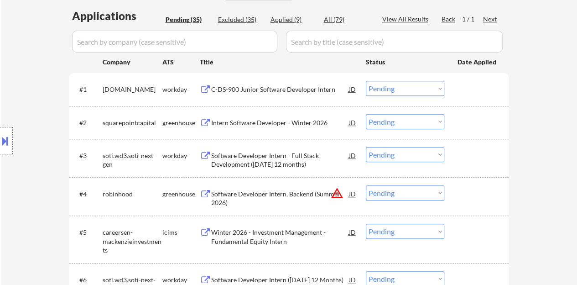
click at [271, 88] on div "C-DS-900 Junior Software Developer Intern" at bounding box center [280, 89] width 138 height 9
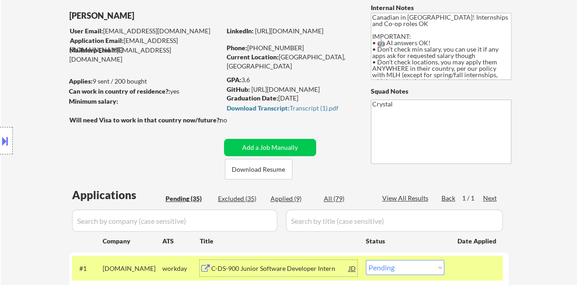
scroll to position [46, 0]
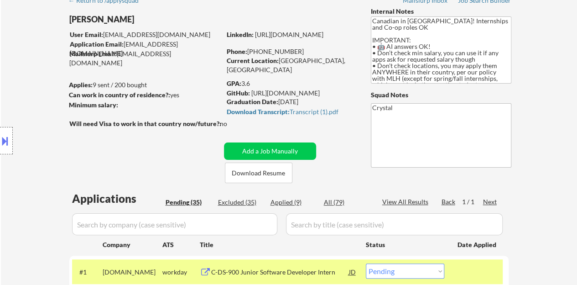
click at [309, 62] on div "Current Location: [GEOGRAPHIC_DATA], [GEOGRAPHIC_DATA]" at bounding box center [291, 65] width 129 height 18
drag, startPoint x: 280, startPoint y: 62, endPoint x: 323, endPoint y: 58, distance: 43.1
click at [324, 59] on div "Current Location: [GEOGRAPHIC_DATA], [GEOGRAPHIC_DATA]" at bounding box center [291, 65] width 129 height 18
copy div "[GEOGRAPHIC_DATA], [GEOGRAPHIC_DATA]"
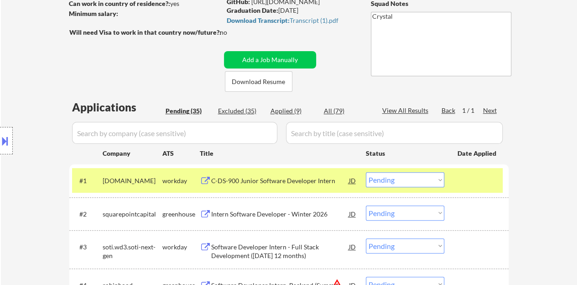
scroll to position [182, 0]
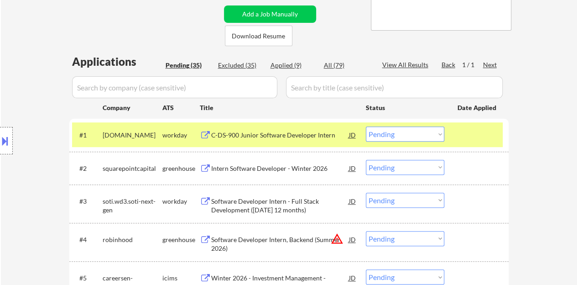
click at [395, 136] on select "Choose an option... Pending Applied Excluded (Questions) Excluded (Expired) Exc…" at bounding box center [405, 133] width 78 height 15
click at [366, 126] on select "Choose an option... Pending Applied Excluded (Questions) Excluded (Expired) Exc…" at bounding box center [405, 133] width 78 height 15
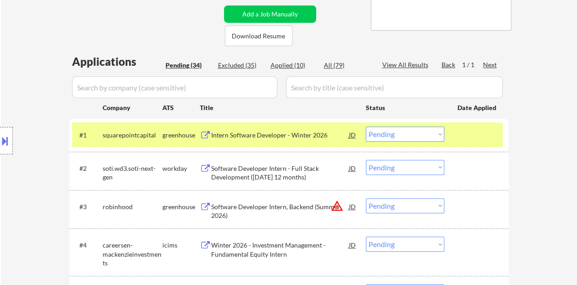
click at [489, 145] on div "#1 squarepointcapital greenhouse Intern Software Developer - Winter 2026 JD Cho…" at bounding box center [287, 134] width 431 height 25
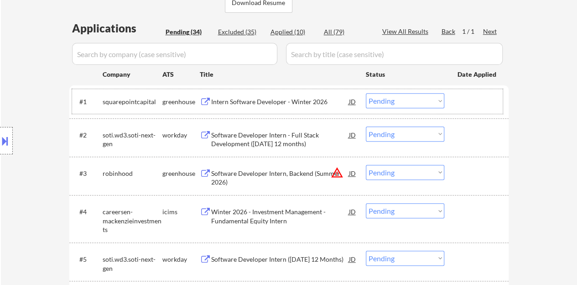
scroll to position [228, 0]
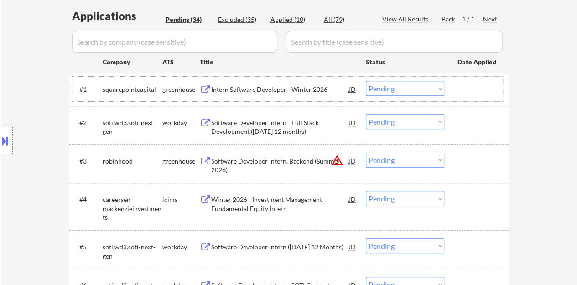
click at [407, 92] on select "Choose an option... Pending Applied Excluded (Questions) Excluded (Expired) Exc…" at bounding box center [405, 88] width 78 height 15
click at [366, 81] on select "Choose an option... Pending Applied Excluded (Questions) Excluded (Expired) Exc…" at bounding box center [405, 88] width 78 height 15
select select ""pending""
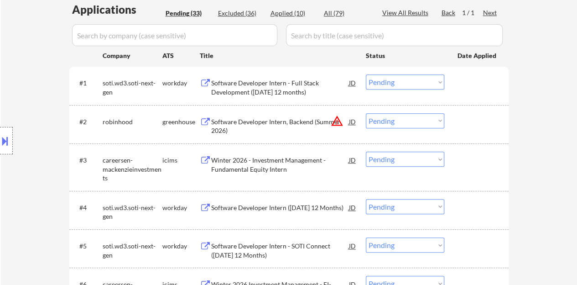
scroll to position [274, 0]
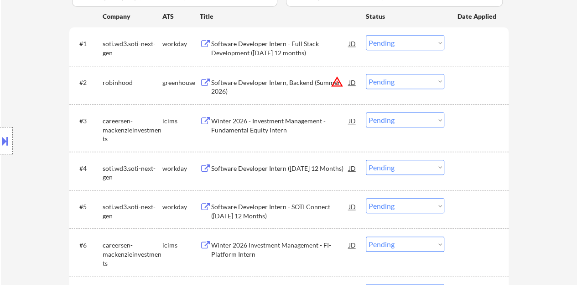
click at [389, 124] on select "Choose an option... Pending Applied Excluded (Questions) Excluded (Expired) Exc…" at bounding box center [405, 119] width 78 height 15
click at [366, 112] on select "Choose an option... Pending Applied Excluded (Questions) Excluded (Expired) Exc…" at bounding box center [405, 119] width 78 height 15
select select ""pending""
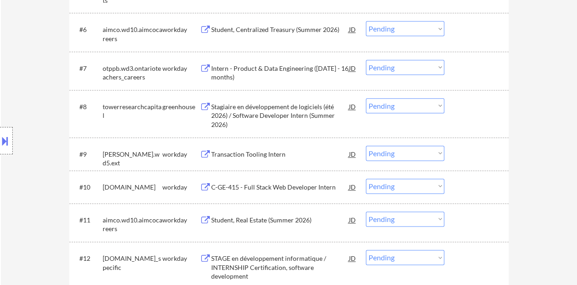
scroll to position [502, 0]
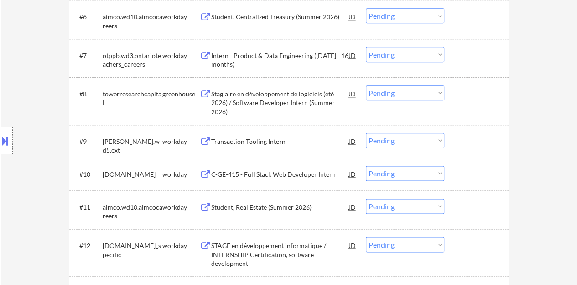
click at [263, 143] on div "Transaction Tooling Intern" at bounding box center [280, 141] width 138 height 9
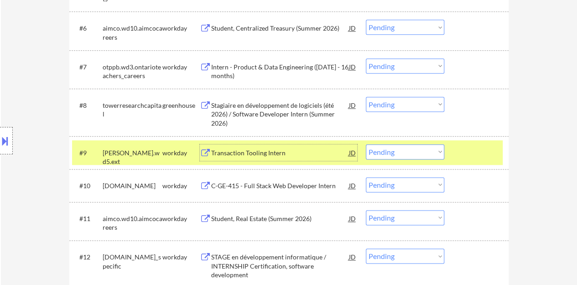
scroll to position [547, 0]
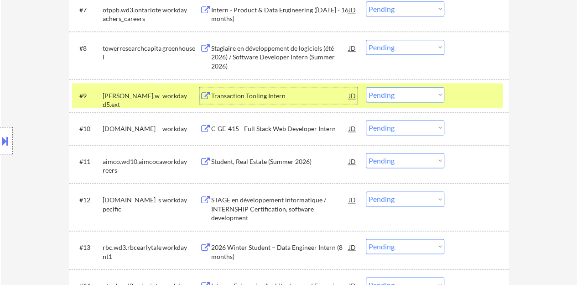
click at [404, 93] on select "Choose an option... Pending Applied Excluded (Questions) Excluded (Expired) Exc…" at bounding box center [405, 94] width 78 height 15
click at [366, 87] on select "Choose an option... Pending Applied Excluded (Questions) Excluded (Expired) Exc…" at bounding box center [405, 94] width 78 height 15
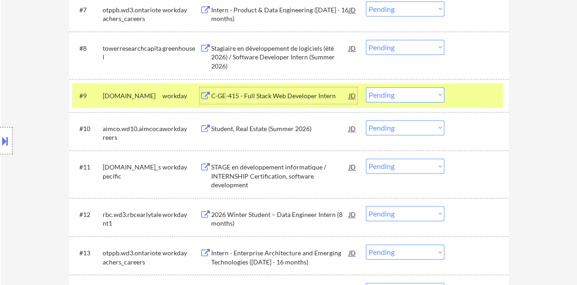
click at [313, 95] on div "C-GE-415 - Full Stack Web Developer Intern" at bounding box center [280, 95] width 138 height 9
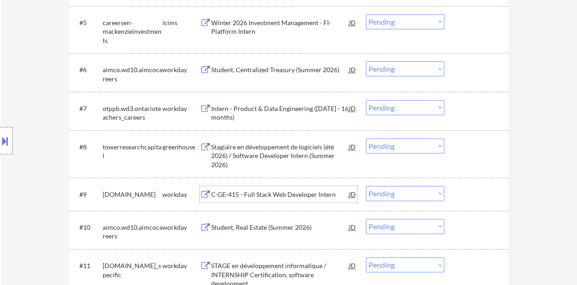
scroll to position [410, 0]
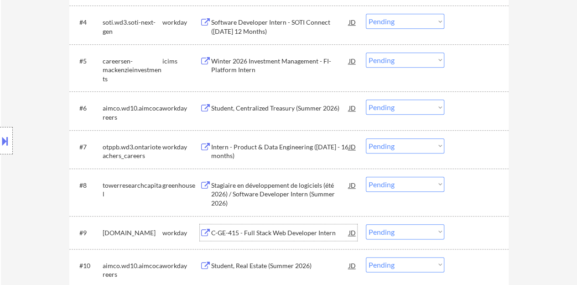
click at [488, 236] on div at bounding box center [477, 232] width 40 height 16
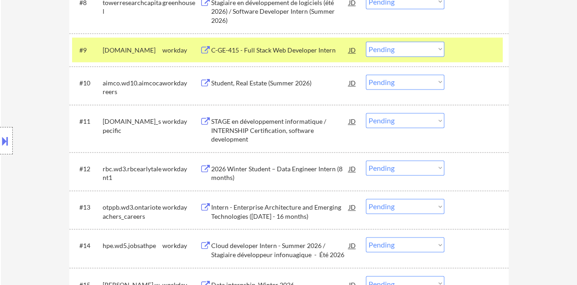
scroll to position [547, 0]
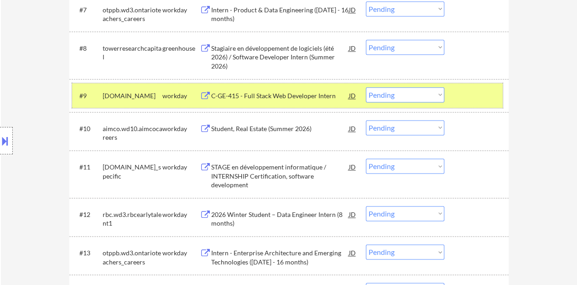
click at [363, 99] on div "#9 [DOMAIN_NAME] workday C-GE-415 - Full Stack Web Developer Intern JD Choose a…" at bounding box center [287, 95] width 431 height 25
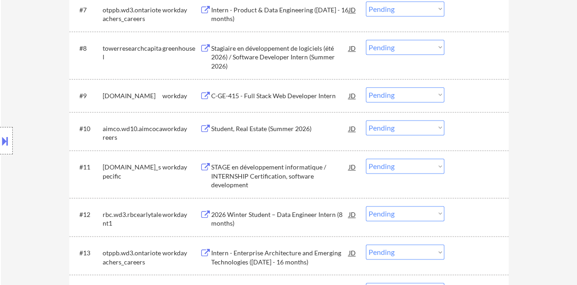
click at [374, 99] on select "Choose an option... Pending Applied Excluded (Questions) Excluded (Expired) Exc…" at bounding box center [405, 94] width 78 height 15
click at [366, 87] on select "Choose an option... Pending Applied Excluded (Questions) Excluded (Expired) Exc…" at bounding box center [405, 94] width 78 height 15
select select ""pending""
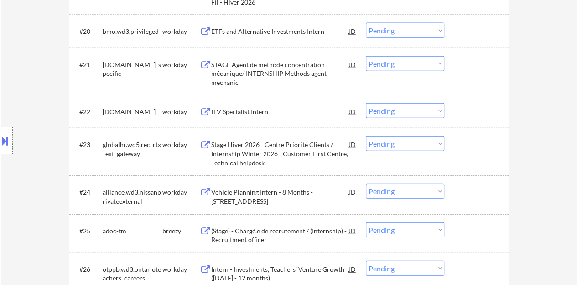
scroll to position [1049, 0]
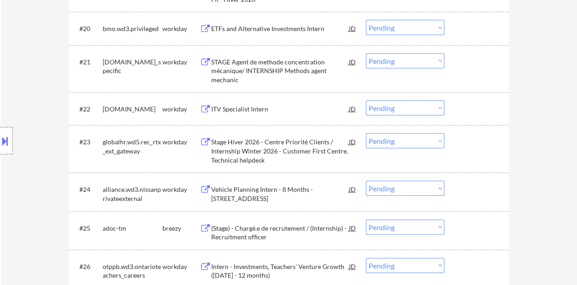
click at [254, 110] on div "ITV Specialist Intern" at bounding box center [280, 108] width 138 height 9
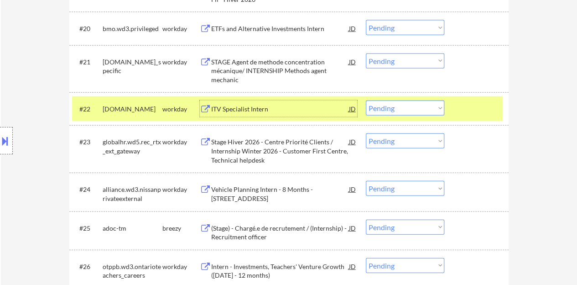
click at [371, 103] on select "Choose an option... Pending Applied Excluded (Questions) Excluded (Expired) Exc…" at bounding box center [405, 107] width 78 height 15
click at [366, 100] on select "Choose an option... Pending Applied Excluded (Questions) Excluded (Expired) Exc…" at bounding box center [405, 107] width 78 height 15
select select ""pending""
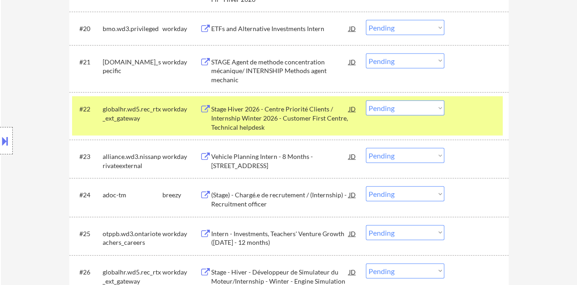
click at [465, 121] on div "#22 globalhr.wd5.rec_rtx_ext_gateway workday Stage Hiver 2026 - Centre Priorité…" at bounding box center [287, 115] width 431 height 39
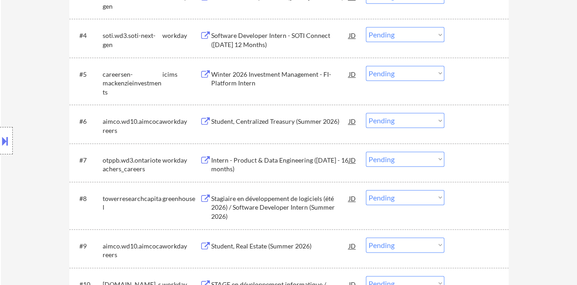
scroll to position [410, 0]
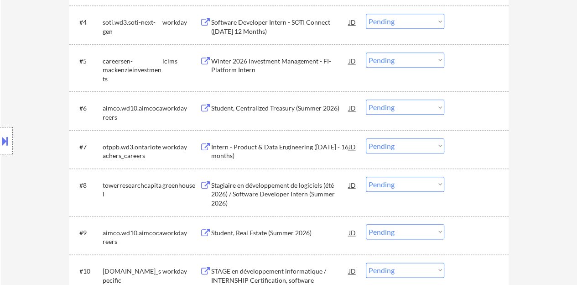
click at [279, 112] on div "Student, Centralized Treasury (Summer 2026)" at bounding box center [280, 107] width 138 height 16
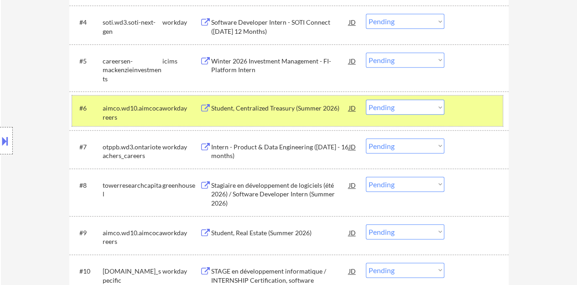
click at [424, 114] on div "#6 aimco.wd10.aimcocareers workday Student, Centralized Treasury (Summer 2026) …" at bounding box center [287, 110] width 431 height 30
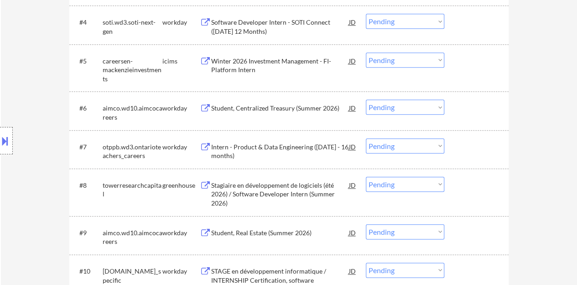
click at [419, 109] on select "Choose an option... Pending Applied Excluded (Questions) Excluded (Expired) Exc…" at bounding box center [405, 106] width 78 height 15
click at [384, 113] on select "Choose an option... Pending Applied Excluded (Questions) Excluded (Expired) Exc…" at bounding box center [405, 106] width 78 height 15
click at [400, 114] on div "#6 aimco.wd10.aimcocareers workday Student, Centralized Treasury (Summer 2026) …" at bounding box center [287, 110] width 431 height 30
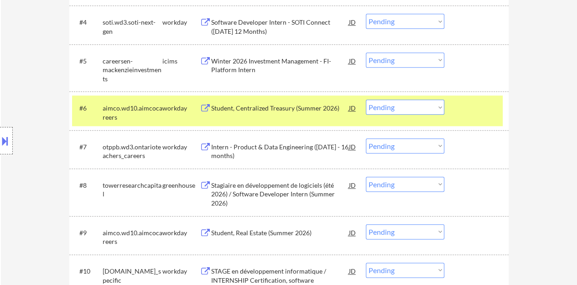
click at [394, 107] on select "Choose an option... Pending Applied Excluded (Questions) Excluded (Expired) Exc…" at bounding box center [405, 106] width 78 height 15
click at [366, 99] on select "Choose an option... Pending Applied Excluded (Questions) Excluded (Expired) Exc…" at bounding box center [405, 106] width 78 height 15
select select ""pending""
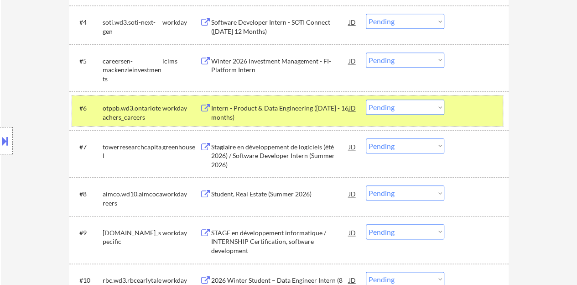
drag, startPoint x: 455, startPoint y: 109, endPoint x: 461, endPoint y: 113, distance: 7.0
click at [461, 113] on div "#6 otppb.wd3.ontarioteachers_careers workday Intern - Product & Data Engineerin…" at bounding box center [287, 110] width 431 height 30
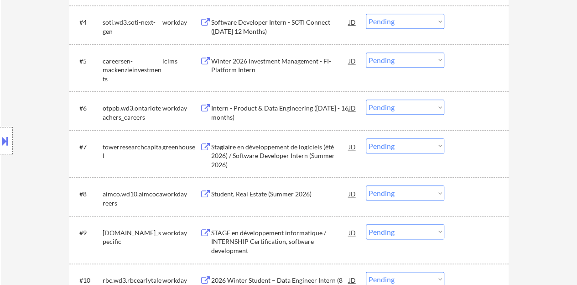
drag, startPoint x: 462, startPoint y: 115, endPoint x: 462, endPoint y: 108, distance: 7.3
drag, startPoint x: 520, startPoint y: 129, endPoint x: 521, endPoint y: 121, distance: 8.3
drag, startPoint x: 518, startPoint y: 122, endPoint x: 522, endPoint y: 128, distance: 7.4
drag, startPoint x: 514, startPoint y: 125, endPoint x: 410, endPoint y: 148, distance: 106.0
drag, startPoint x: 405, startPoint y: 143, endPoint x: 416, endPoint y: 151, distance: 14.0
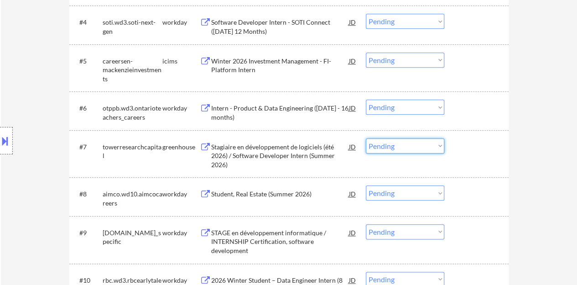
drag, startPoint x: 411, startPoint y: 145, endPoint x: 524, endPoint y: 35, distance: 157.1
click at [398, 140] on select "Choose an option... Pending Applied Excluded (Questions) Excluded (Expired) Exc…" at bounding box center [405, 145] width 78 height 15
drag, startPoint x: 479, startPoint y: 130, endPoint x: 475, endPoint y: 108, distance: 22.6
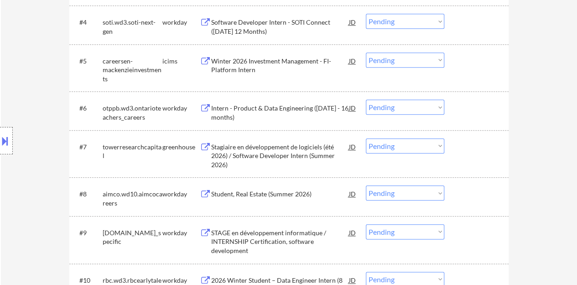
click at [483, 192] on div at bounding box center [477, 193] width 40 height 16
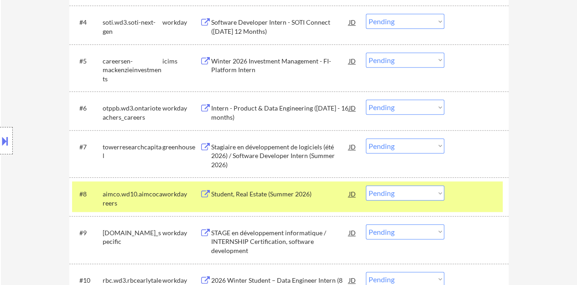
click at [475, 190] on div at bounding box center [477, 193] width 40 height 16
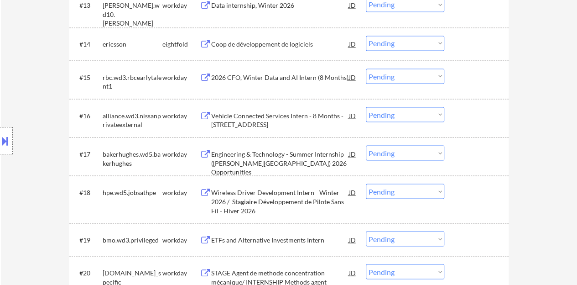
scroll to position [821, 0]
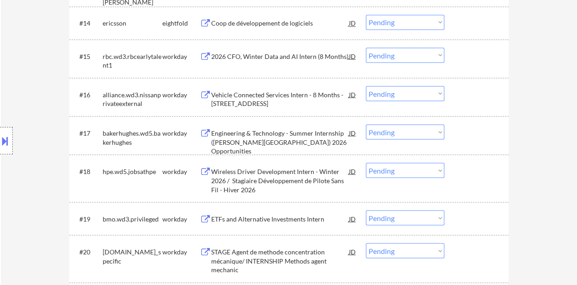
click at [260, 217] on div "ETFs and Alternative Investments Intern" at bounding box center [280, 218] width 138 height 9
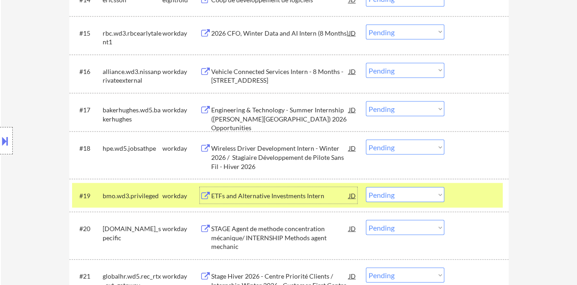
scroll to position [912, 0]
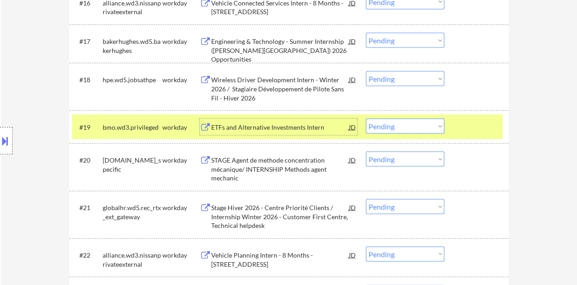
click at [418, 125] on select "Choose an option... Pending Applied Excluded (Questions) Excluded (Expired) Exc…" at bounding box center [405, 126] width 78 height 15
click at [366, 119] on select "Choose an option... Pending Applied Excluded (Questions) Excluded (Expired) Exc…" at bounding box center [405, 126] width 78 height 15
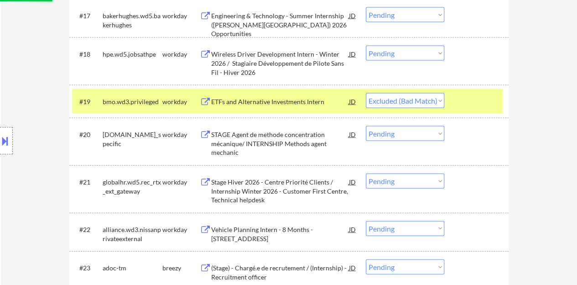
scroll to position [958, 0]
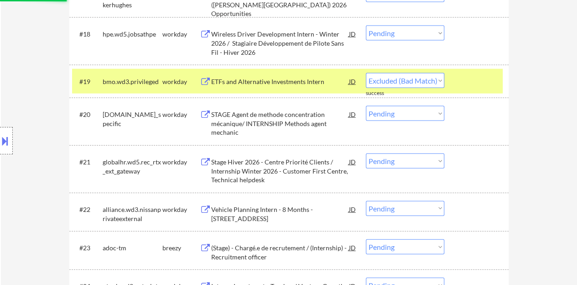
select select ""pending""
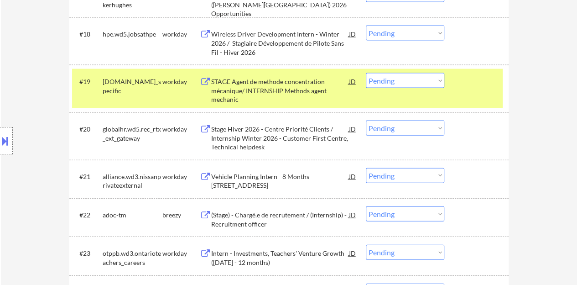
click at [472, 95] on div "#19 [DOMAIN_NAME]_specific workday STAGE Agent de methode concentration mécaniq…" at bounding box center [287, 88] width 431 height 39
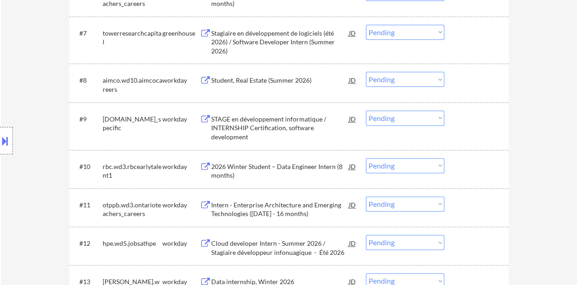
scroll to position [502, 0]
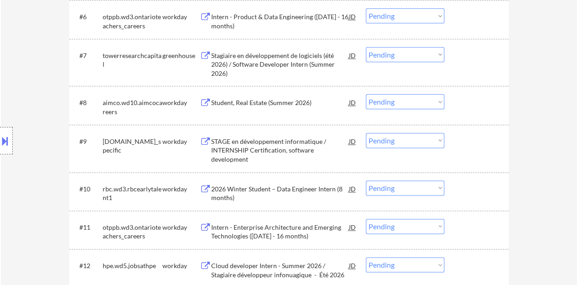
click at [252, 103] on div "Student, Real Estate (Summer 2026)" at bounding box center [280, 102] width 138 height 9
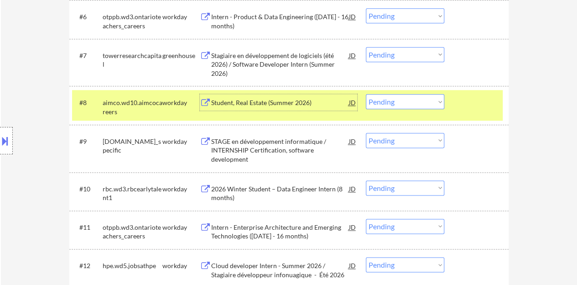
click at [374, 98] on select "Choose an option... Pending Applied Excluded (Questions) Excluded (Expired) Exc…" at bounding box center [405, 101] width 78 height 15
click at [366, 94] on select "Choose an option... Pending Applied Excluded (Questions) Excluded (Expired) Exc…" at bounding box center [405, 101] width 78 height 15
select select ""pending""
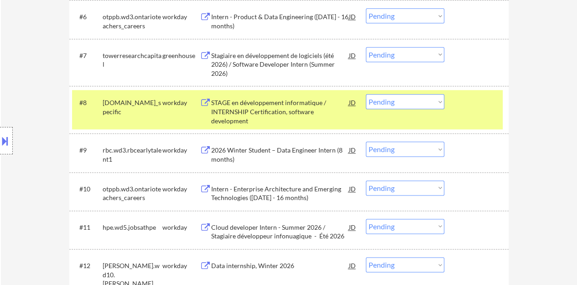
click at [478, 105] on div at bounding box center [477, 102] width 40 height 16
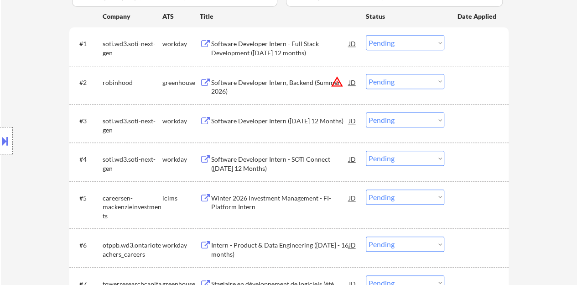
scroll to position [228, 0]
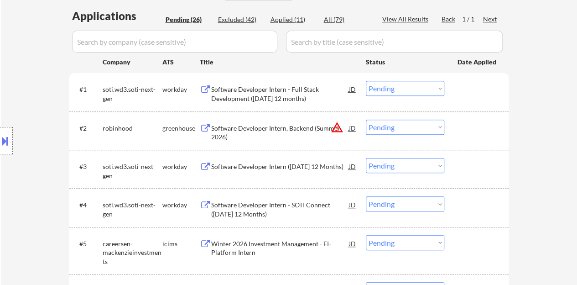
click at [277, 95] on div "Software Developer Intern - Full Stack Development ([DATE] 12 months)" at bounding box center [280, 94] width 138 height 18
